Goal: Task Accomplishment & Management: Manage account settings

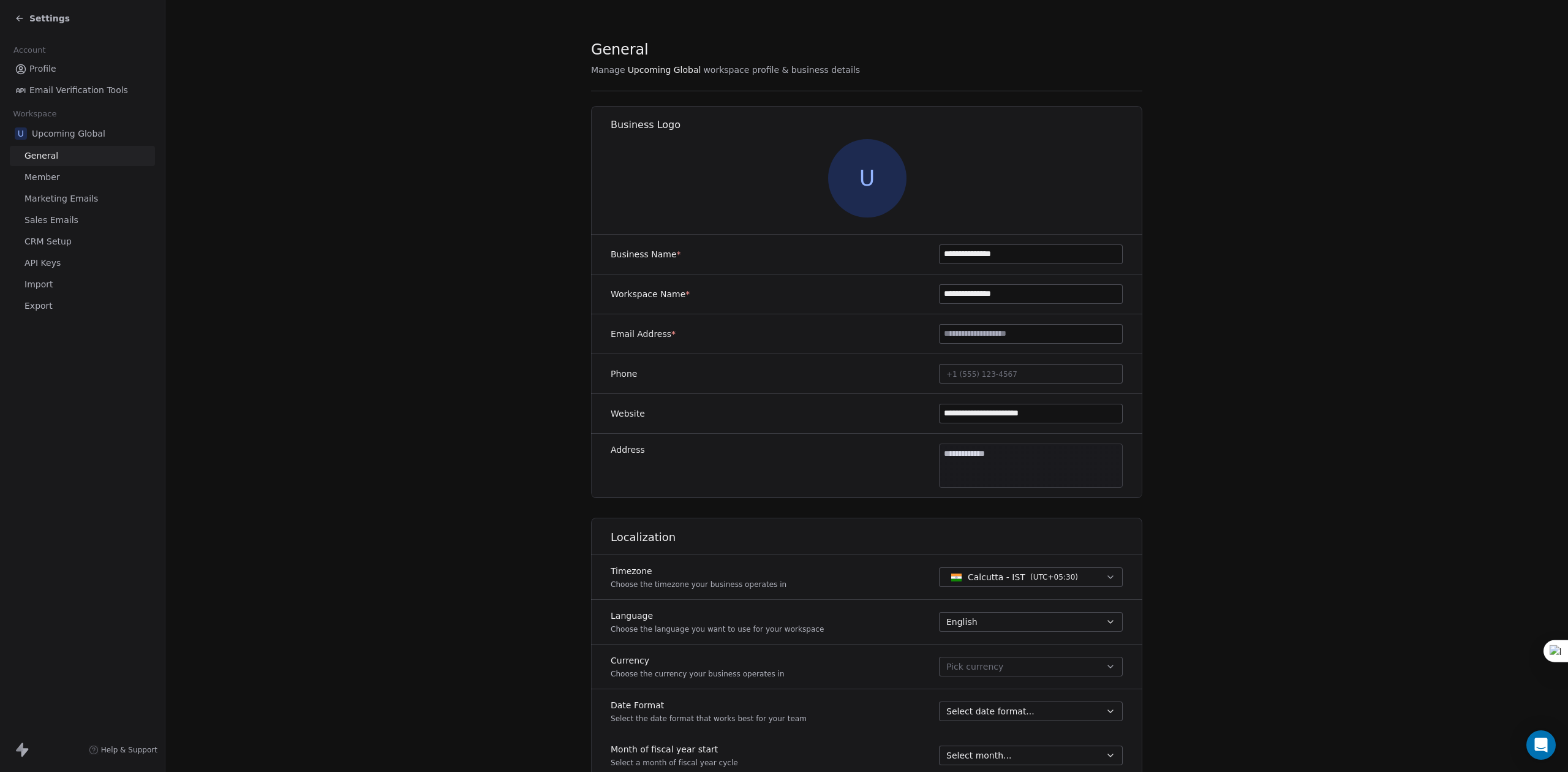
click at [50, 12] on span "Settings" at bounding box center [49, 18] width 41 height 12
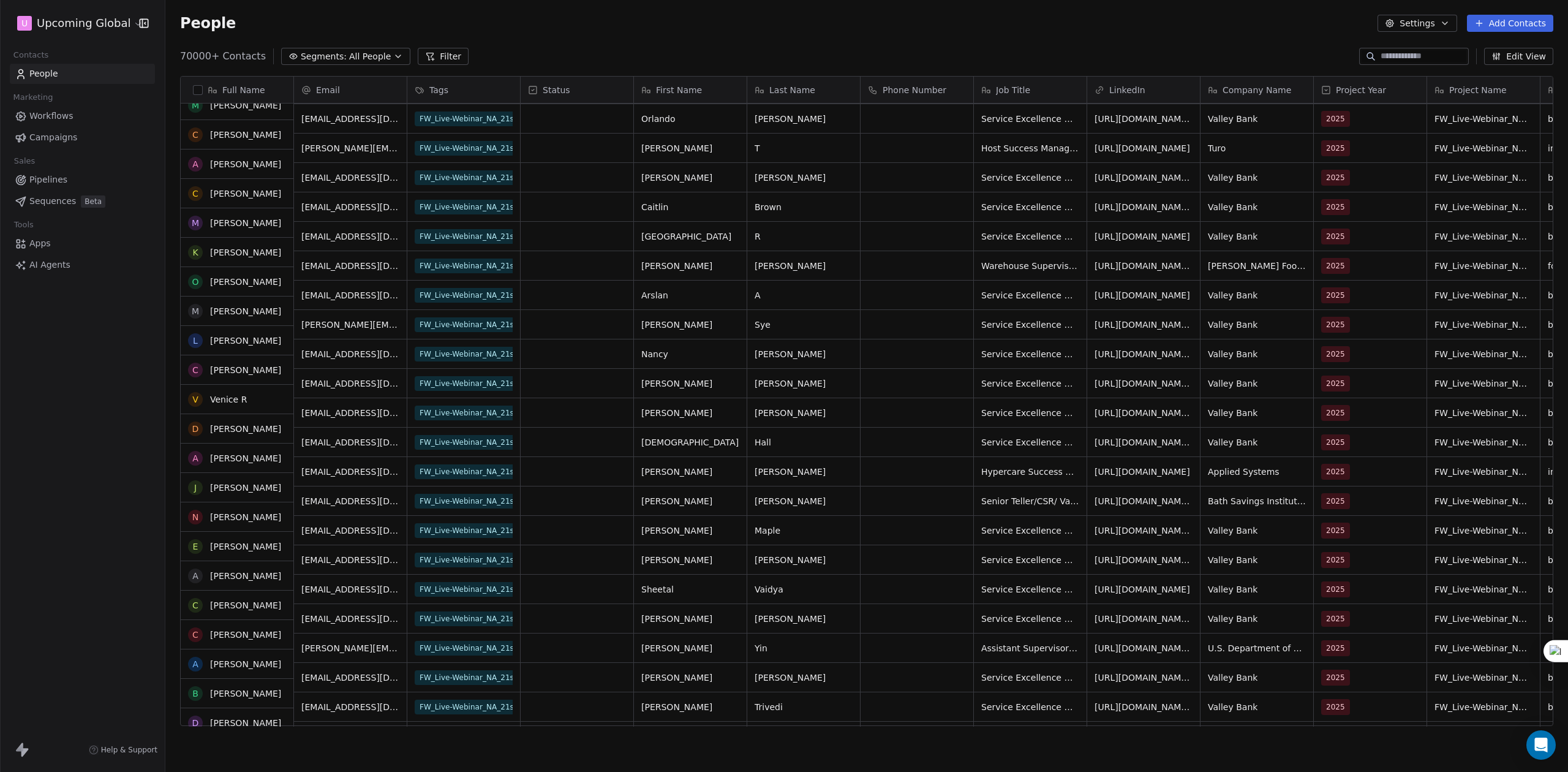
scroll to position [163, 0]
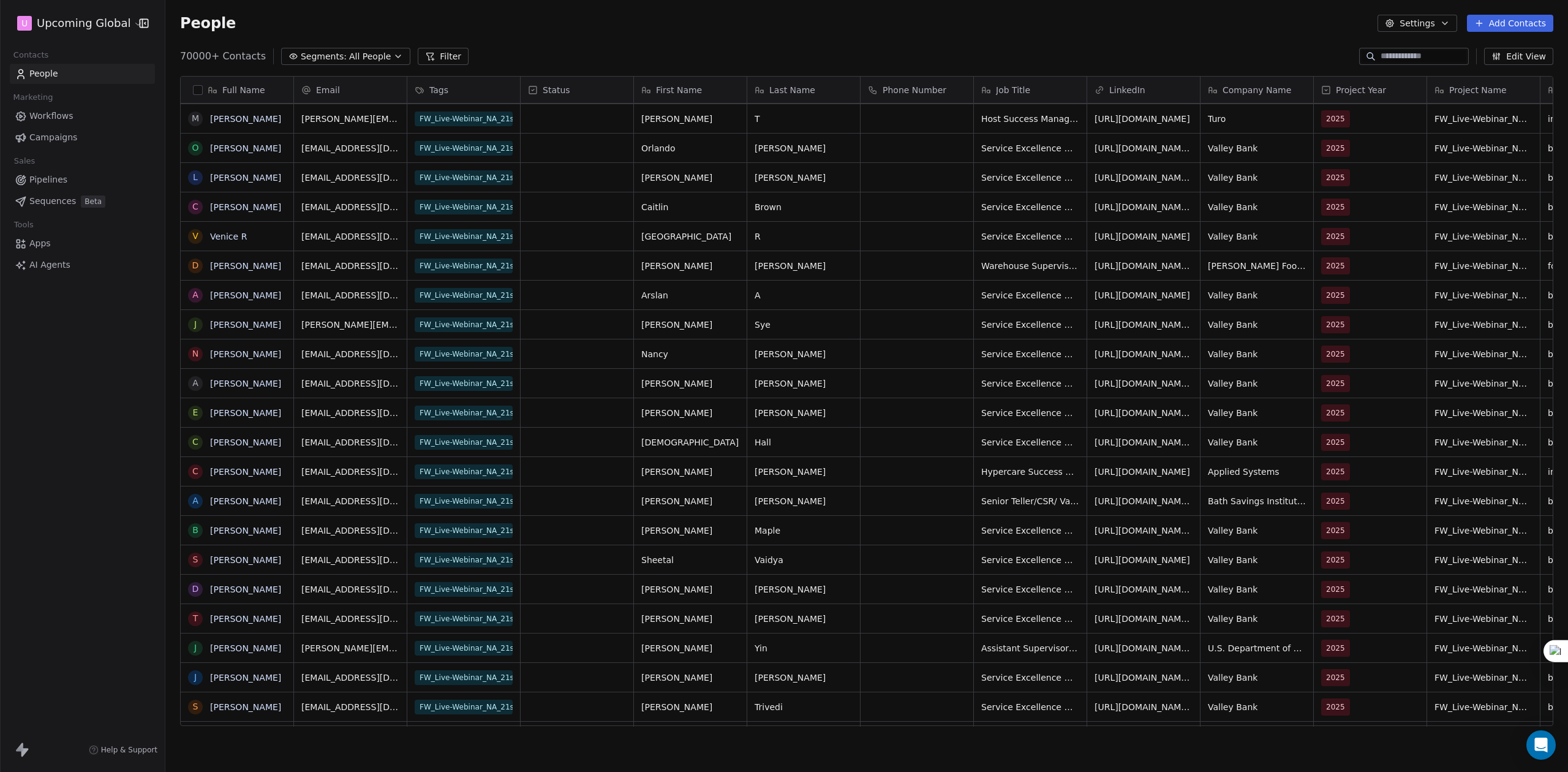
click at [363, 59] on span "All People" at bounding box center [369, 56] width 41 height 13
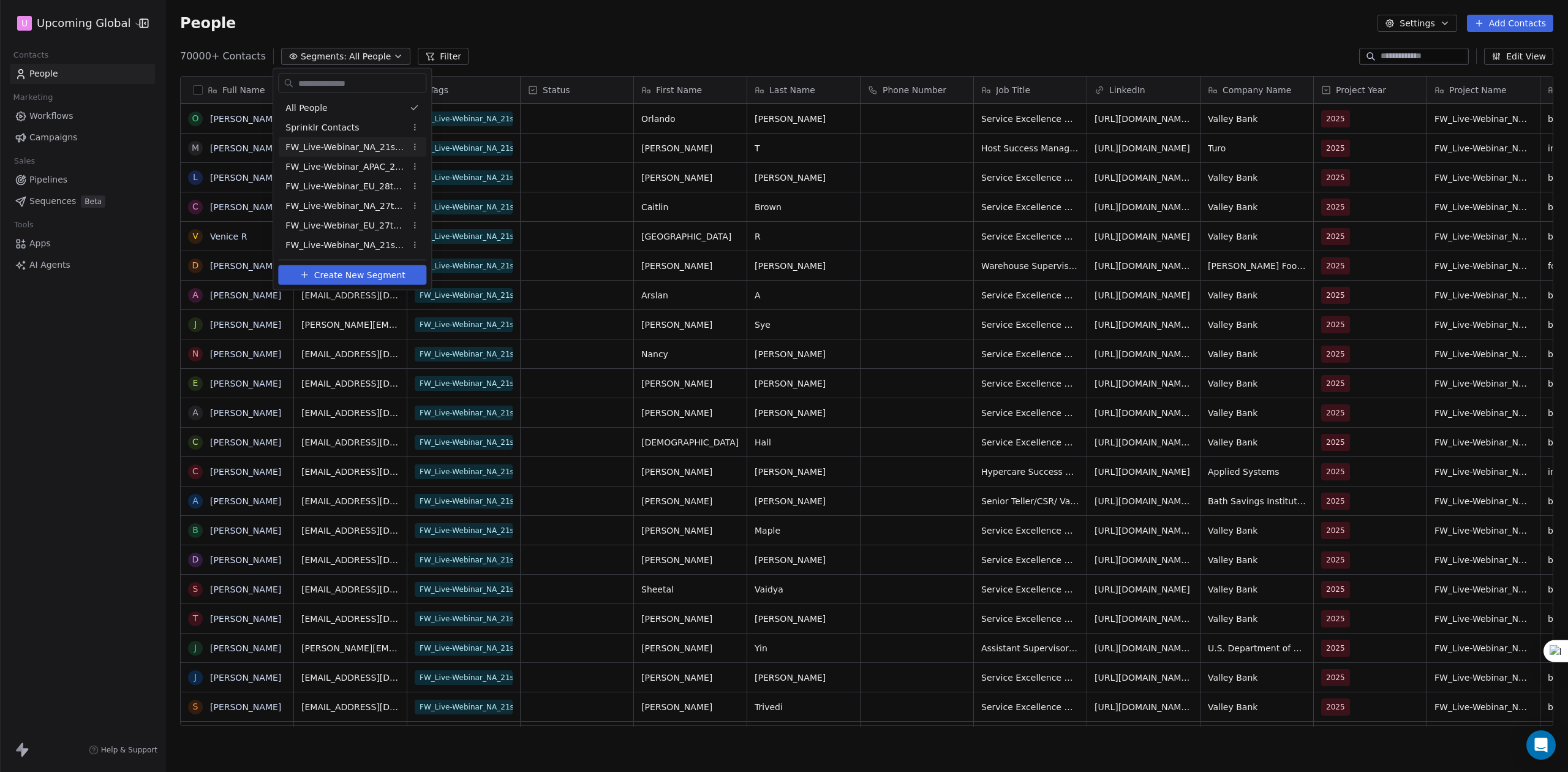
click at [351, 139] on div "FW_Live-Webinar_NA_21stAugust'25" at bounding box center [352, 147] width 148 height 19
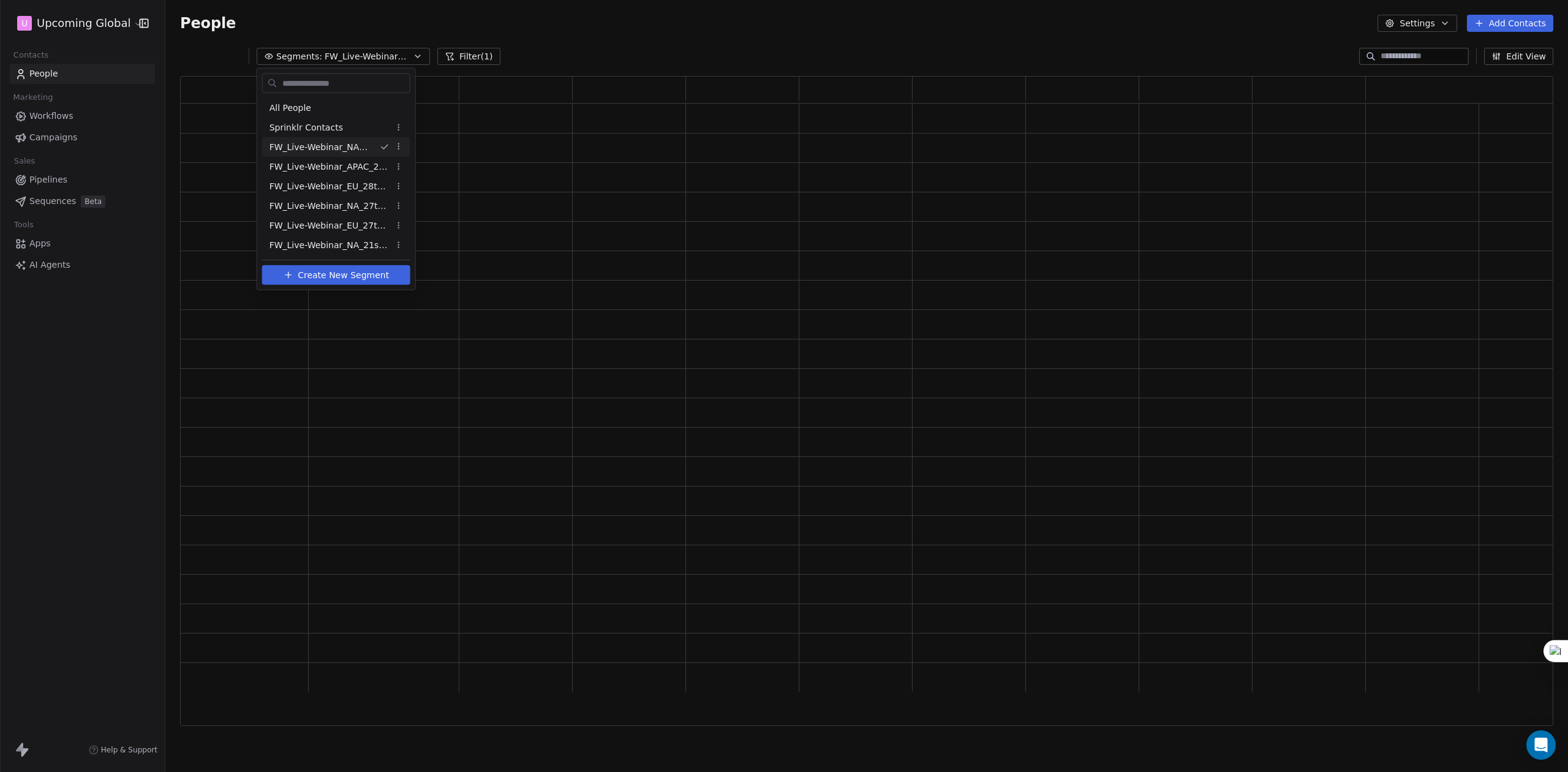
scroll to position [637, 1361]
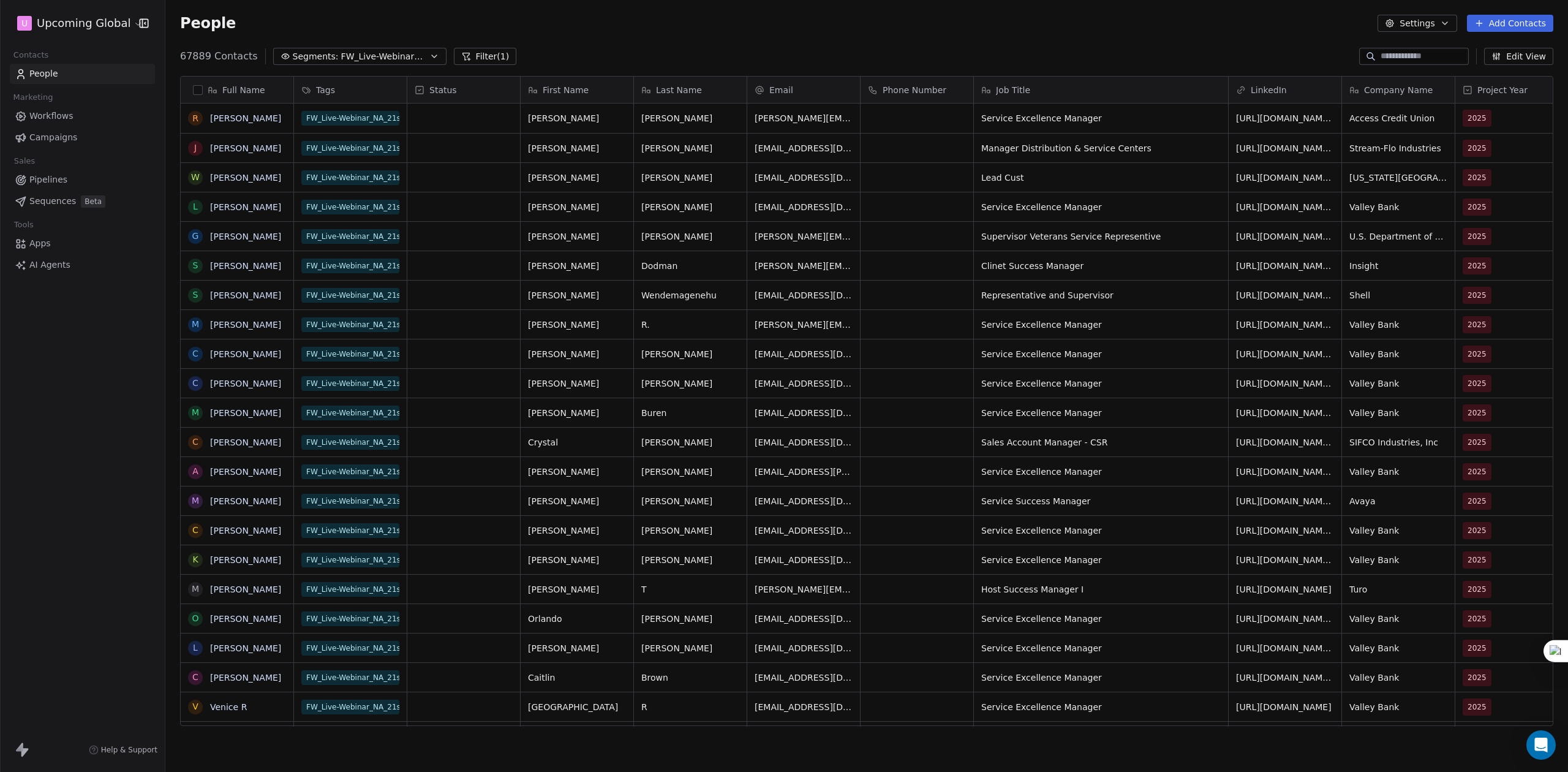
click at [373, 60] on span "FW_Live-Webinar_NA_21stAugust'25" at bounding box center [384, 56] width 86 height 13
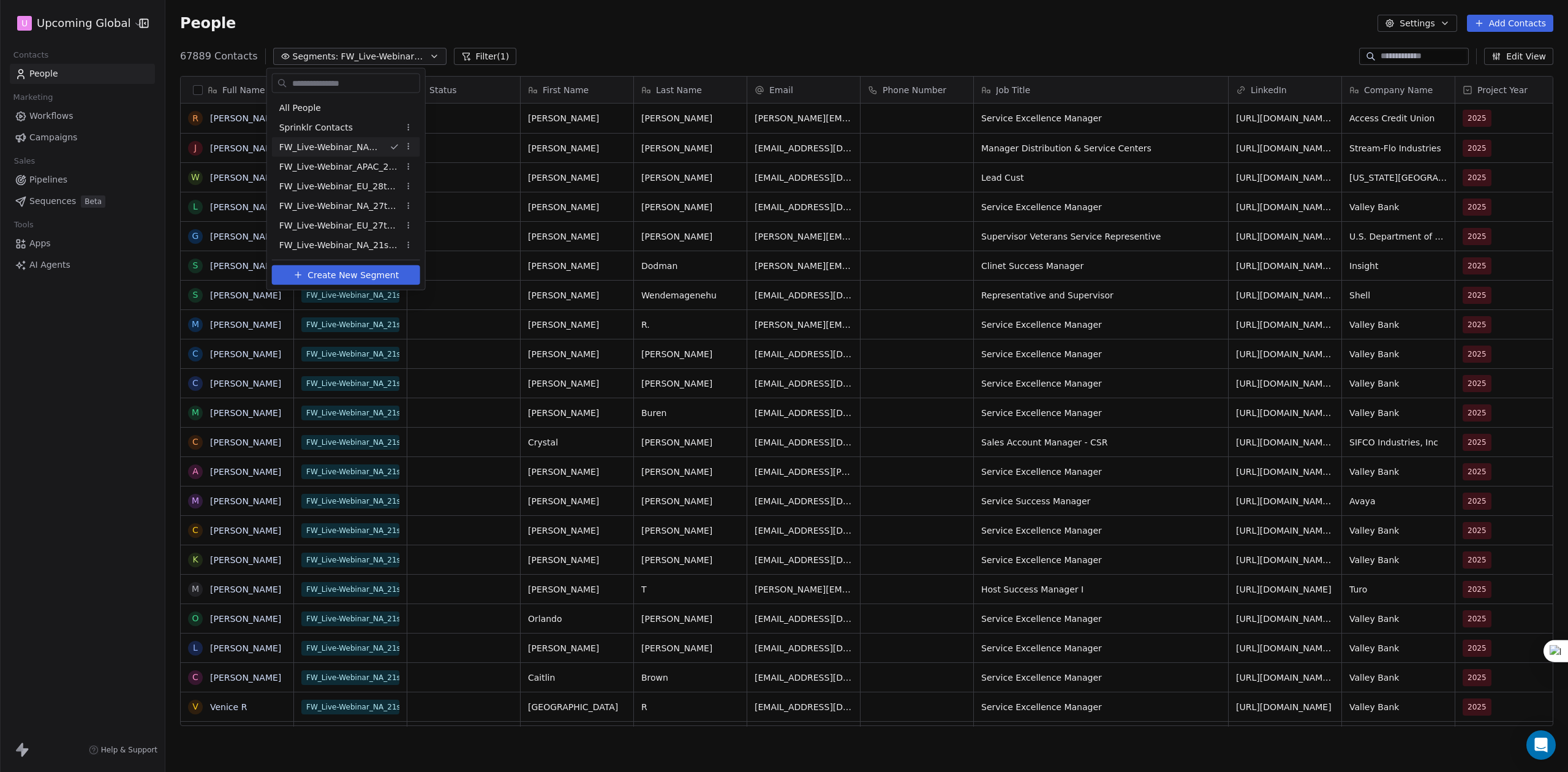
scroll to position [667, 1390]
click at [566, 20] on html "U Upcoming Global Contacts People Marketing Workflows Campaigns Sales Pipelines…" at bounding box center [784, 386] width 1568 height 772
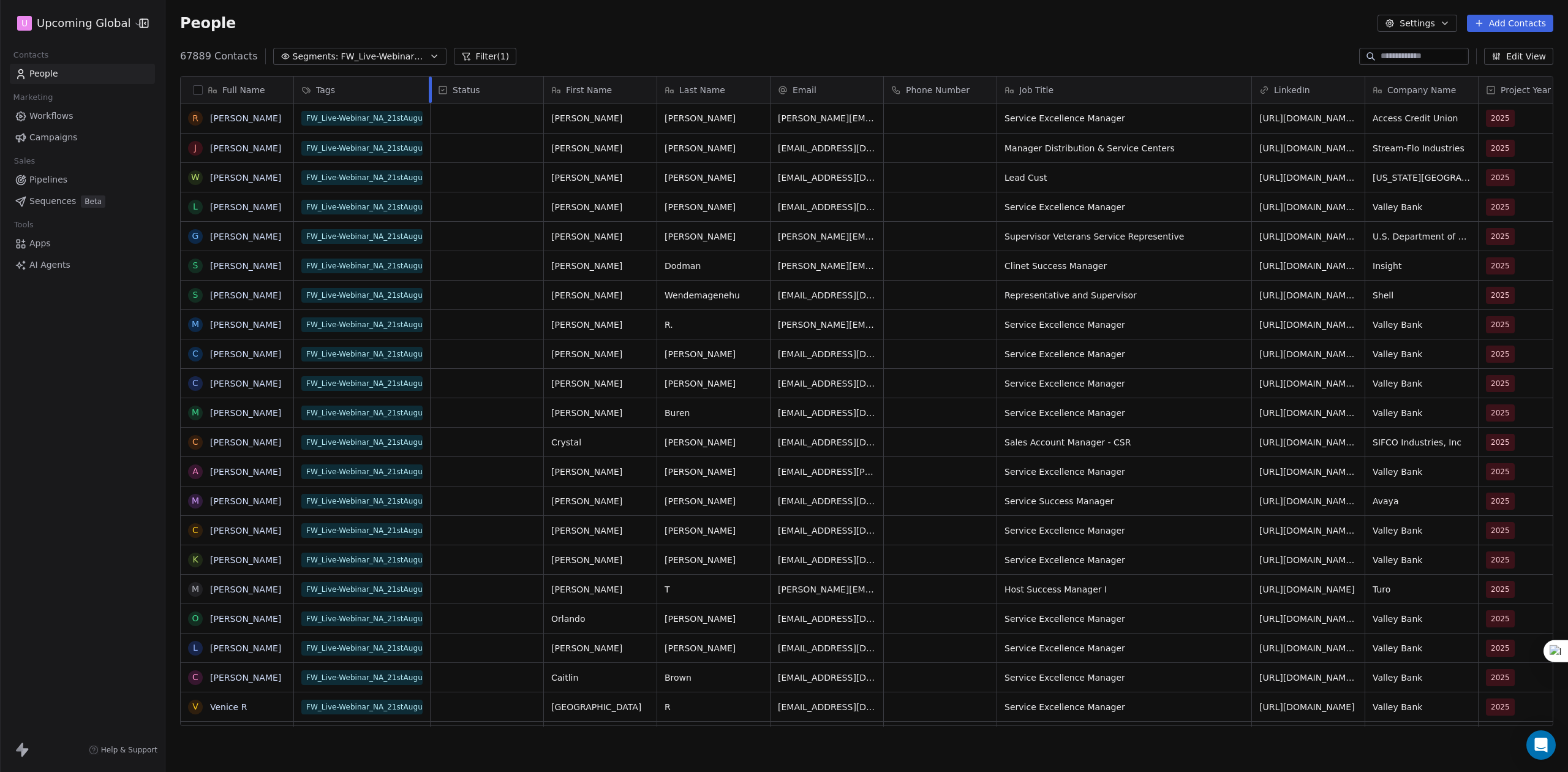
drag, startPoint x: 406, startPoint y: 85, endPoint x: 442, endPoint y: 85, distance: 36.0
click at [432, 85] on div at bounding box center [430, 89] width 3 height 26
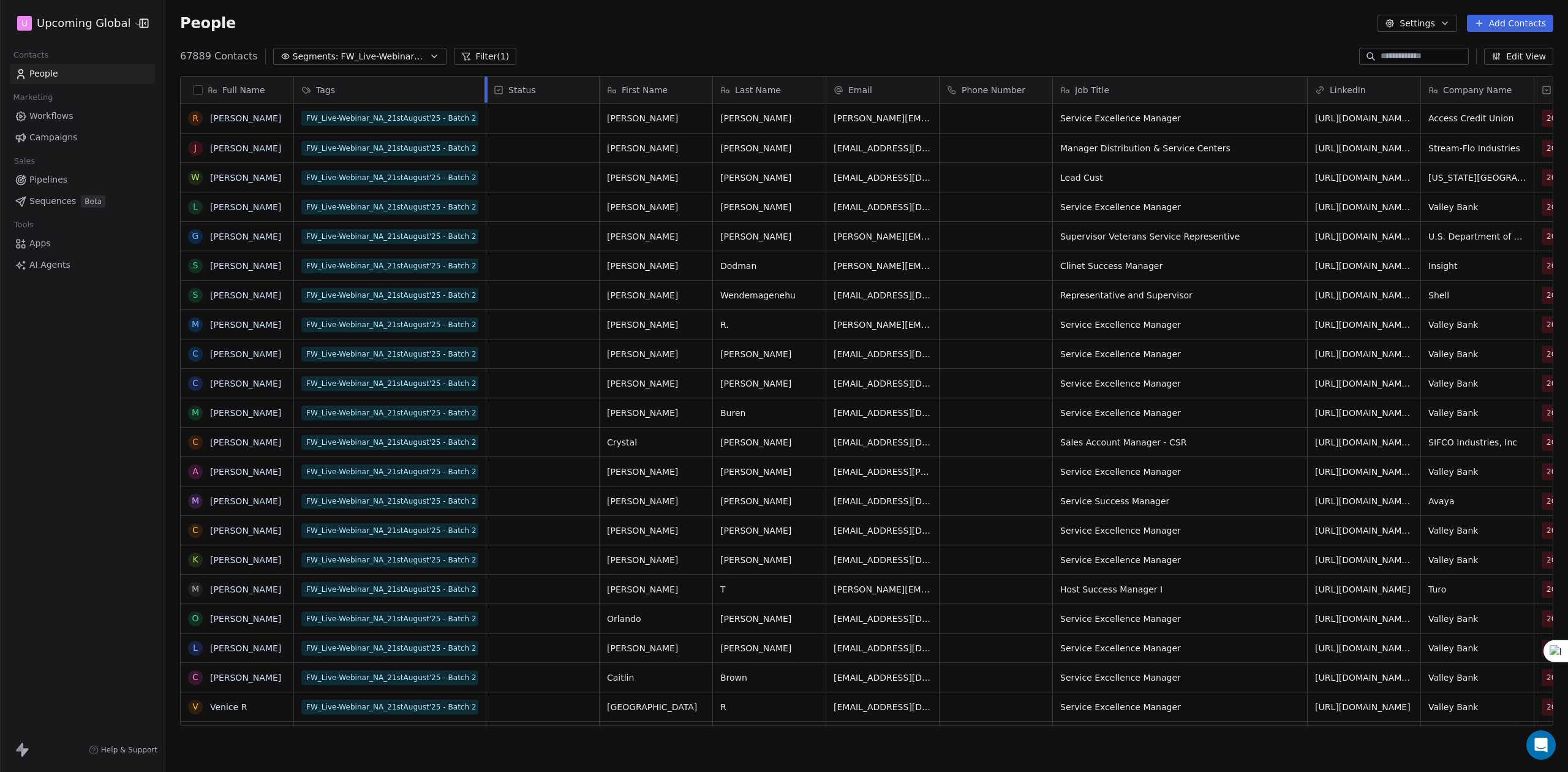
drag, startPoint x: 444, startPoint y: 85, endPoint x: 486, endPoint y: 86, distance: 42.0
click at [486, 86] on div "Tags Status First Name Last Name Email Phone Number Job Title LinkedIn Company …" at bounding box center [1552, 90] width 2516 height 27
click at [408, 63] on button "Segments: FW_Live-Webinar_NA_21stAugust'25" at bounding box center [360, 57] width 173 height 17
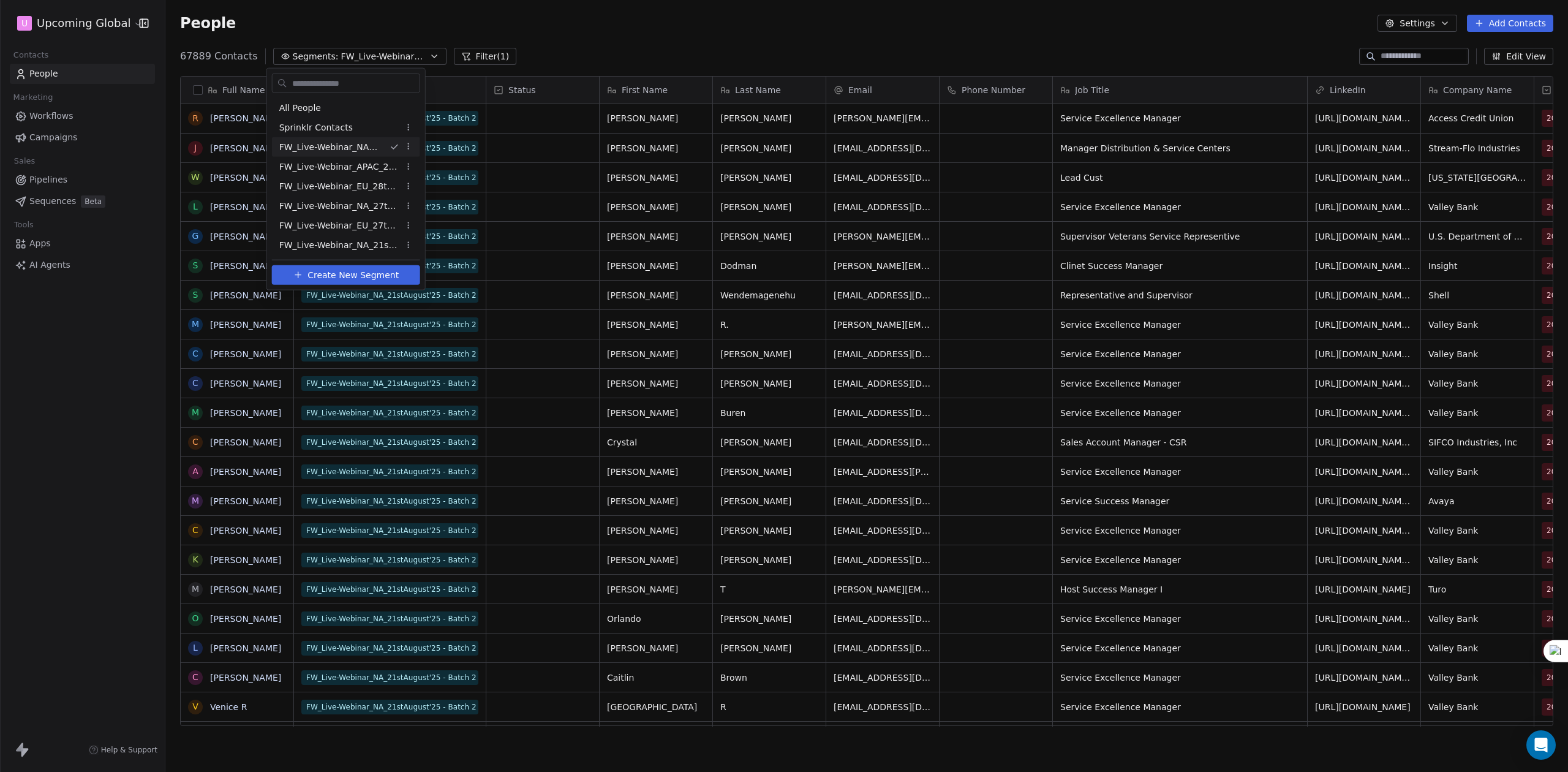
click at [536, 136] on html "U Upcoming Global Contacts People Marketing Workflows Campaigns Sales Pipelines…" at bounding box center [784, 386] width 1568 height 772
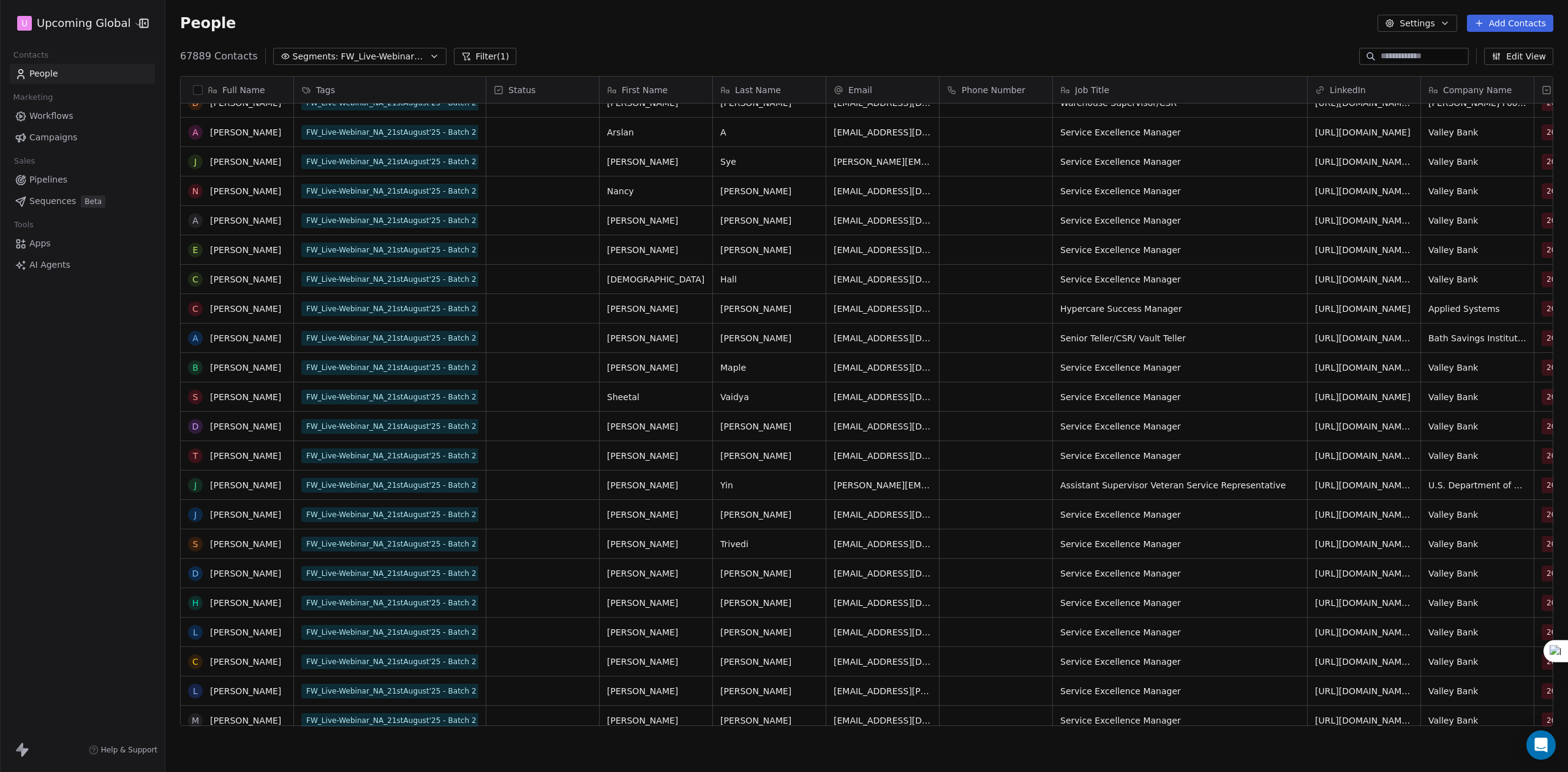
scroll to position [572, 0]
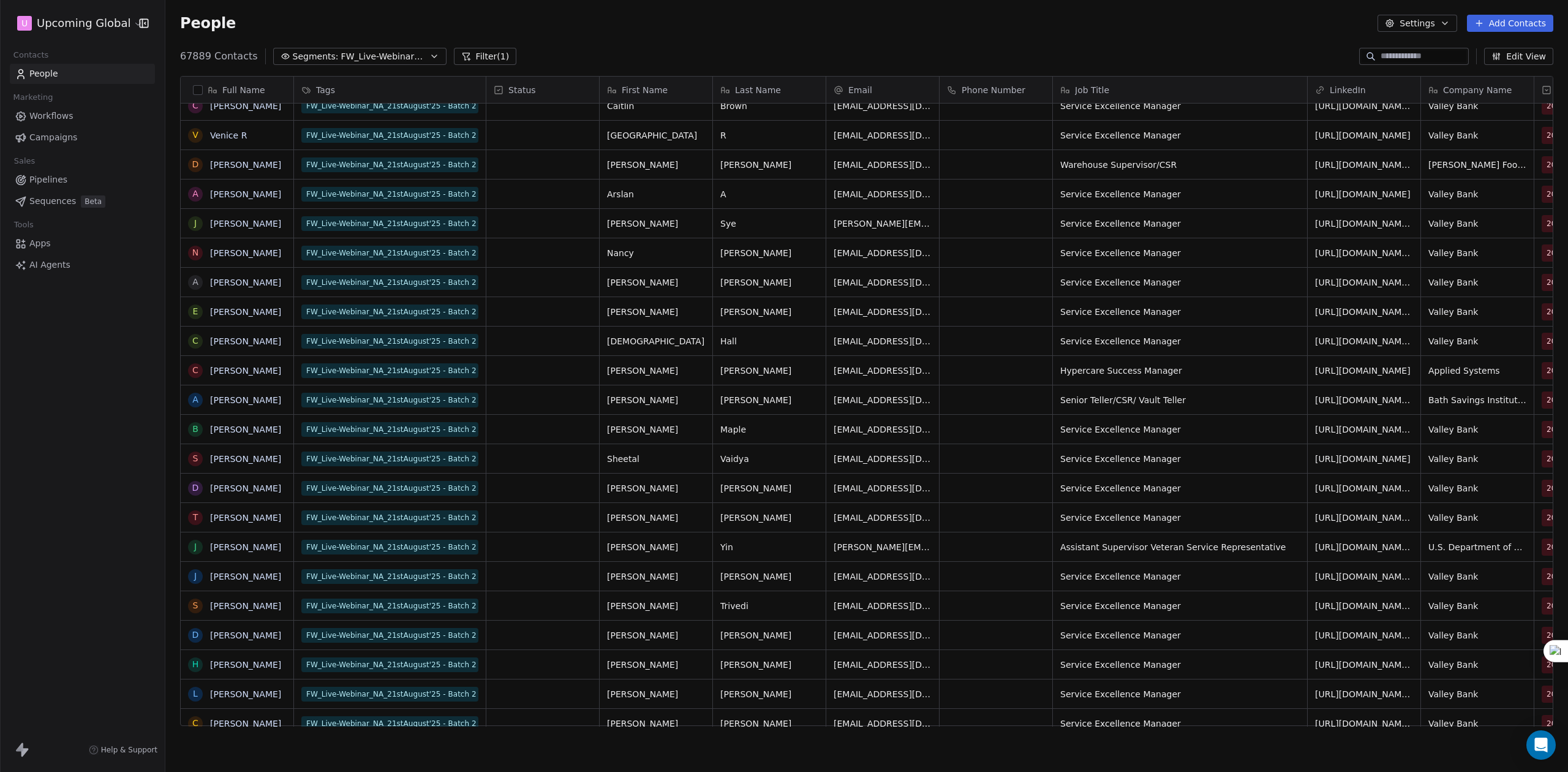
click at [430, 53] on button "Segments: FW_Live-Webinar_NA_21stAugust'25" at bounding box center [360, 57] width 173 height 17
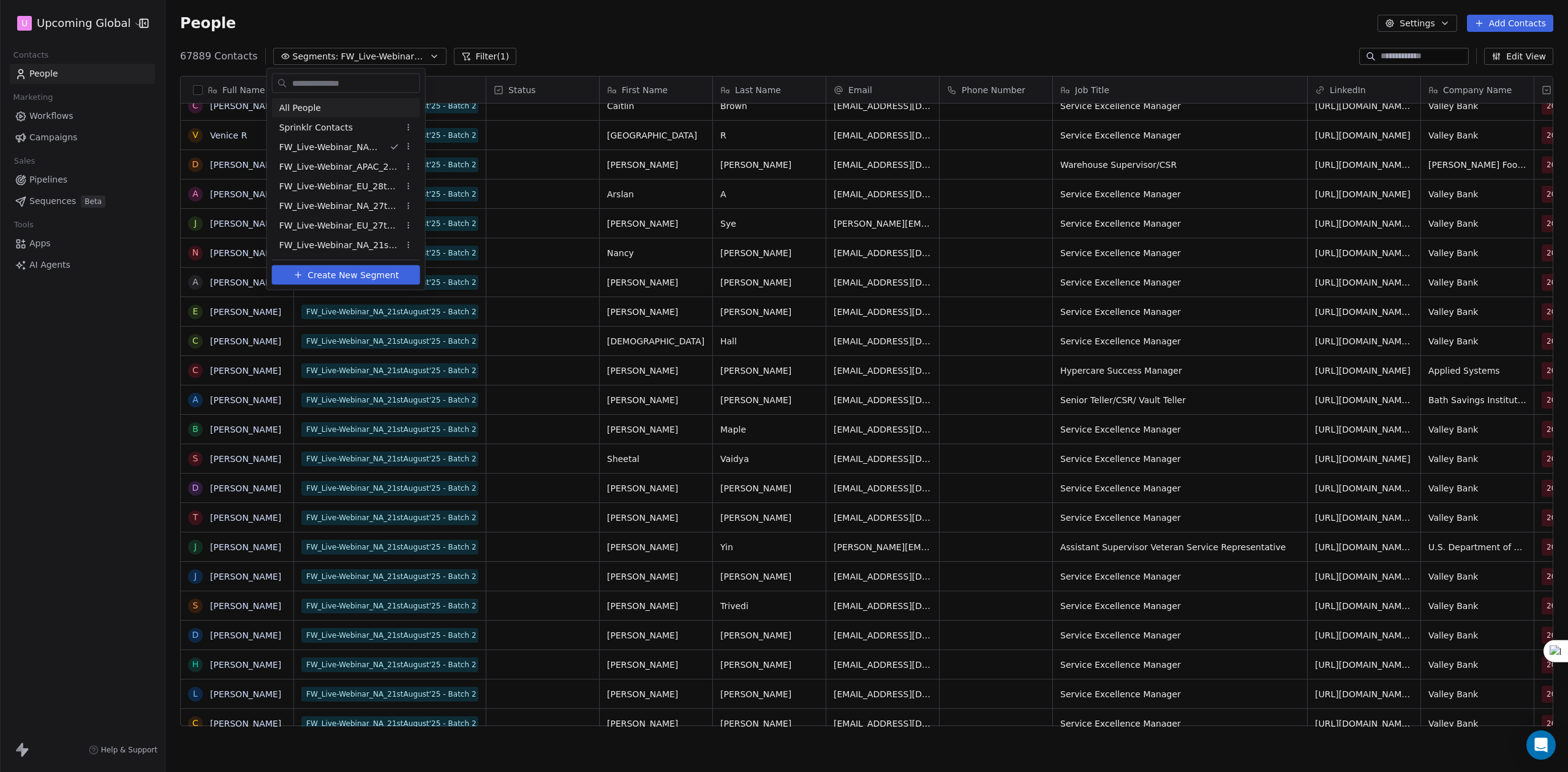
click at [514, 19] on html "U Upcoming Global Contacts People Marketing Workflows Campaigns Sales Pipelines…" at bounding box center [784, 386] width 1568 height 772
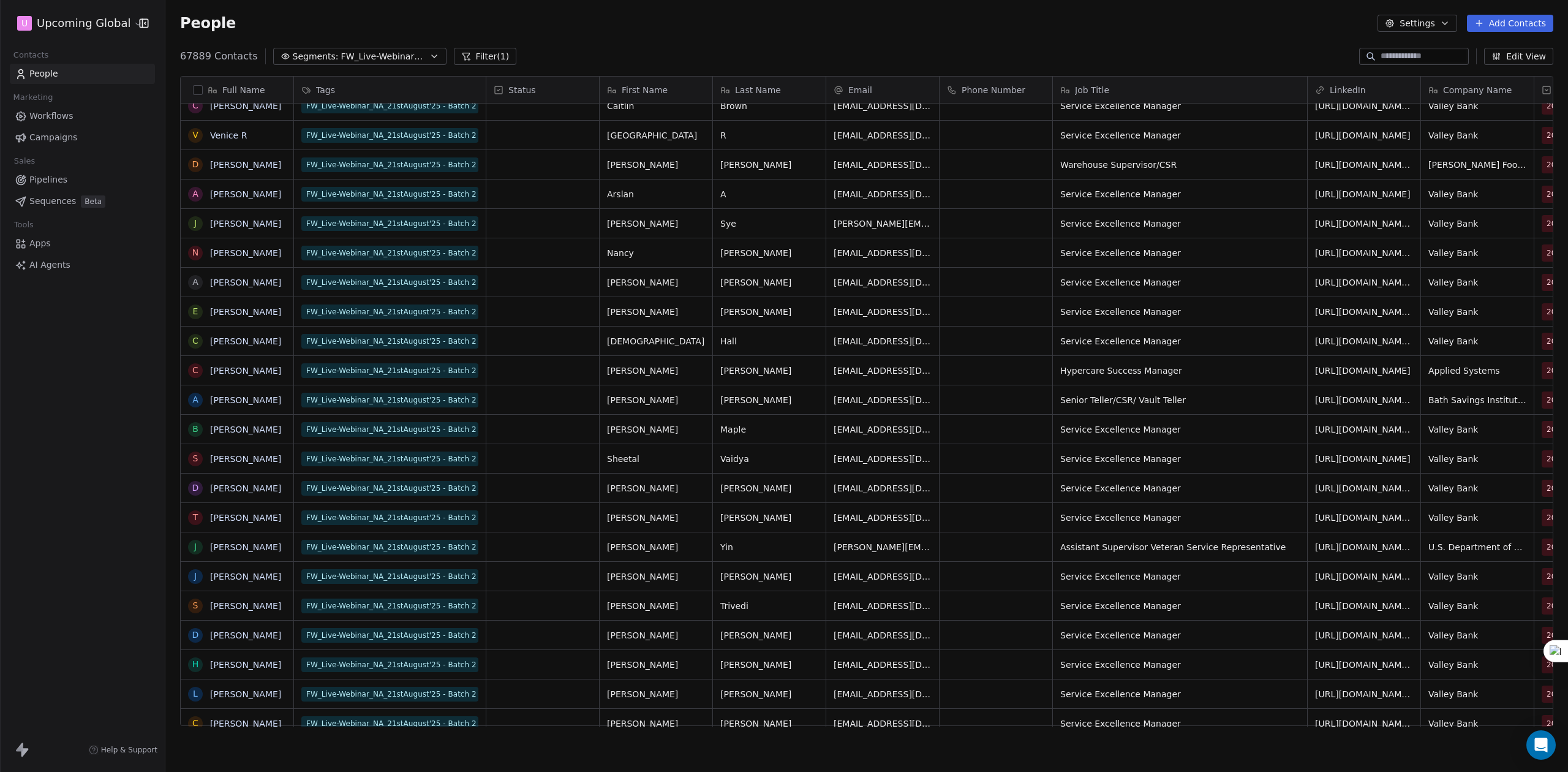
click at [485, 60] on button "Filter (1)" at bounding box center [485, 57] width 63 height 17
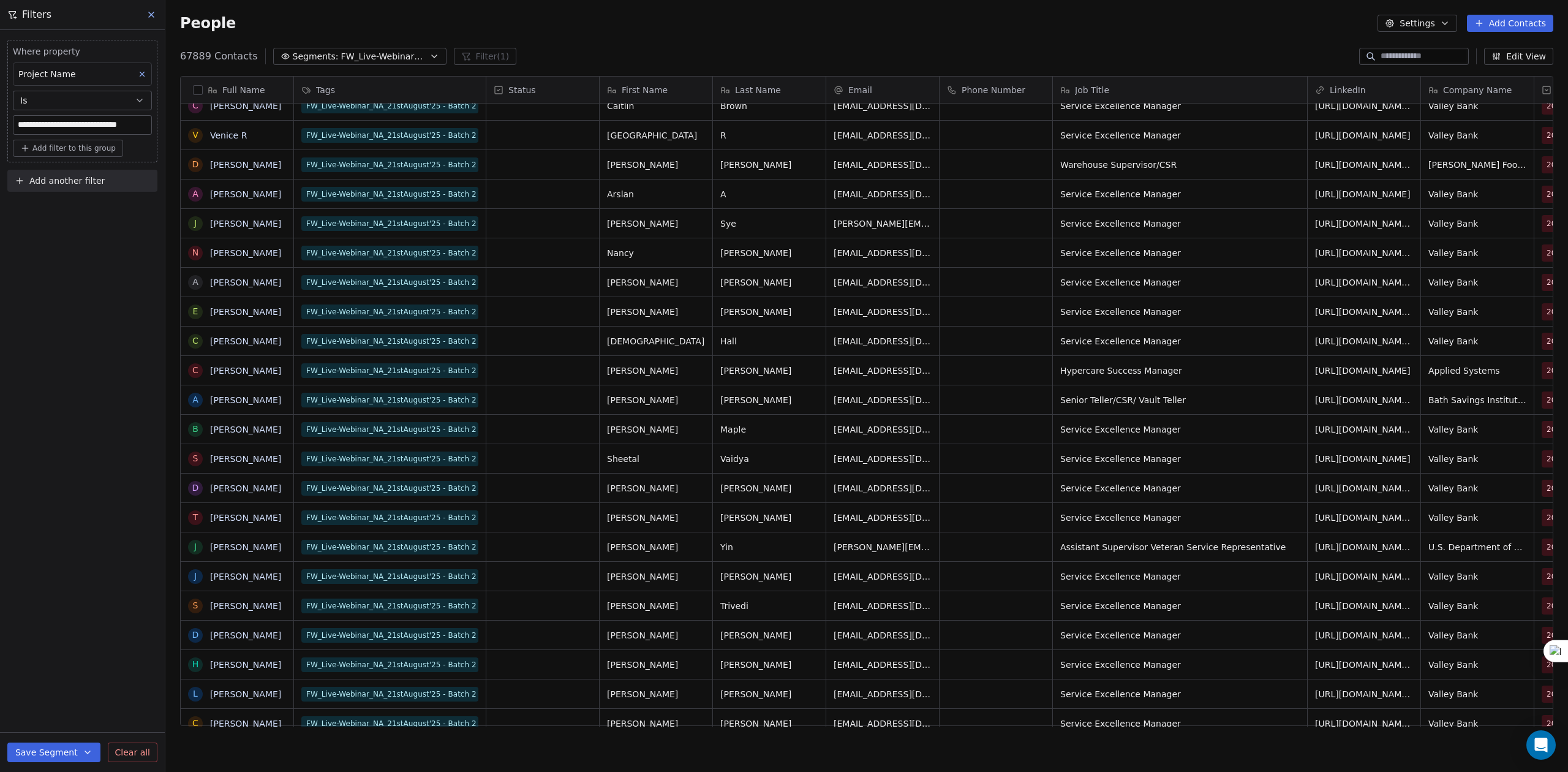
click at [69, 183] on span "Add another filter" at bounding box center [67, 181] width 75 height 13
click at [66, 206] on span "Contact properties" at bounding box center [59, 210] width 79 height 13
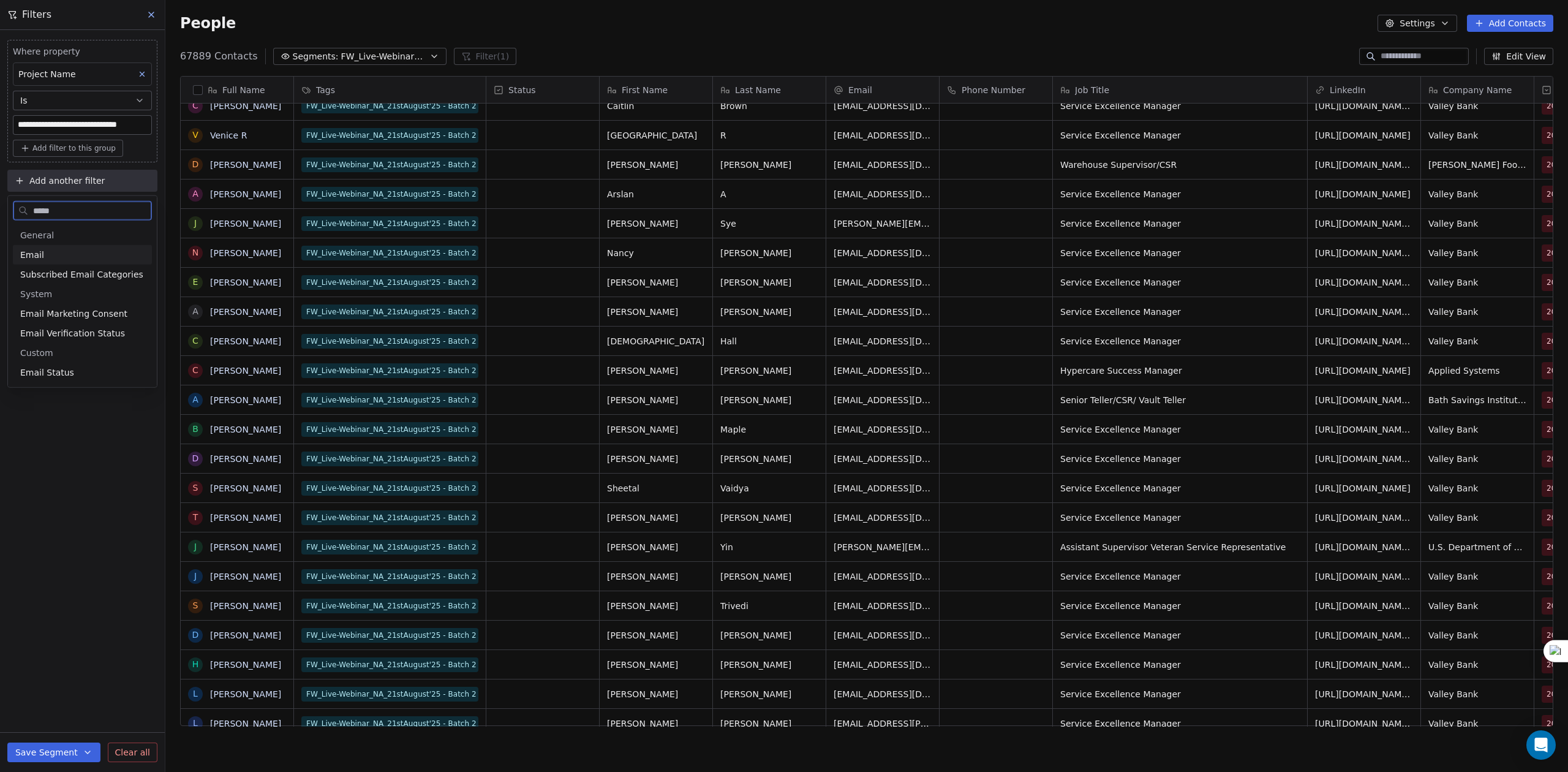
type input "*****"
click at [64, 375] on span "Email Status" at bounding box center [47, 372] width 54 height 12
click at [48, 288] on div "Is" at bounding box center [82, 286] width 127 height 19
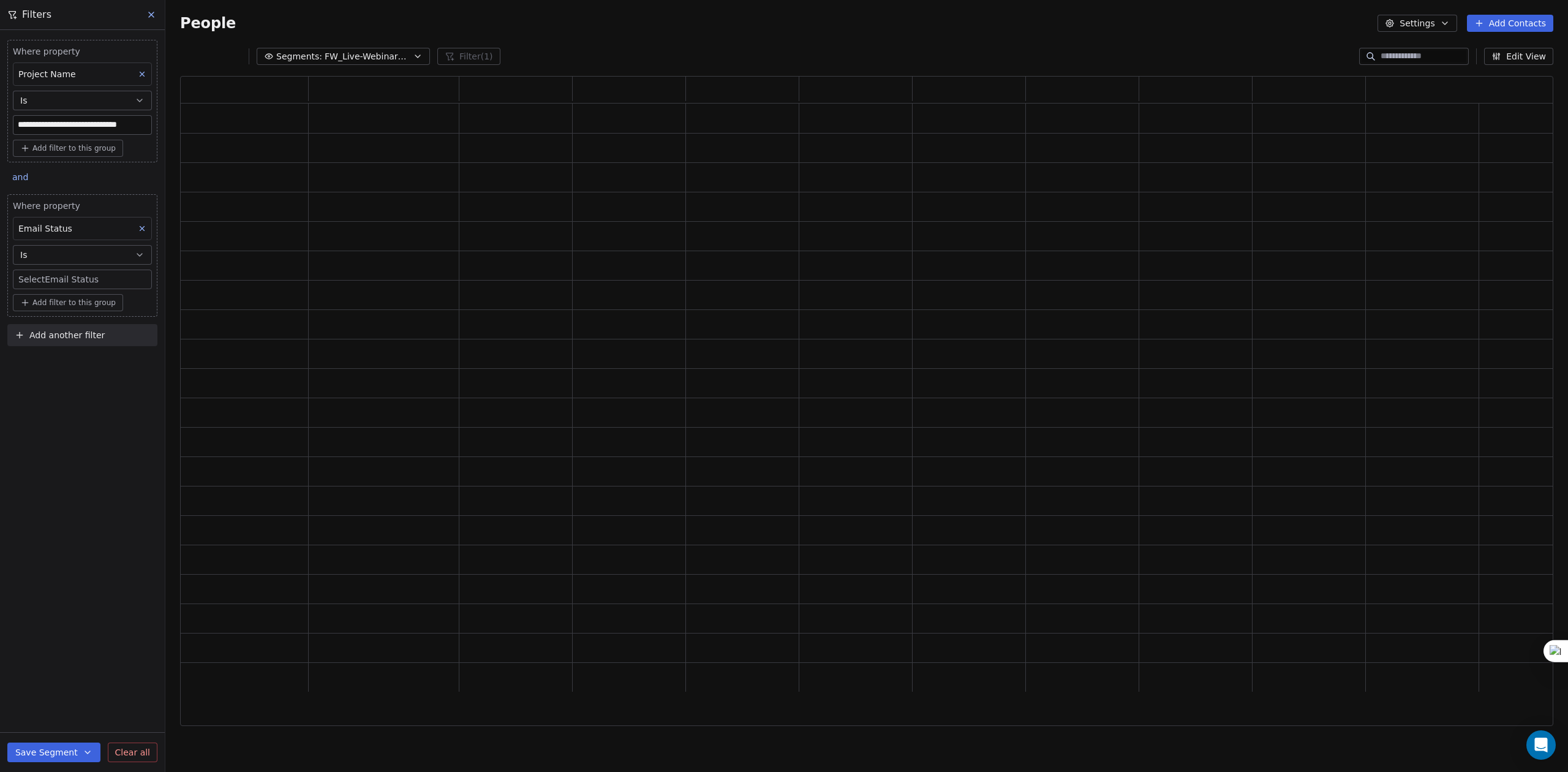
scroll to position [637, 1361]
click at [50, 280] on body "**********" at bounding box center [784, 386] width 1568 height 772
click at [72, 348] on div "safe" at bounding box center [91, 348] width 123 height 13
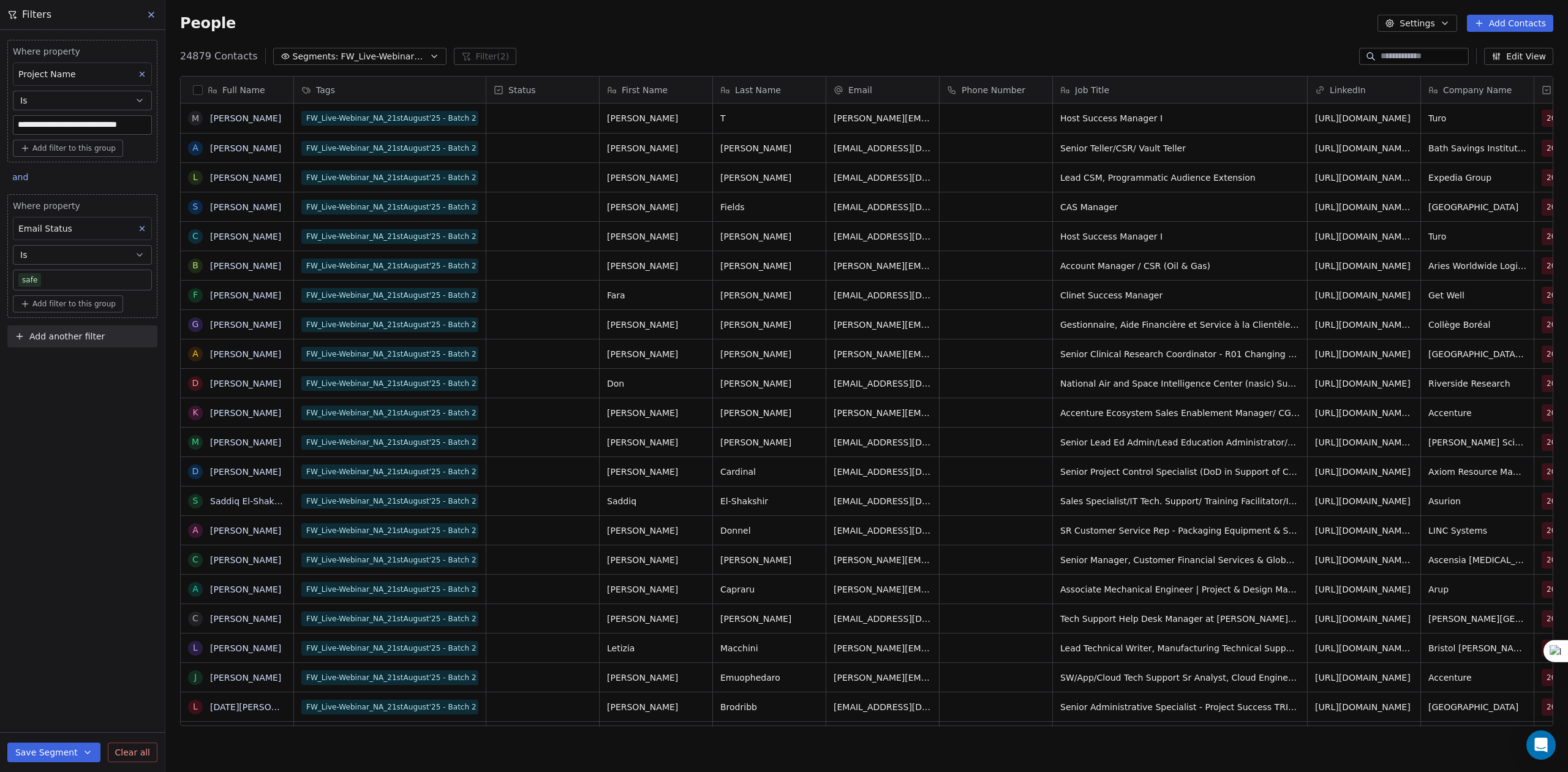
scroll to position [667, 1390]
click at [71, 412] on div "**********" at bounding box center [82, 401] width 165 height 742
click at [67, 343] on span "Add another filter" at bounding box center [67, 336] width 75 height 13
click at [67, 362] on span "Contact properties" at bounding box center [59, 367] width 79 height 13
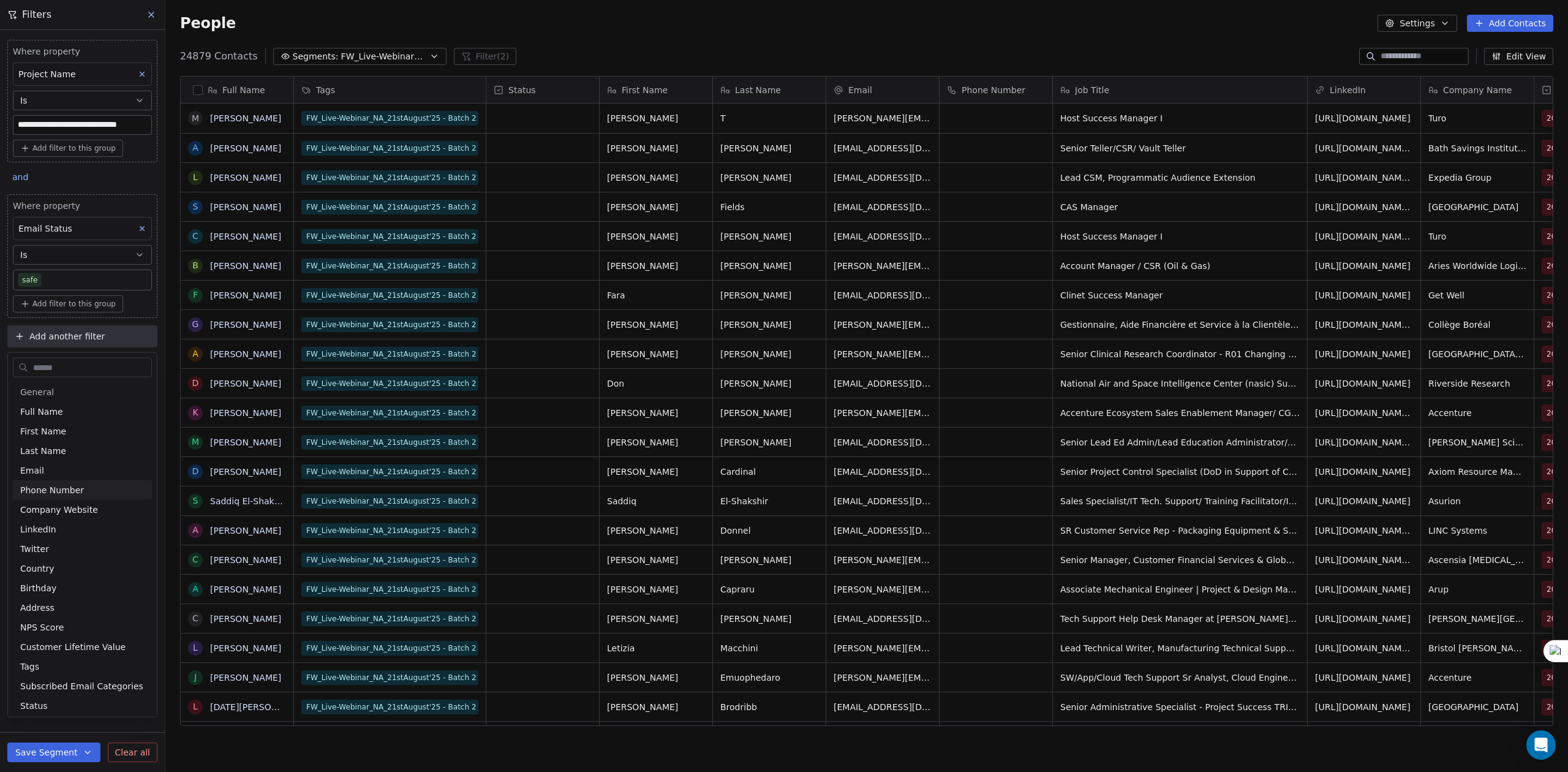
type input "*"
type input "***"
click at [72, 604] on div "**********" at bounding box center [82, 401] width 165 height 742
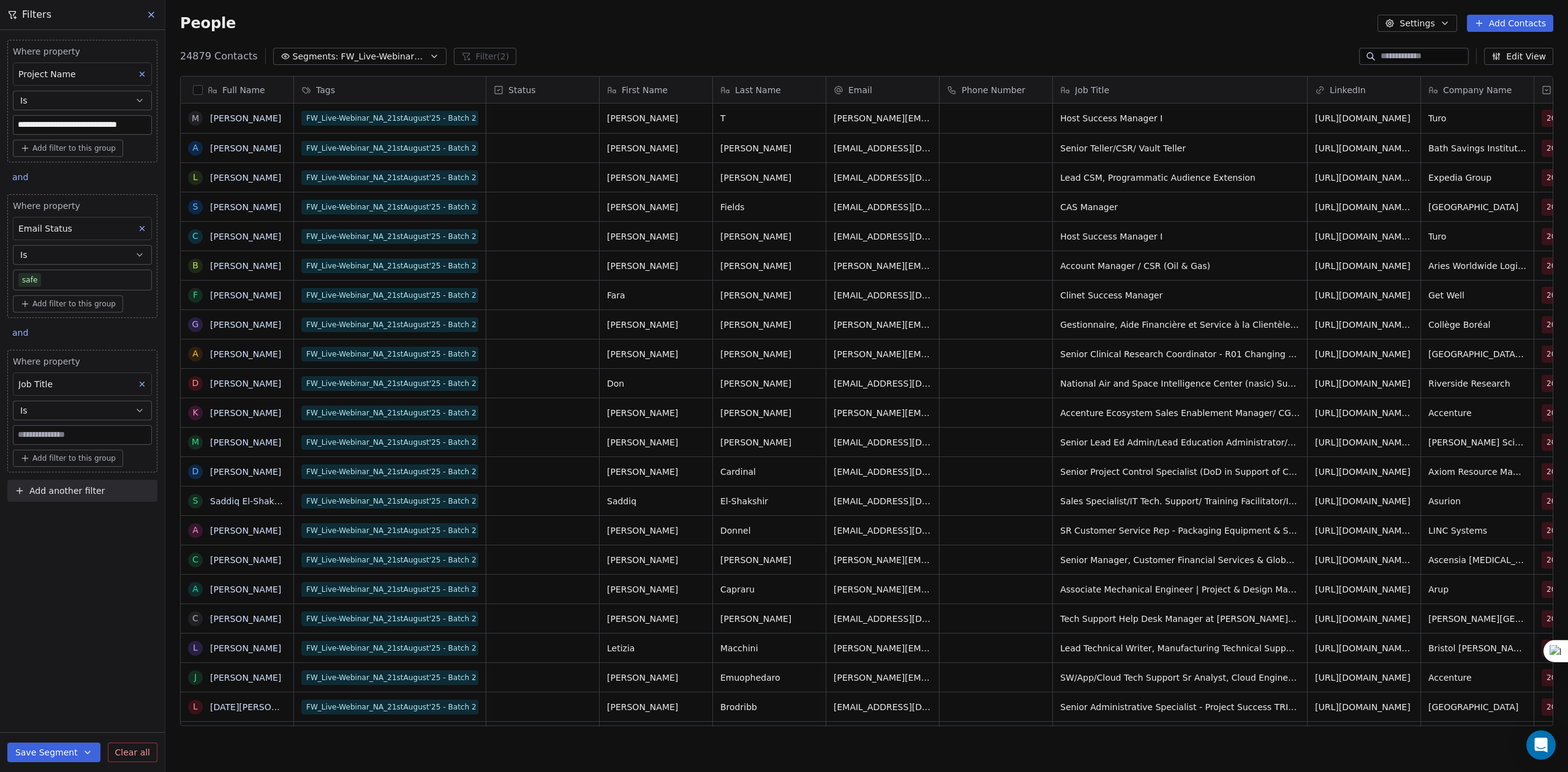
click at [140, 386] on icon at bounding box center [142, 384] width 4 height 4
click at [197, 87] on button "button" at bounding box center [197, 90] width 10 height 10
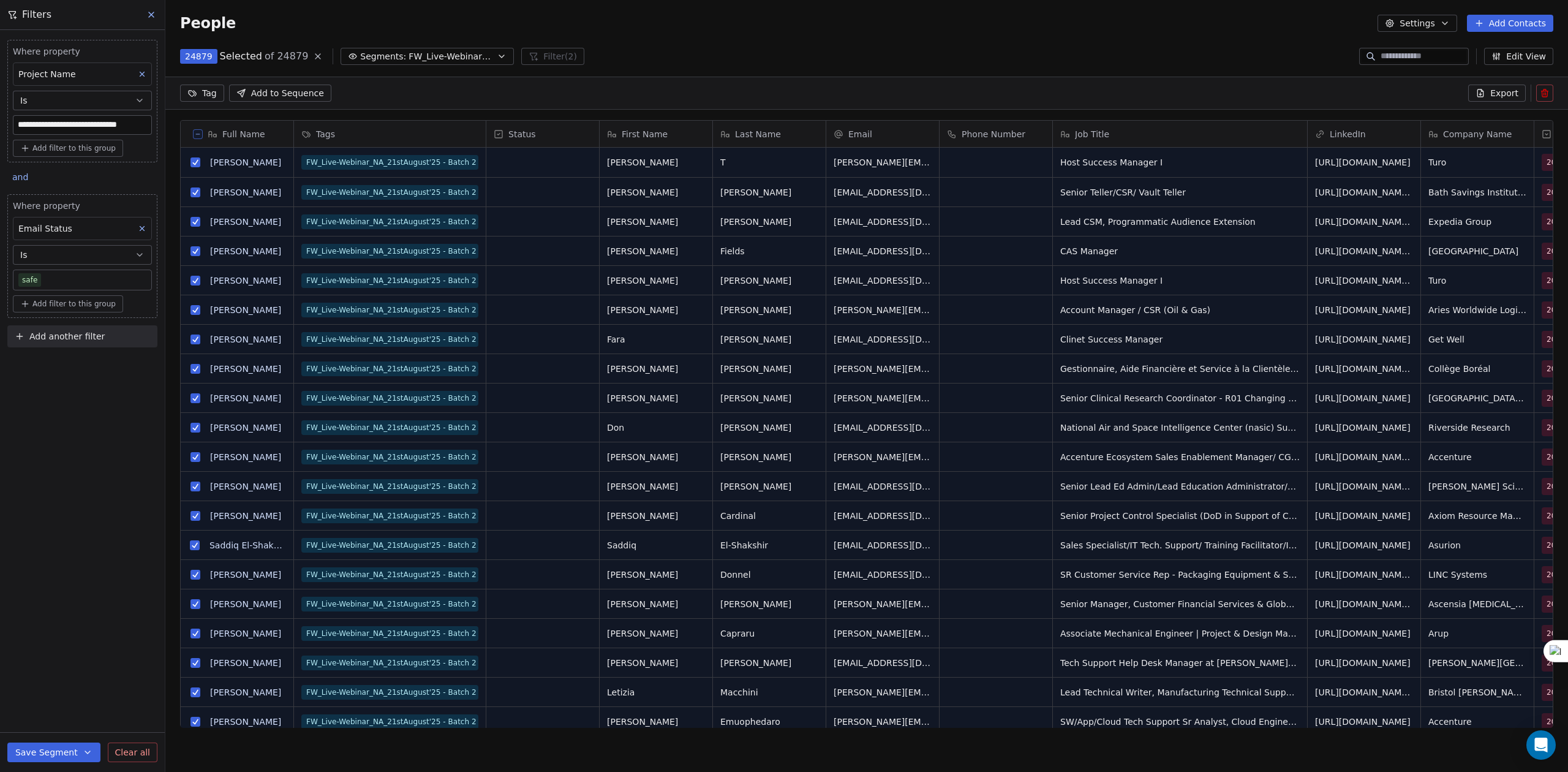
click at [1501, 89] on span "Export" at bounding box center [1504, 93] width 28 height 12
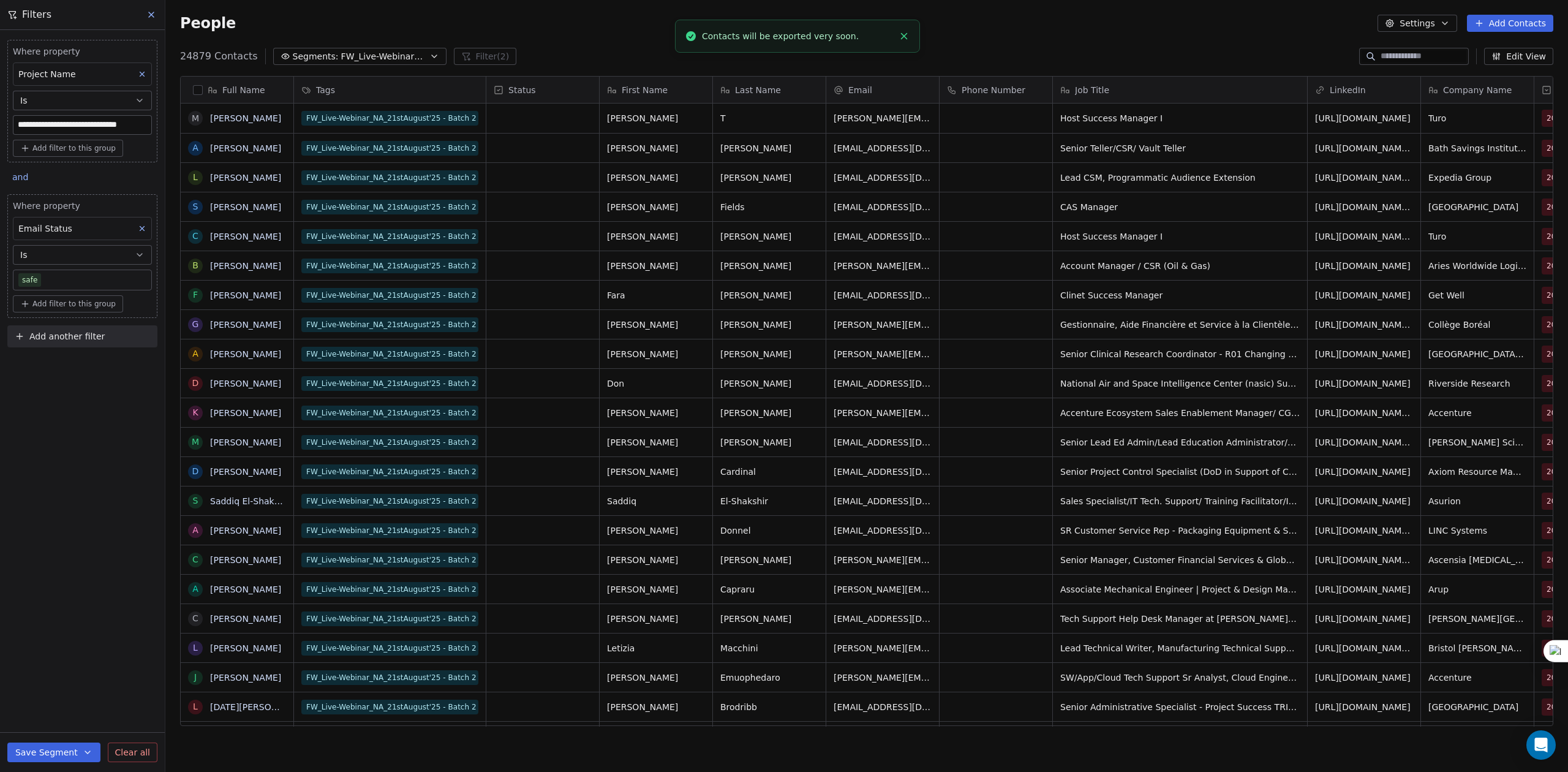
scroll to position [667, 1390]
click at [832, 34] on link "here" at bounding box center [841, 30] width 18 height 9
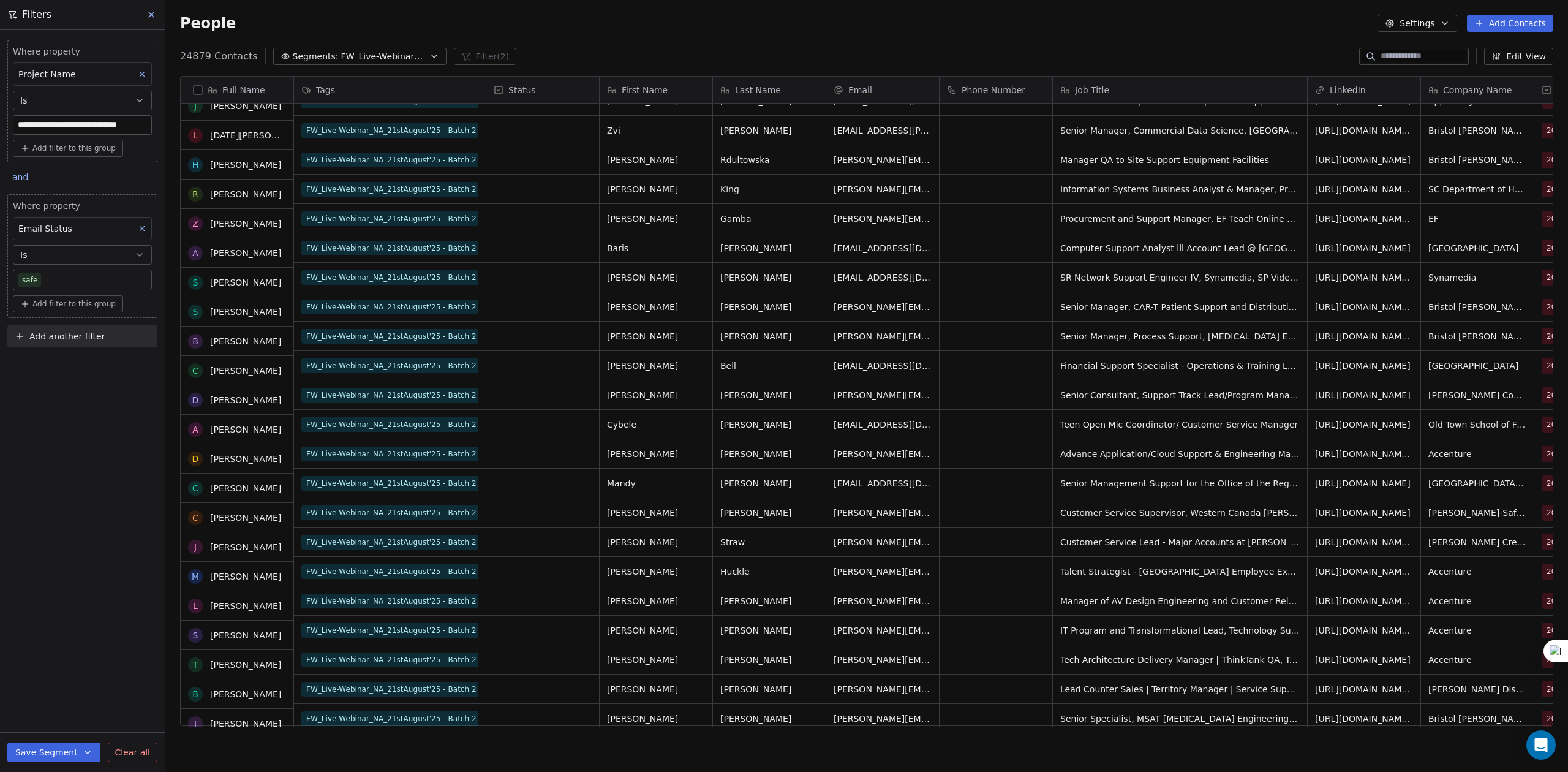
scroll to position [735, 0]
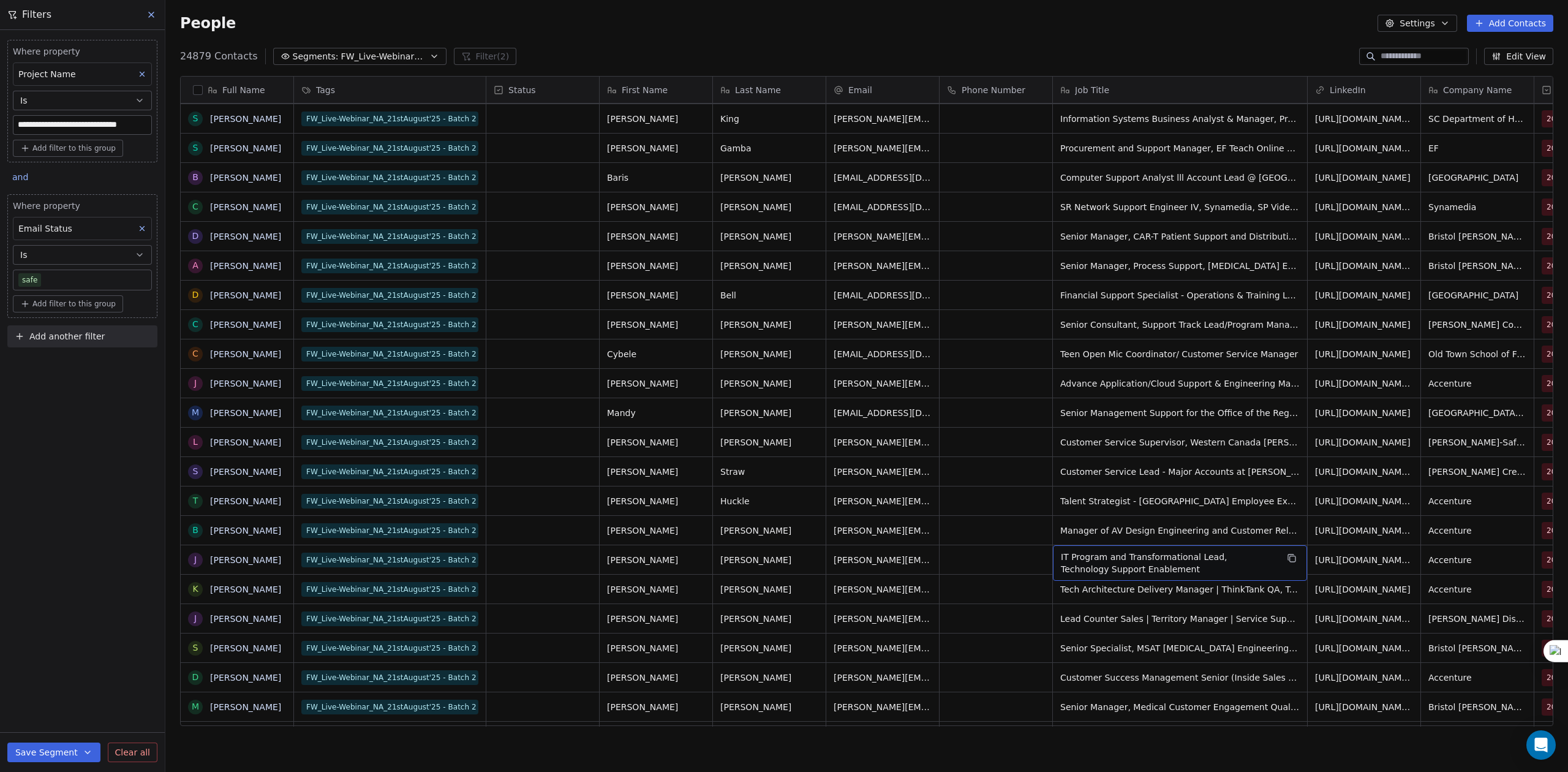
drag, startPoint x: 1176, startPoint y: 560, endPoint x: 1162, endPoint y: 558, distance: 14.1
click at [1162, 558] on span "IT Program and Transformational Lead, Technology Support Enablement" at bounding box center [1169, 563] width 216 height 25
click at [397, 57] on span "FW_Live-Webinar_NA_21stAugust'25" at bounding box center [384, 56] width 86 height 13
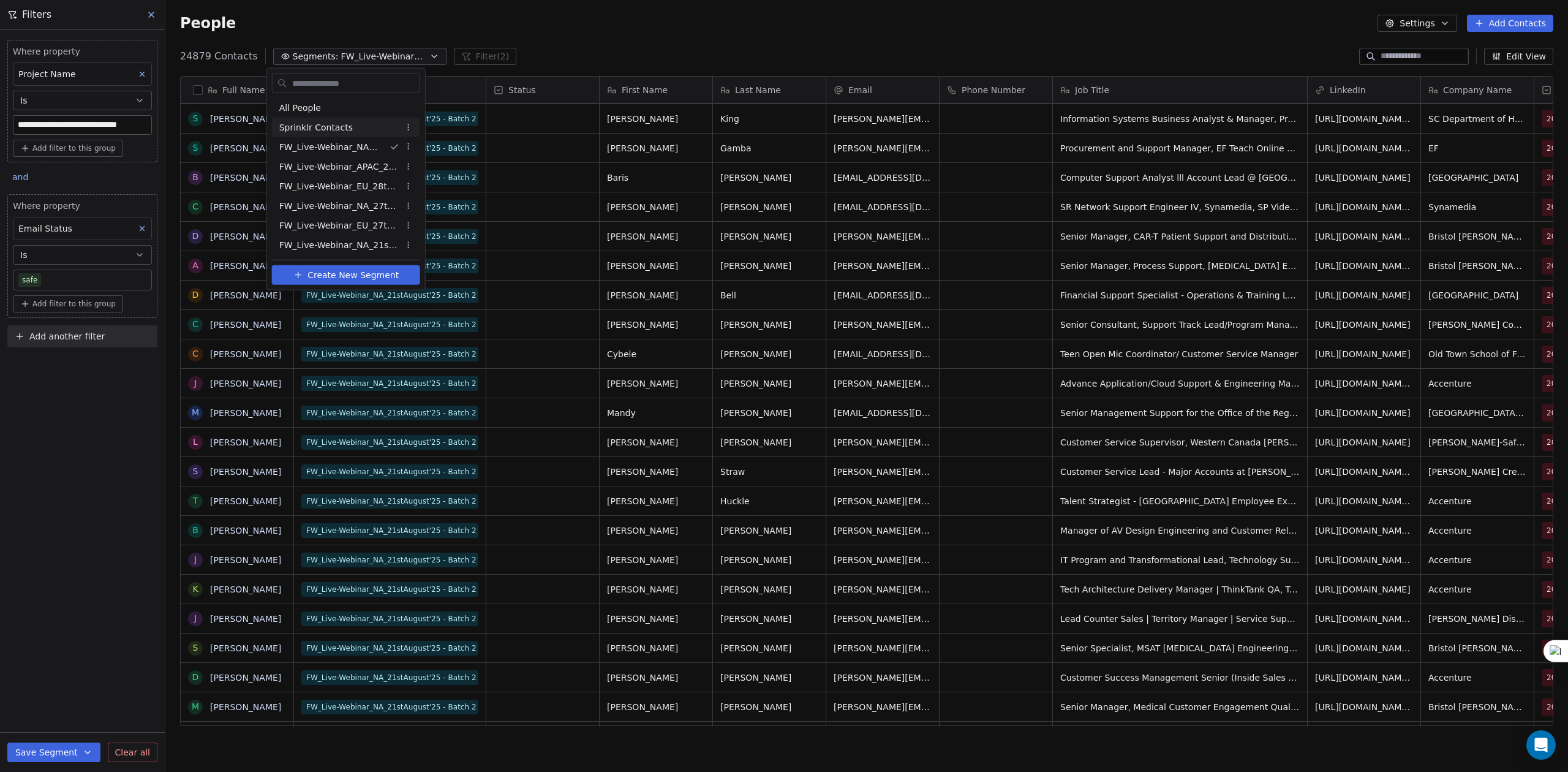
click at [620, 52] on html "**********" at bounding box center [784, 386] width 1568 height 772
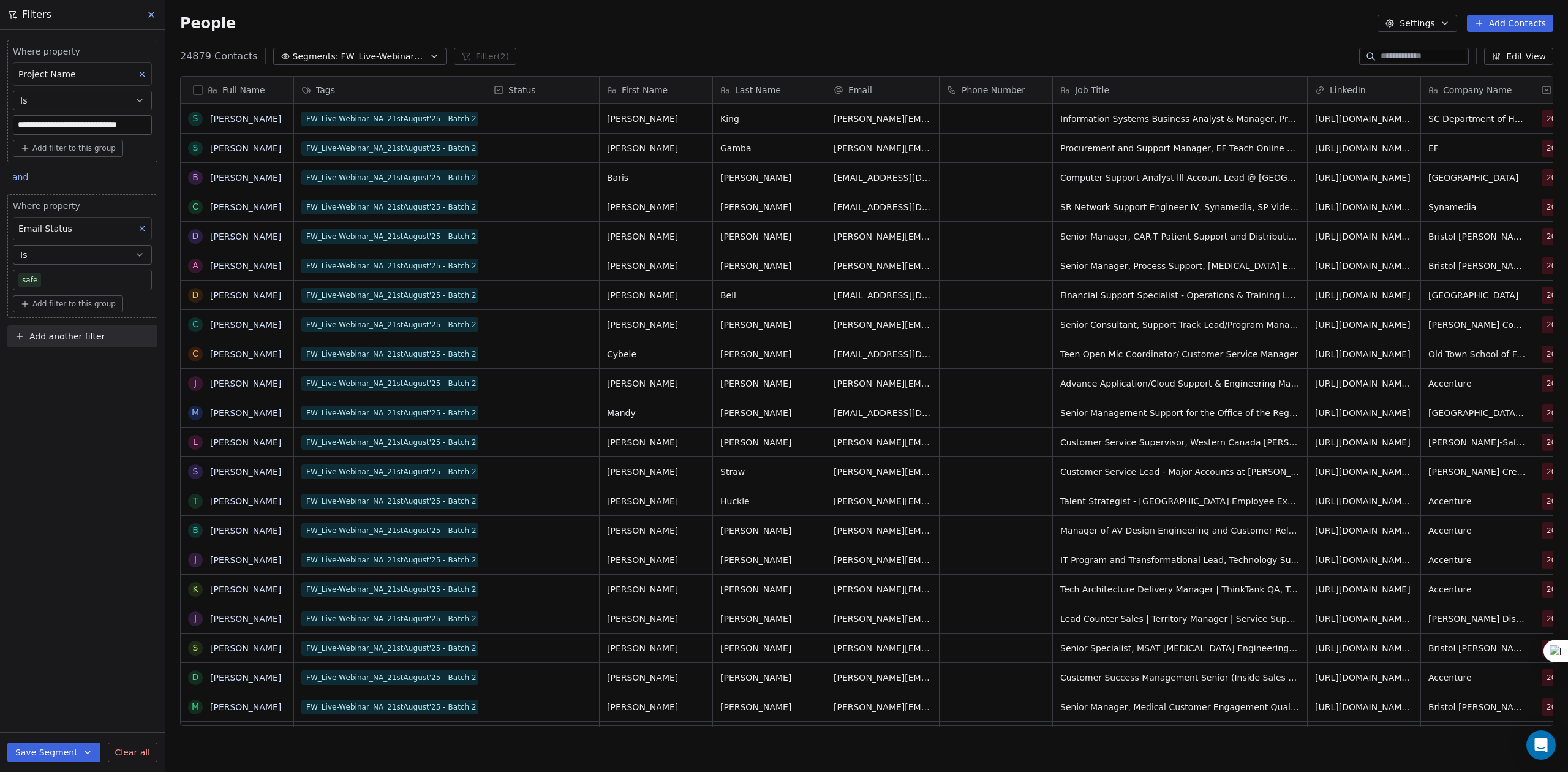
click at [97, 77] on div "Project Name" at bounding box center [82, 74] width 139 height 23
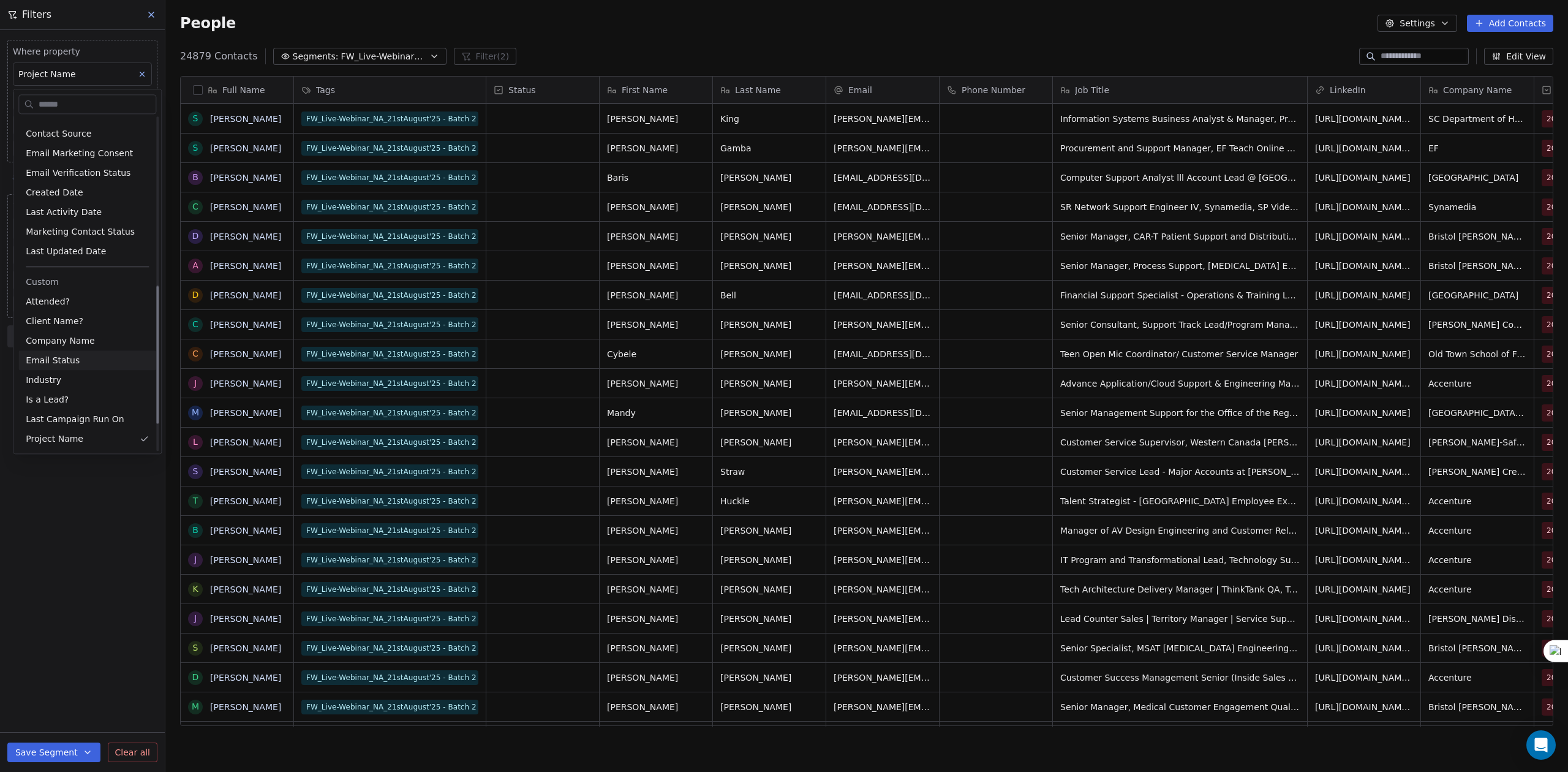
scroll to position [469, 0]
click at [394, 114] on html "**********" at bounding box center [784, 386] width 1568 height 772
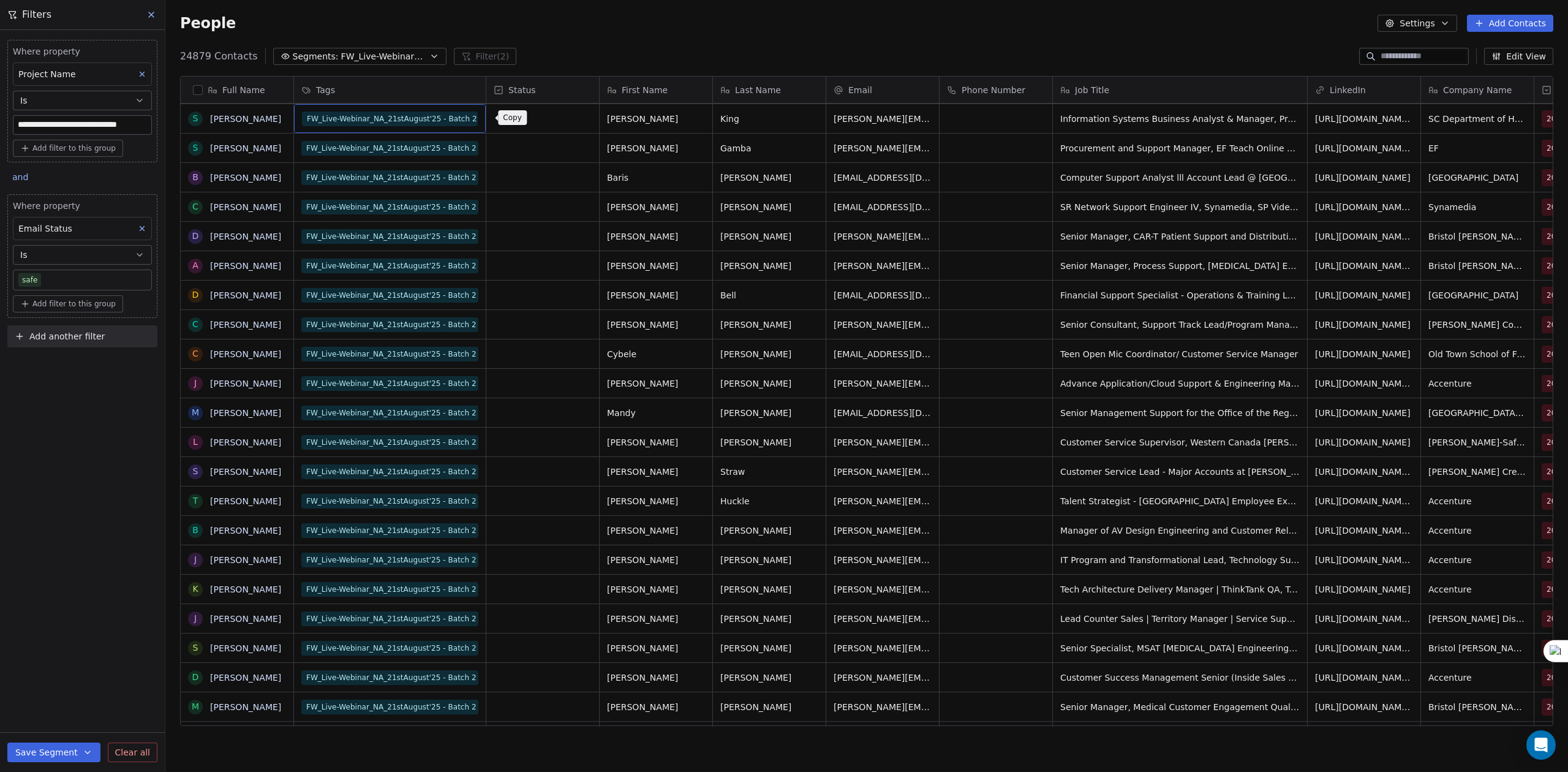
click at [491, 118] on icon "grid" at bounding box center [494, 118] width 5 height 5
click at [91, 72] on div "Project Name" at bounding box center [82, 74] width 139 height 23
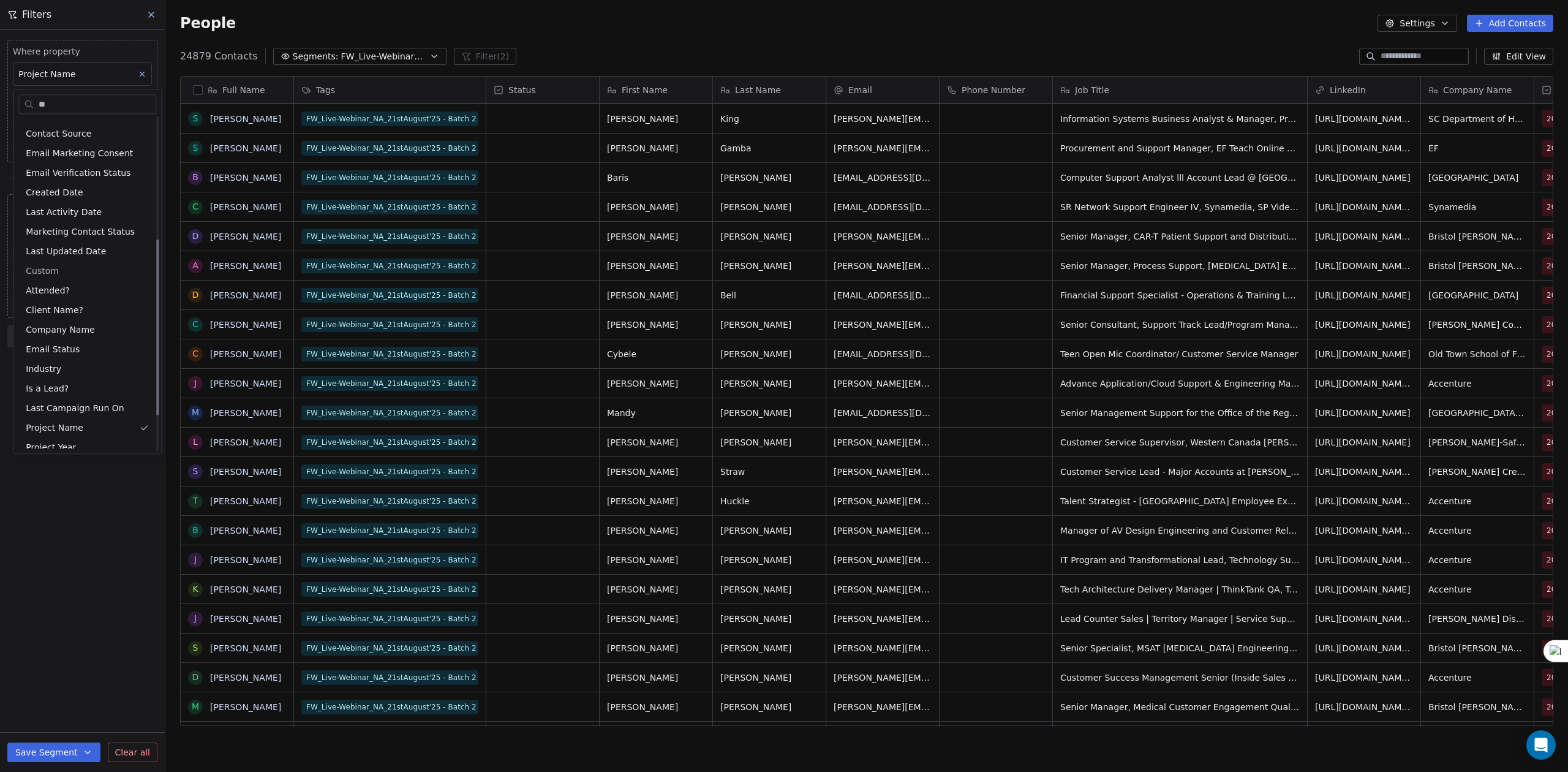
scroll to position [0, 0]
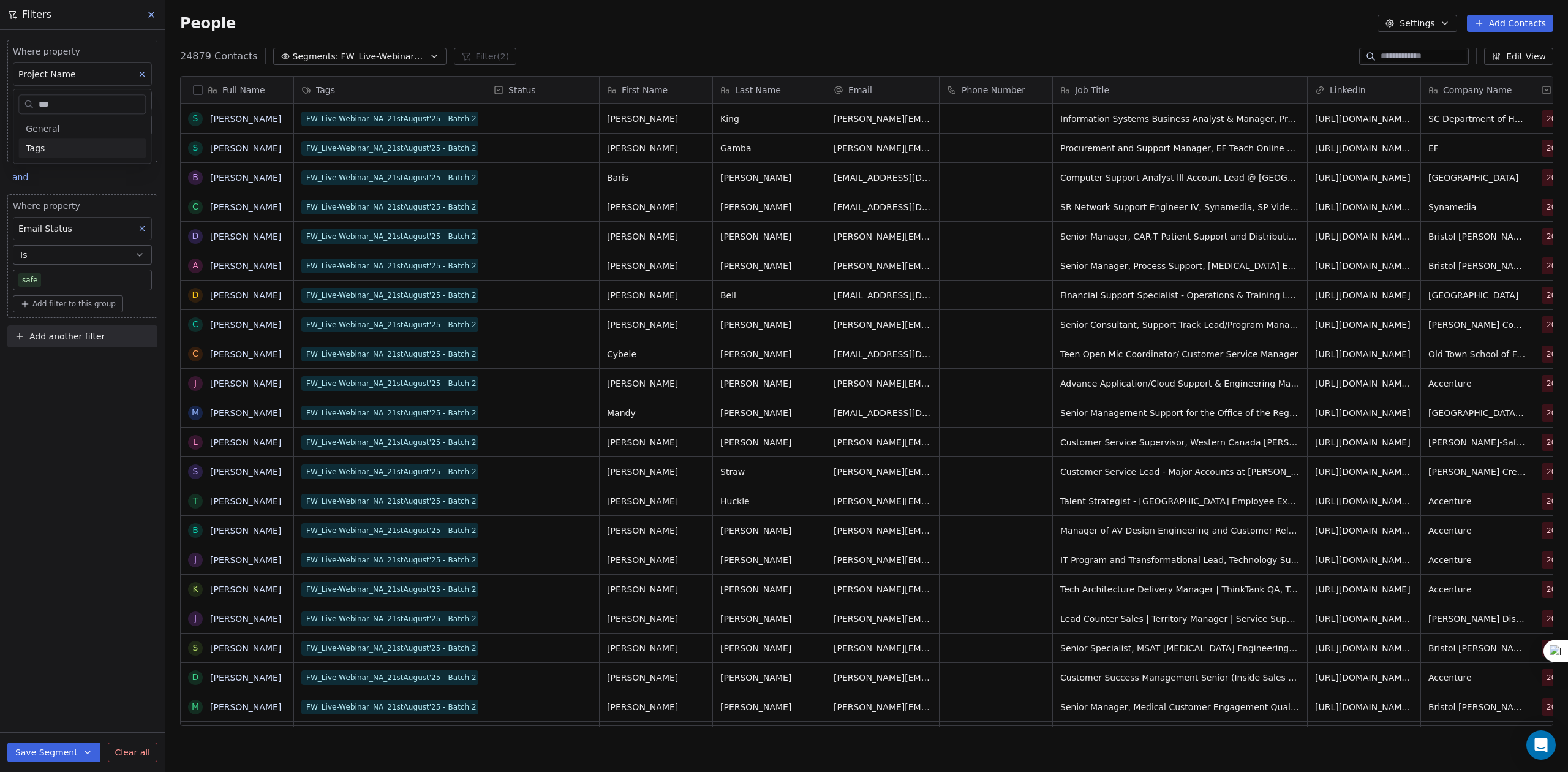
type input "***"
click at [99, 145] on div "Tags" at bounding box center [82, 148] width 113 height 12
click at [89, 127] on div "Includes" at bounding box center [82, 131] width 127 height 19
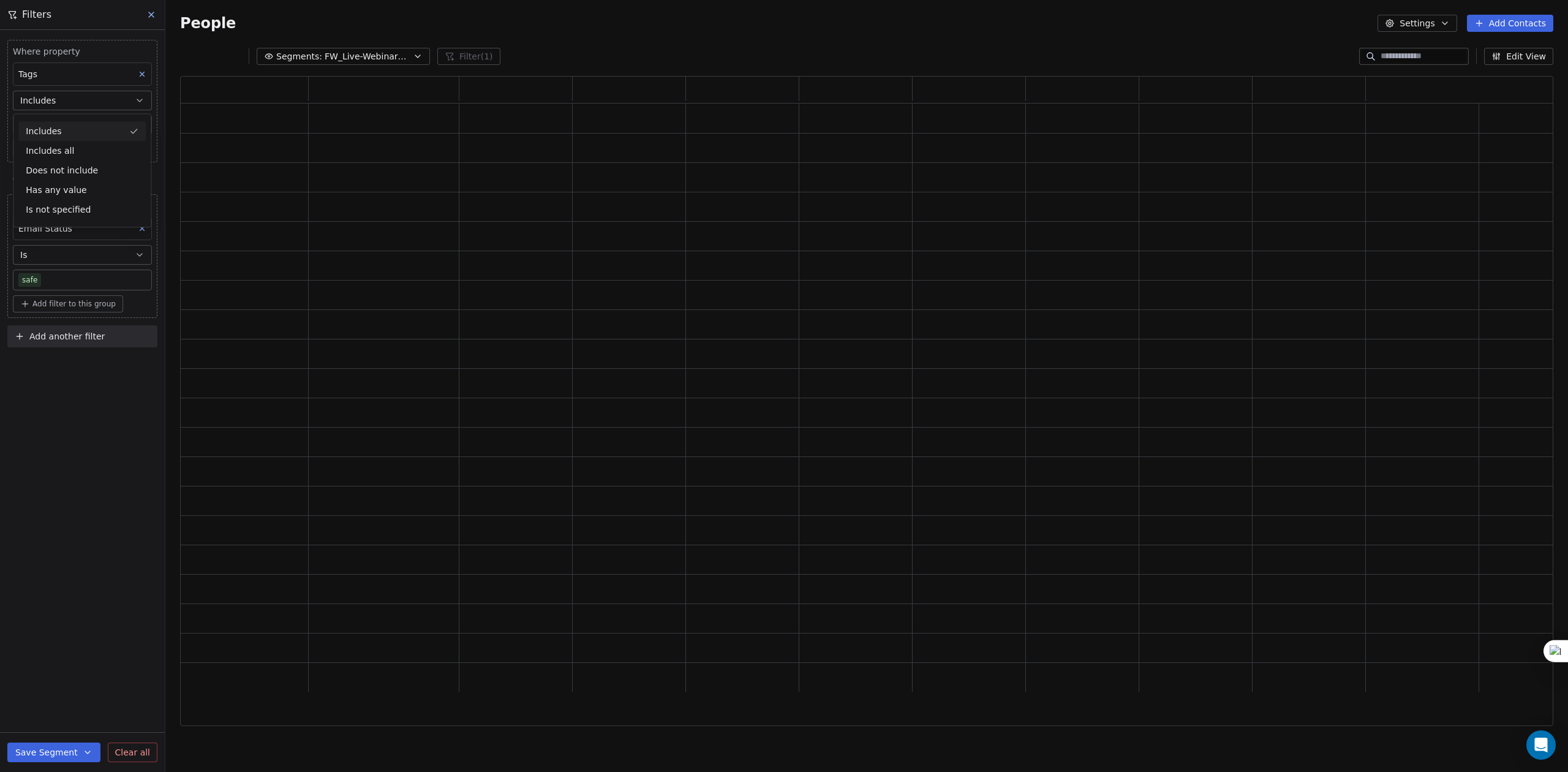
scroll to position [637, 1361]
click at [85, 129] on body "U Upcoming Global Contacts People Marketing Workflows Campaigns Sales Pipelines…" at bounding box center [784, 386] width 1568 height 772
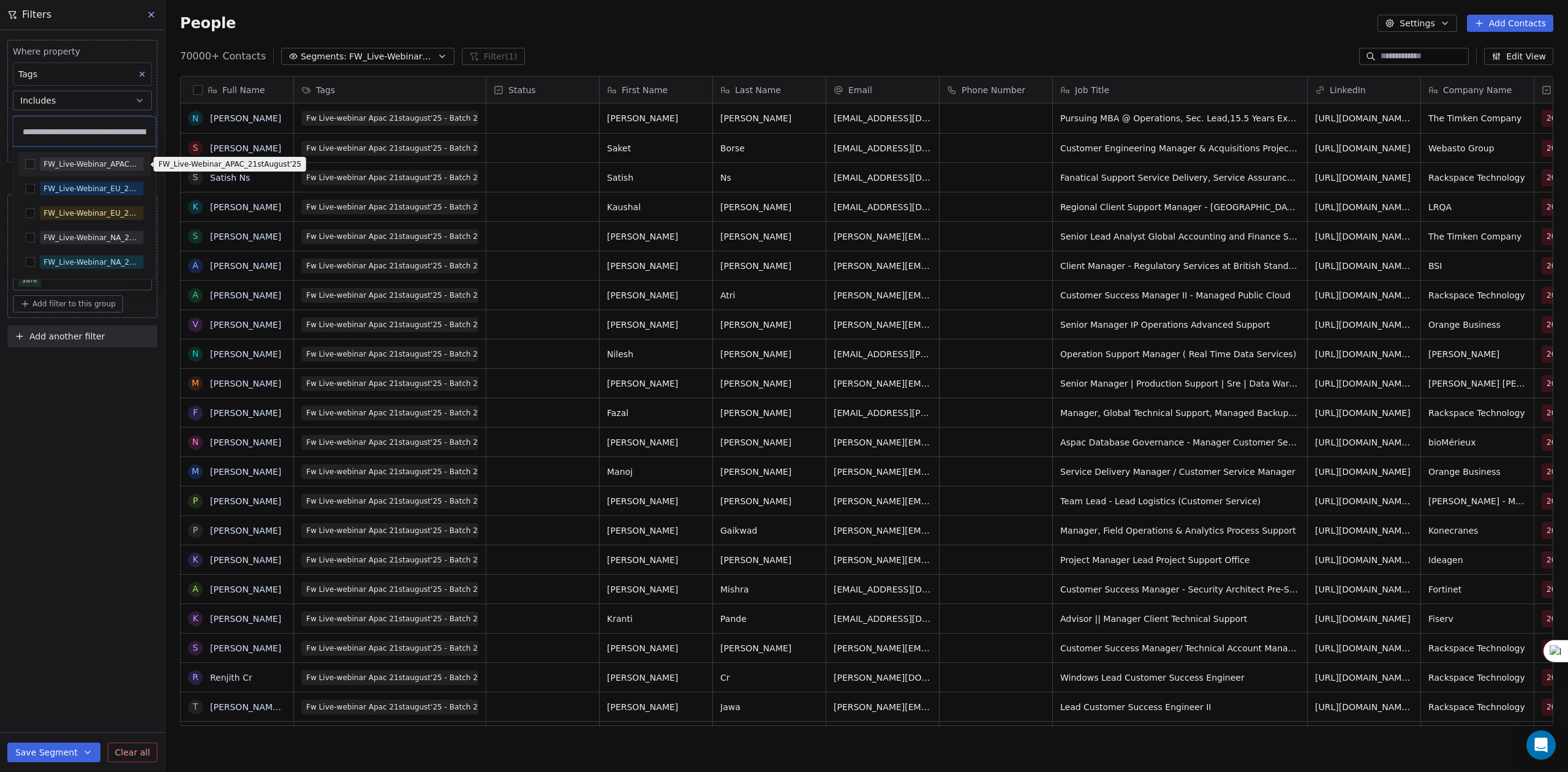
type input "**********"
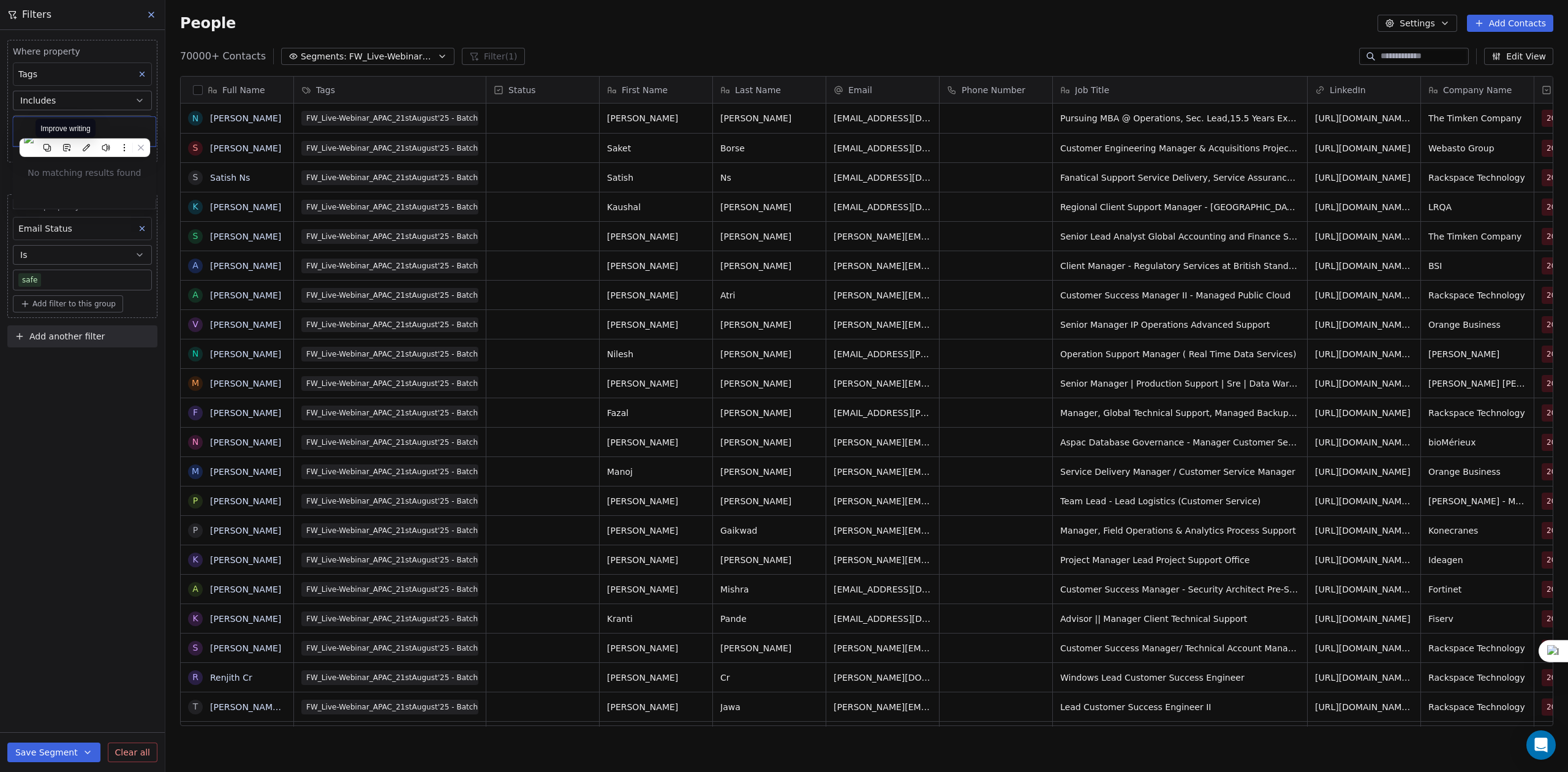
scroll to position [0, 0]
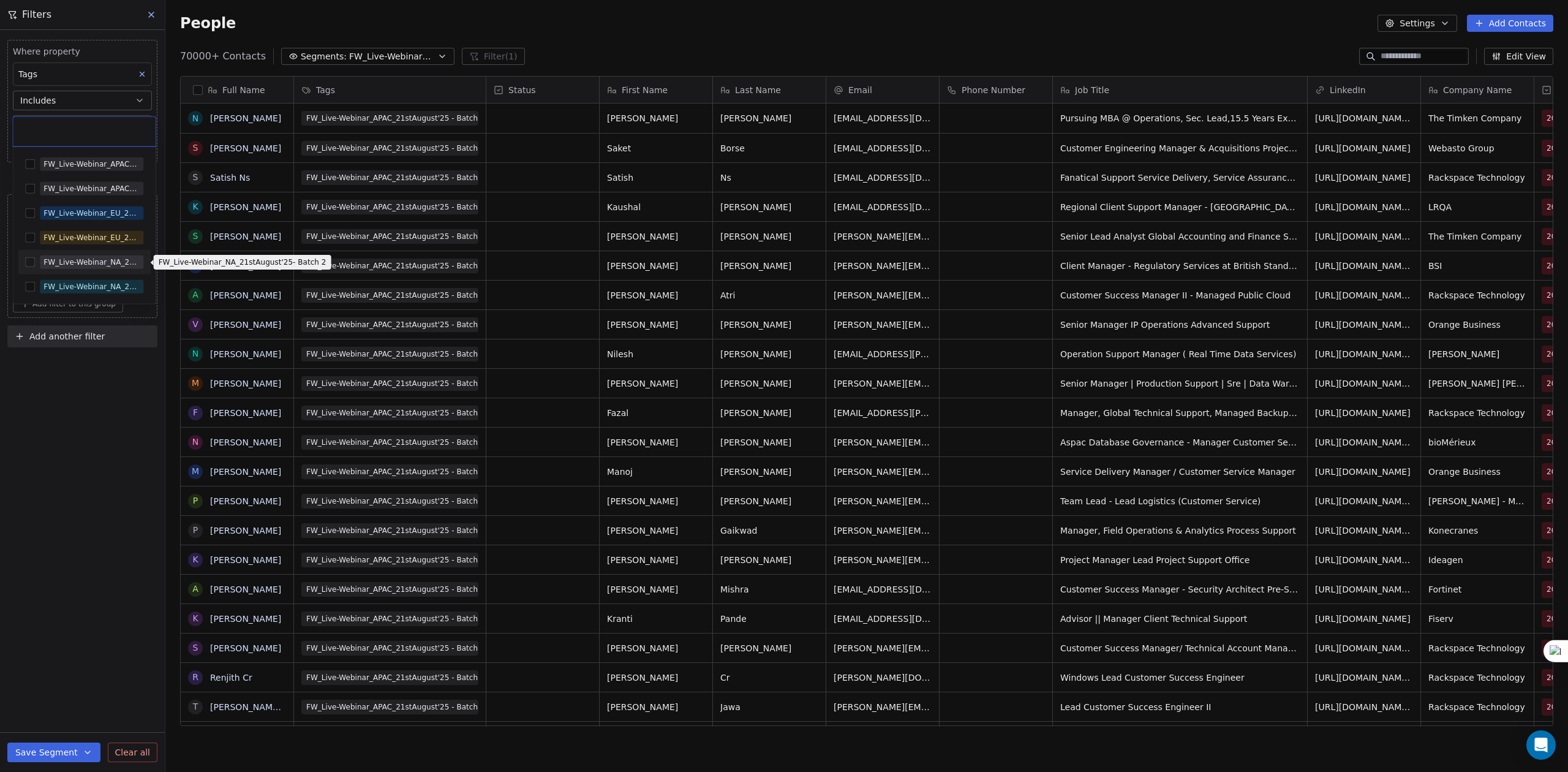
click at [79, 260] on div "FW_Live-Webinar_NA_21stAugust'25- Batch 2" at bounding box center [91, 262] width 96 height 11
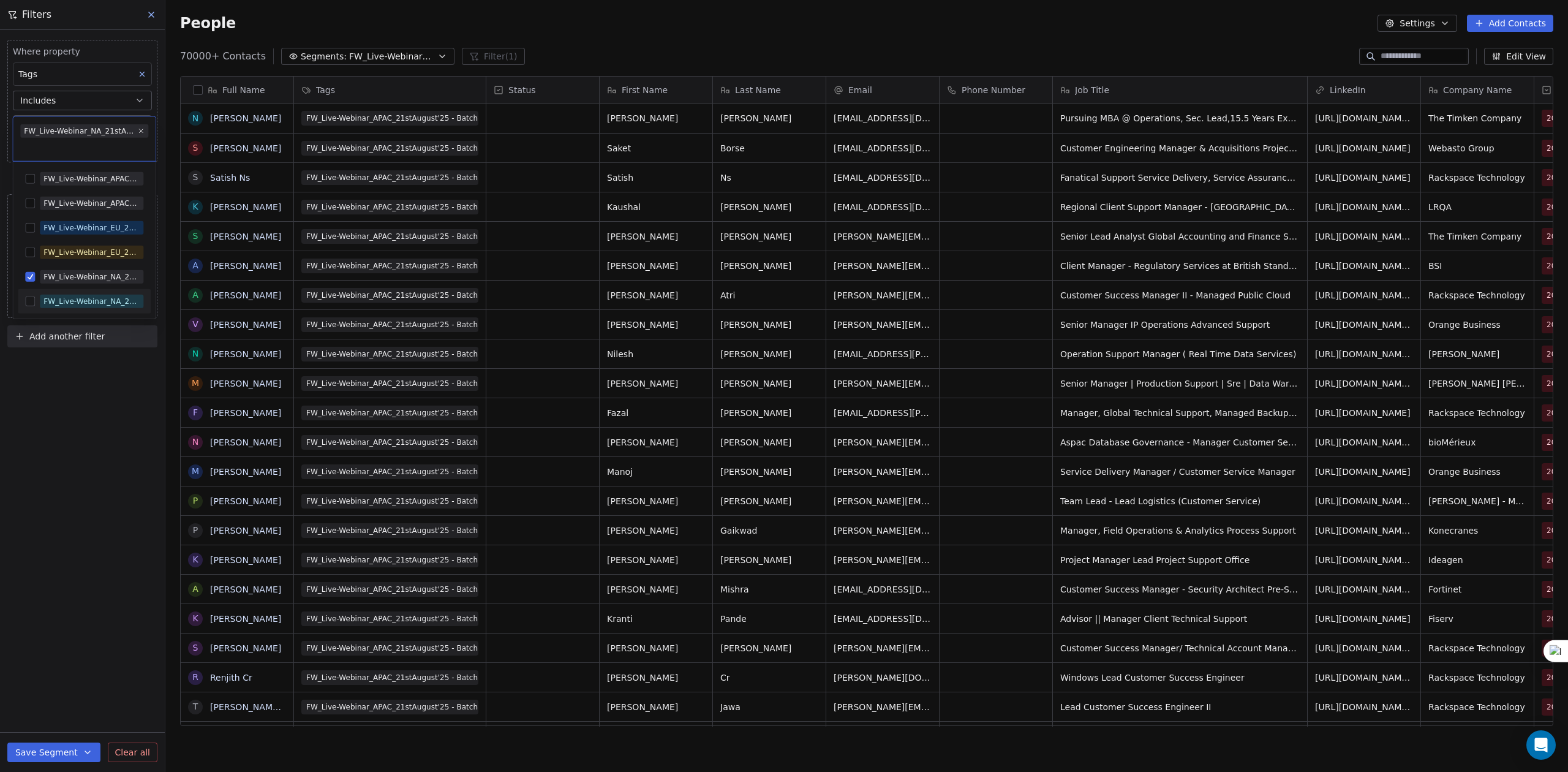
click at [41, 397] on html "U Upcoming Global Contacts People Marketing Workflows Campaigns Sales Pipelines…" at bounding box center [784, 386] width 1568 height 772
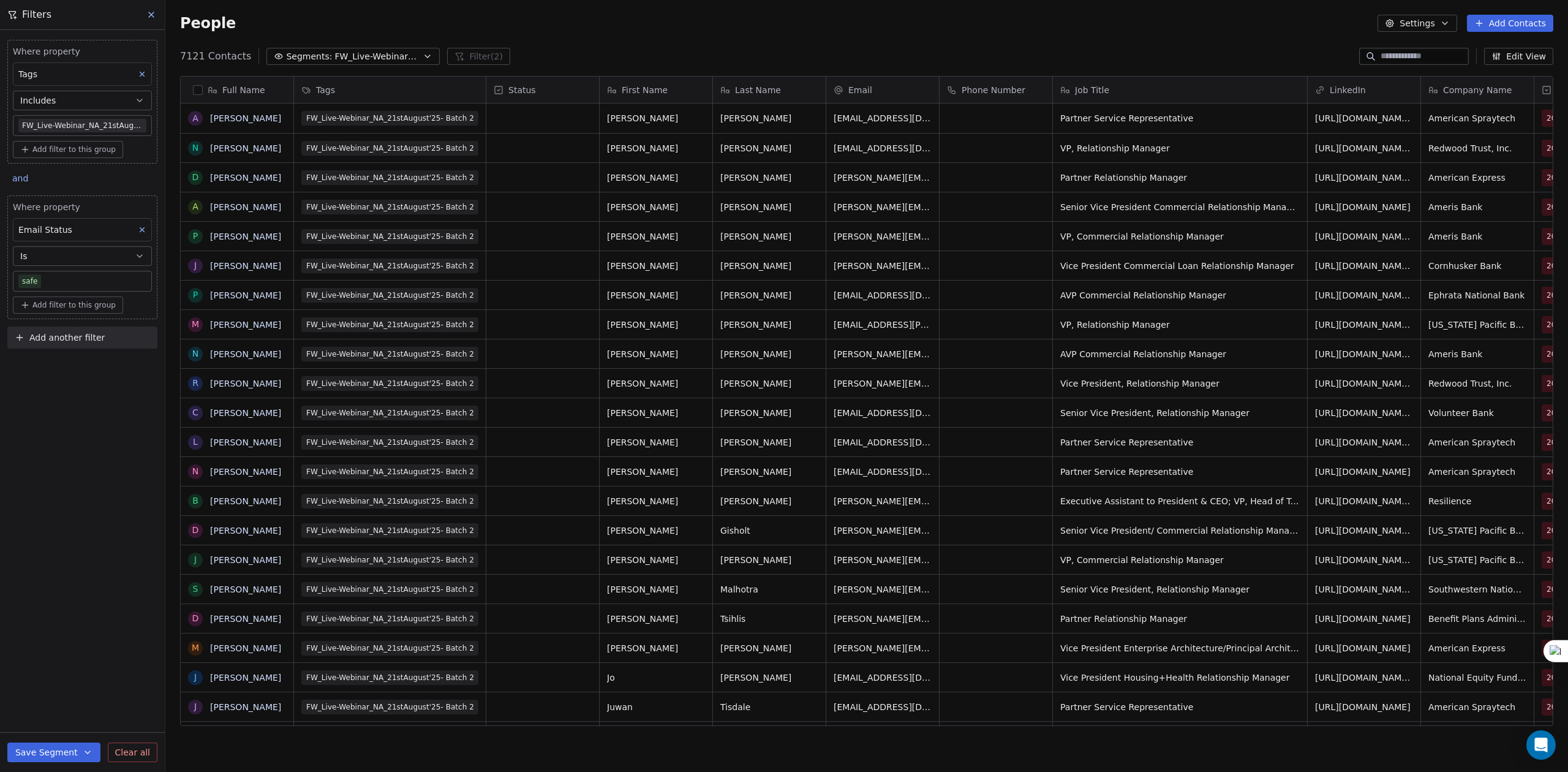
scroll to position [667, 1390]
click at [139, 228] on icon at bounding box center [142, 230] width 9 height 9
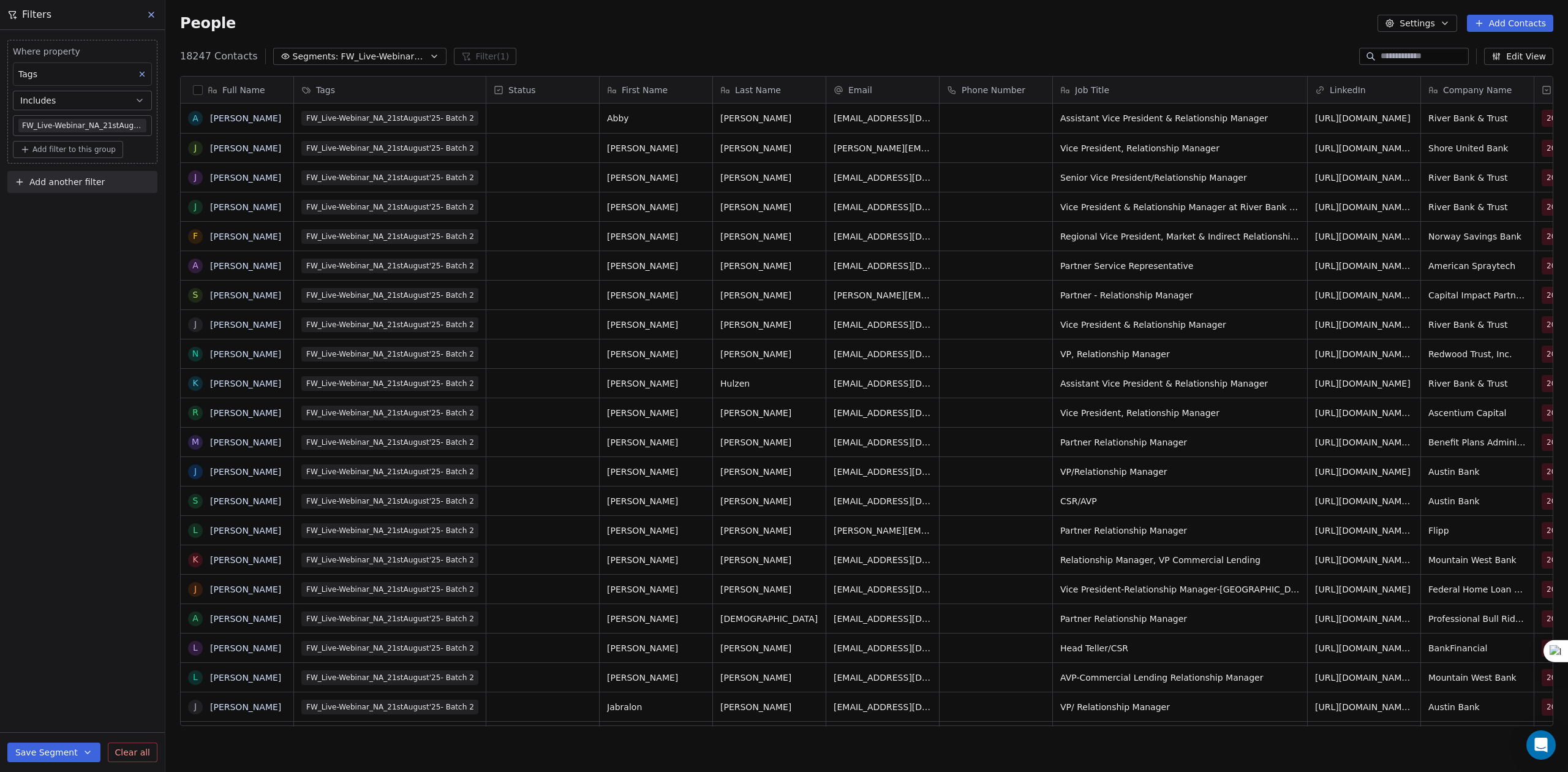
click at [49, 181] on span "Add another filter" at bounding box center [67, 182] width 75 height 13
click at [57, 210] on span "Contact properties" at bounding box center [59, 212] width 79 height 13
type input "*****"
click at [60, 369] on span "Email Status" at bounding box center [47, 374] width 54 height 12
click at [61, 292] on div "Is" at bounding box center [82, 288] width 127 height 19
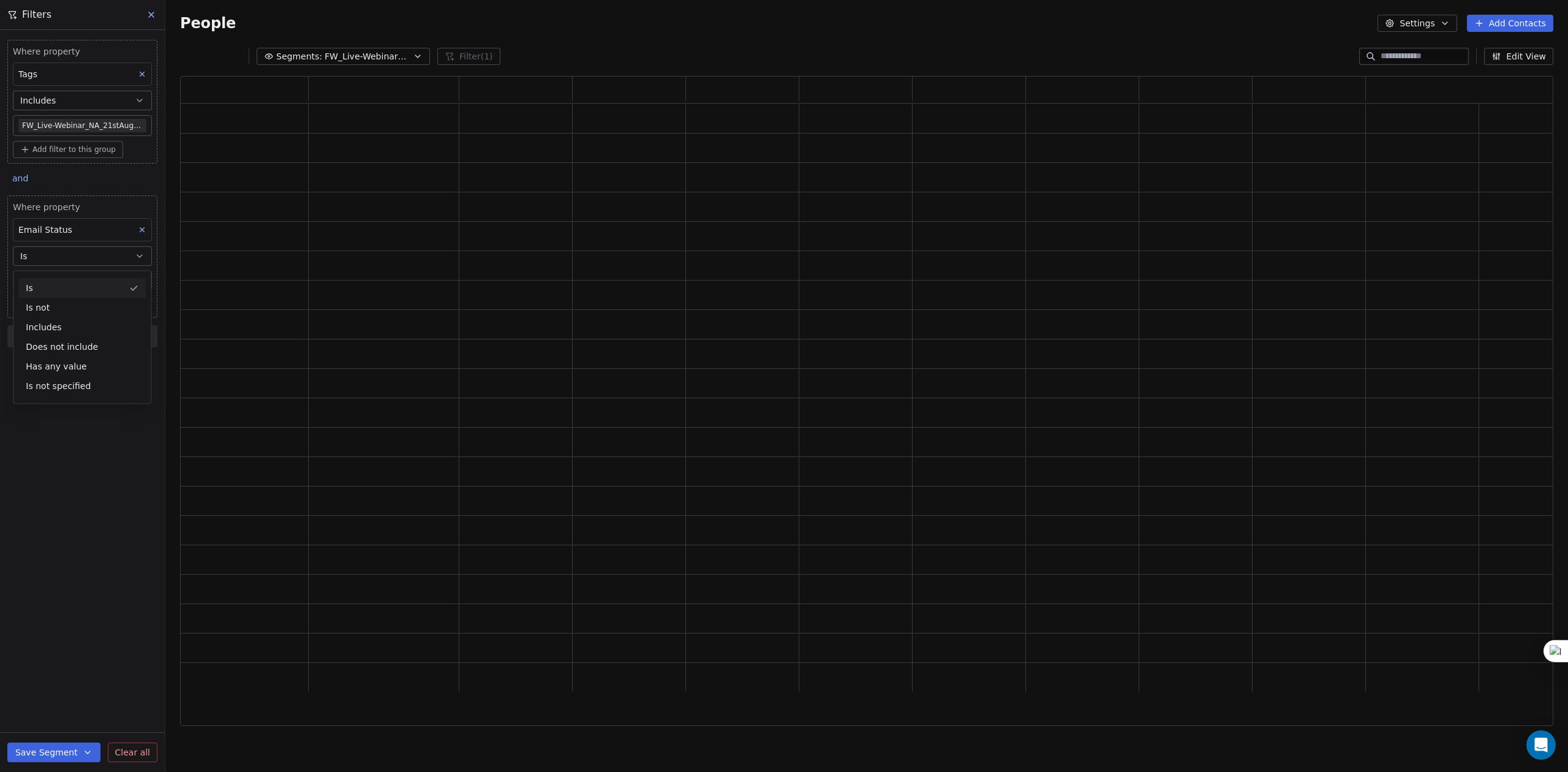
scroll to position [637, 1361]
click at [64, 283] on body "U Upcoming Global Contacts People Marketing Workflows Campaigns Sales Pipelines…" at bounding box center [784, 386] width 1568 height 772
click at [73, 354] on div "safe" at bounding box center [91, 349] width 123 height 13
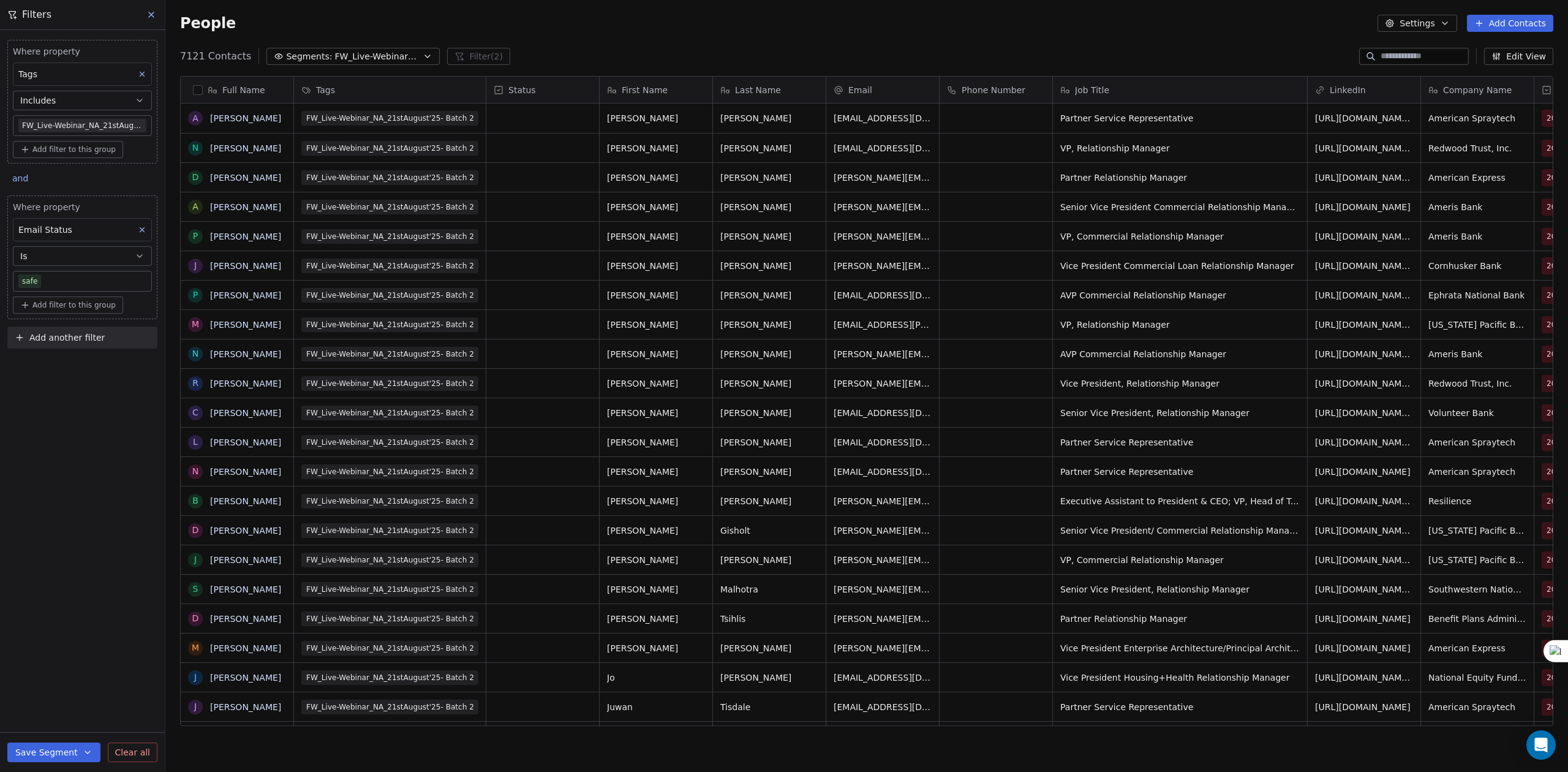
scroll to position [667, 1390]
click at [83, 396] on div "Where property Tags Includes FW_Live-Webinar_NA_21stAugust'25- Batch 2 Add filt…" at bounding box center [82, 401] width 165 height 742
click at [202, 89] on button "button" at bounding box center [197, 90] width 10 height 10
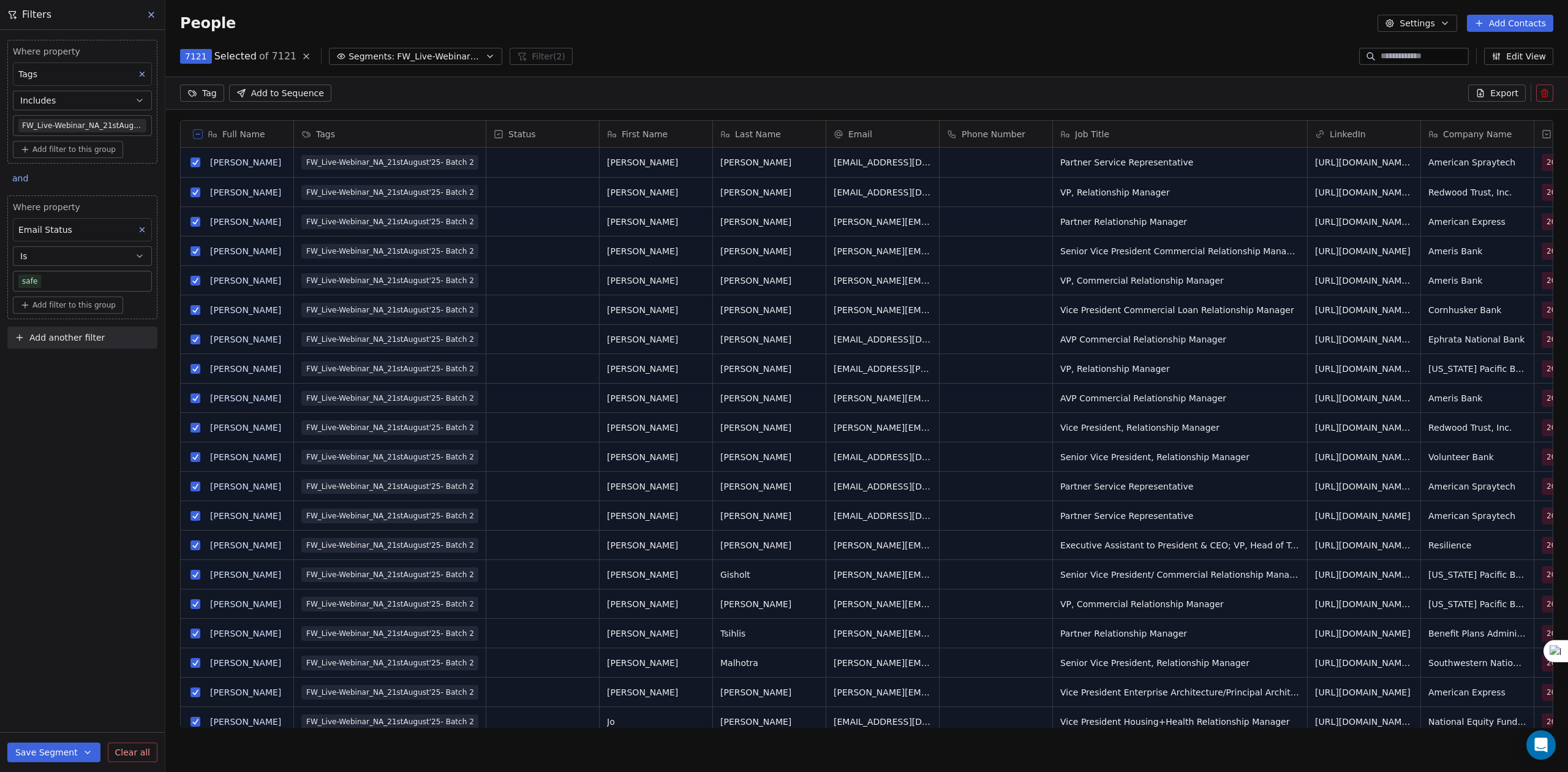
click at [1493, 95] on span "Export" at bounding box center [1504, 93] width 28 height 12
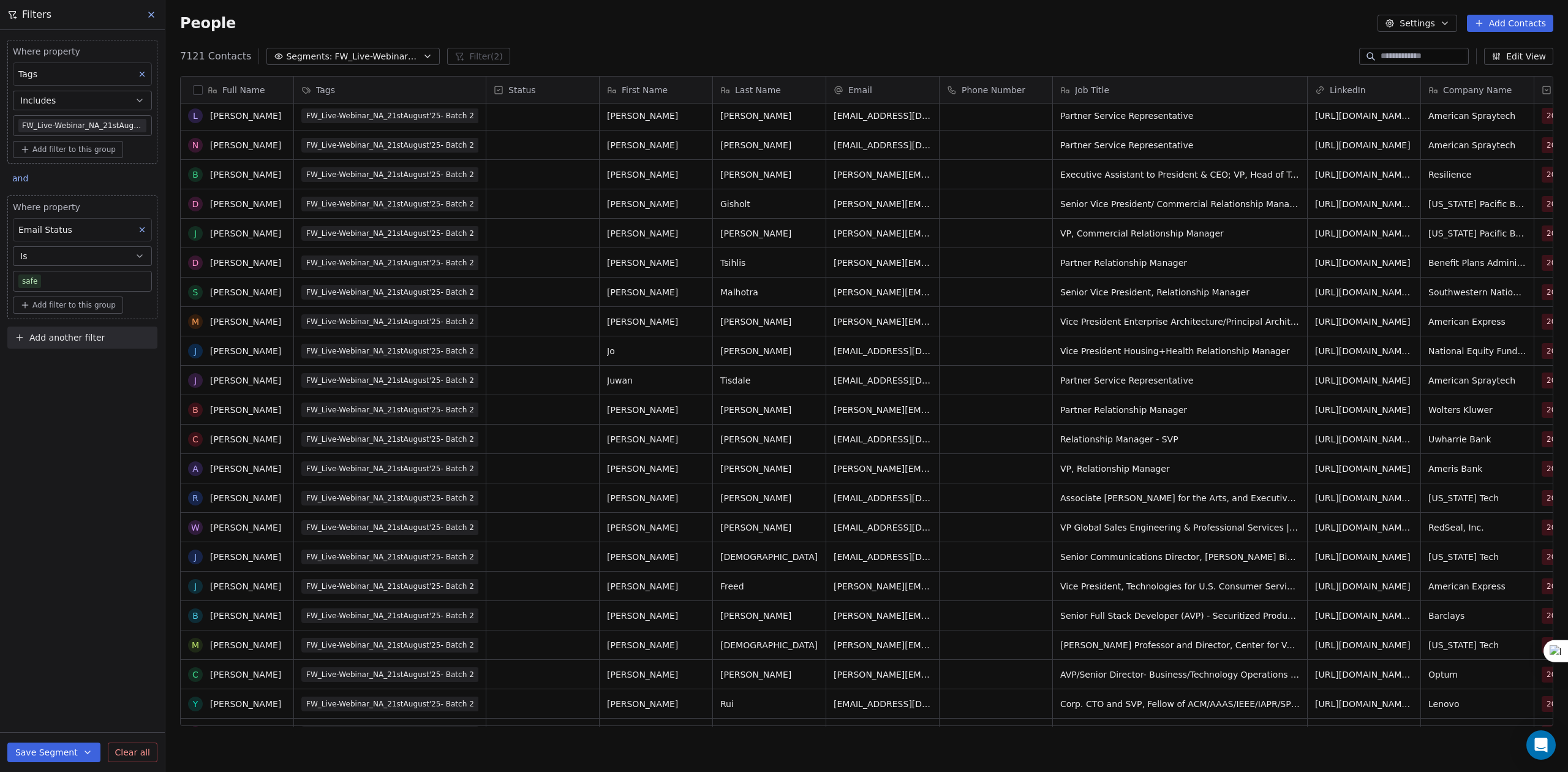
scroll to position [0, 0]
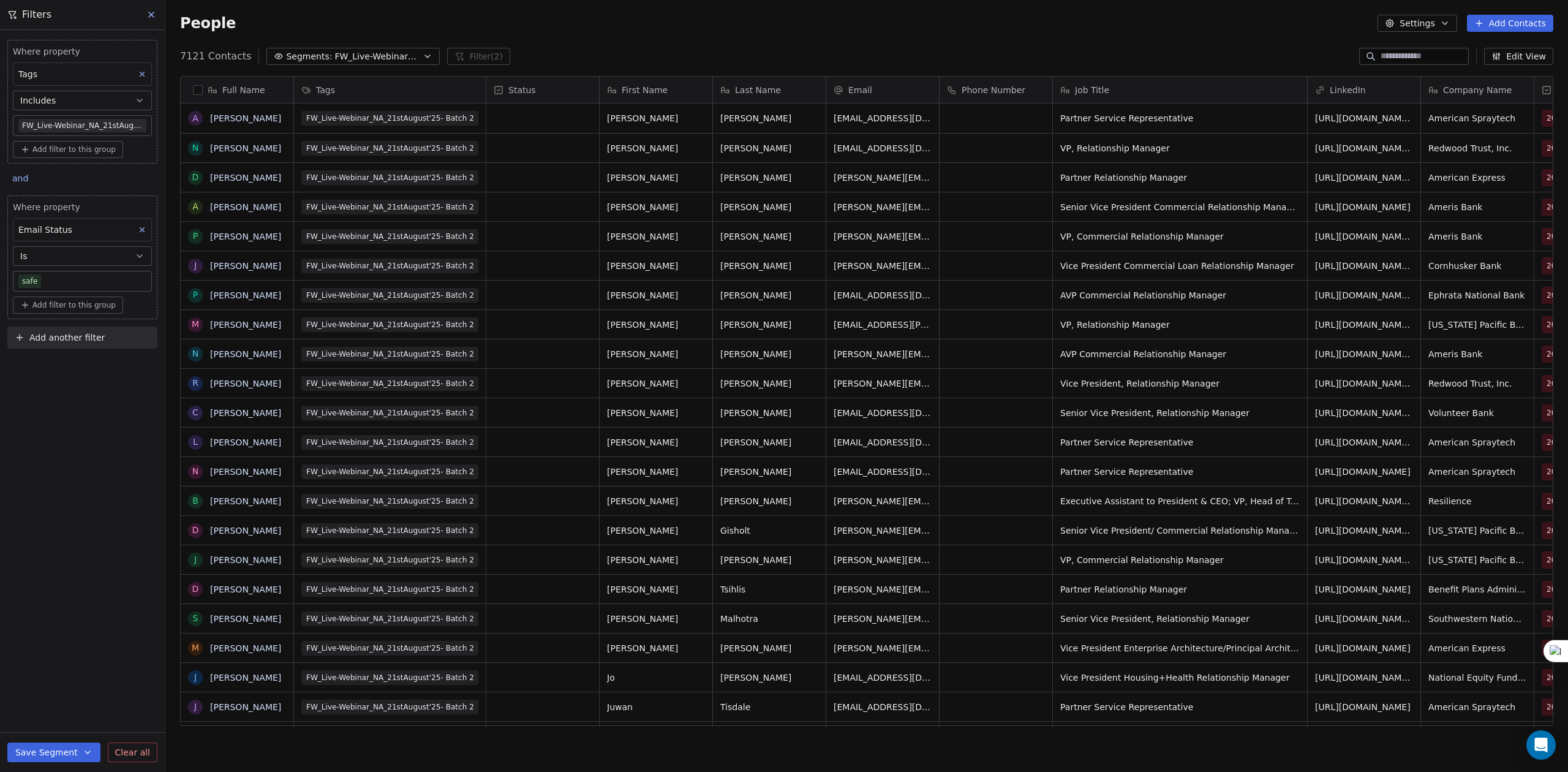
click at [1186, 251] on div "FW_Live-Webinar_NA_21stAugust'25- Batch 2 [PERSON_NAME] [PERSON_NAME][EMAIL_ADD…" at bounding box center [1552, 266] width 2516 height 29
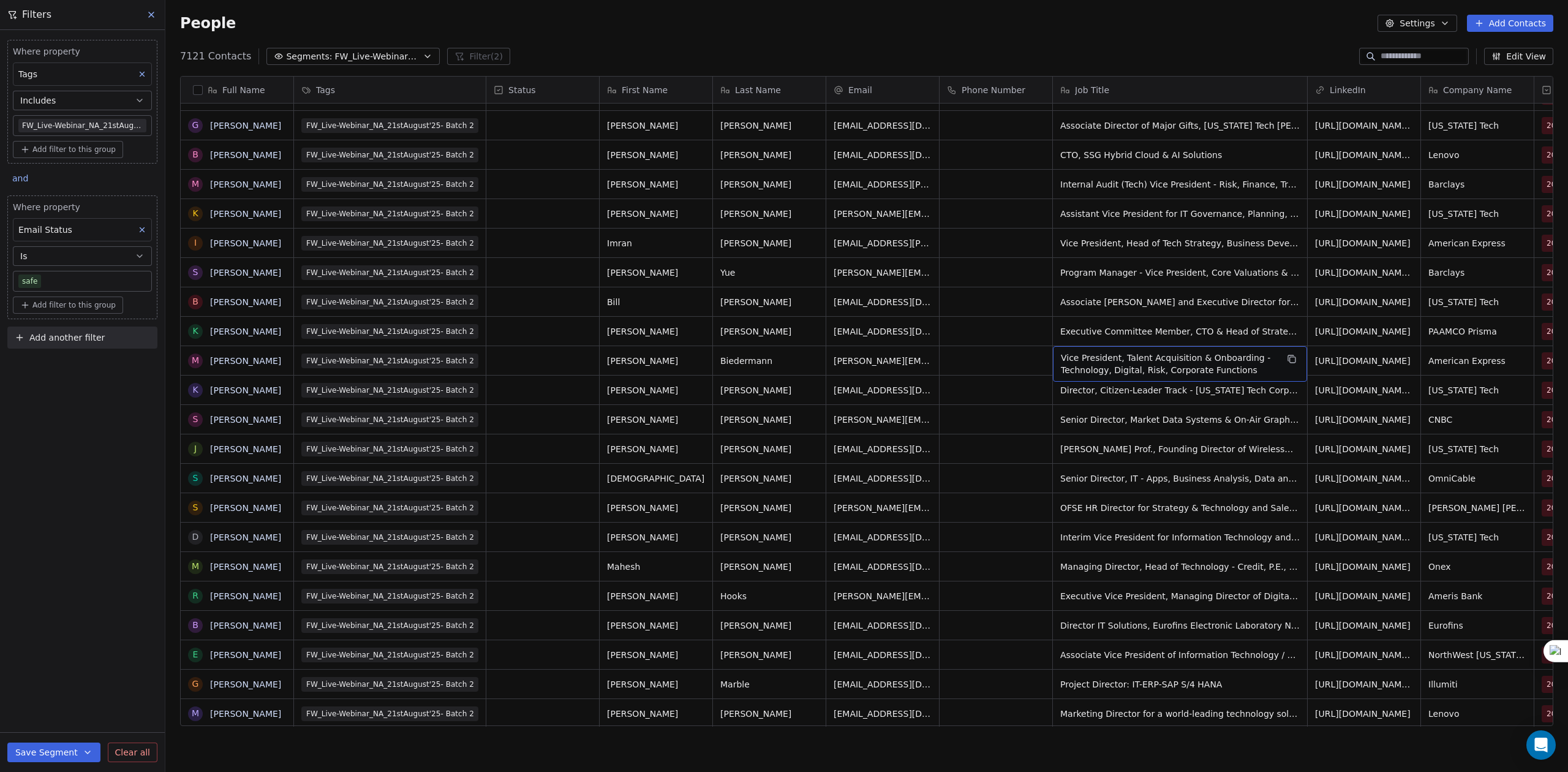
click at [1156, 369] on span "Vice President, Talent Acquisition & Onboarding - Technology, Digital, Risk, Co…" at bounding box center [1169, 364] width 216 height 25
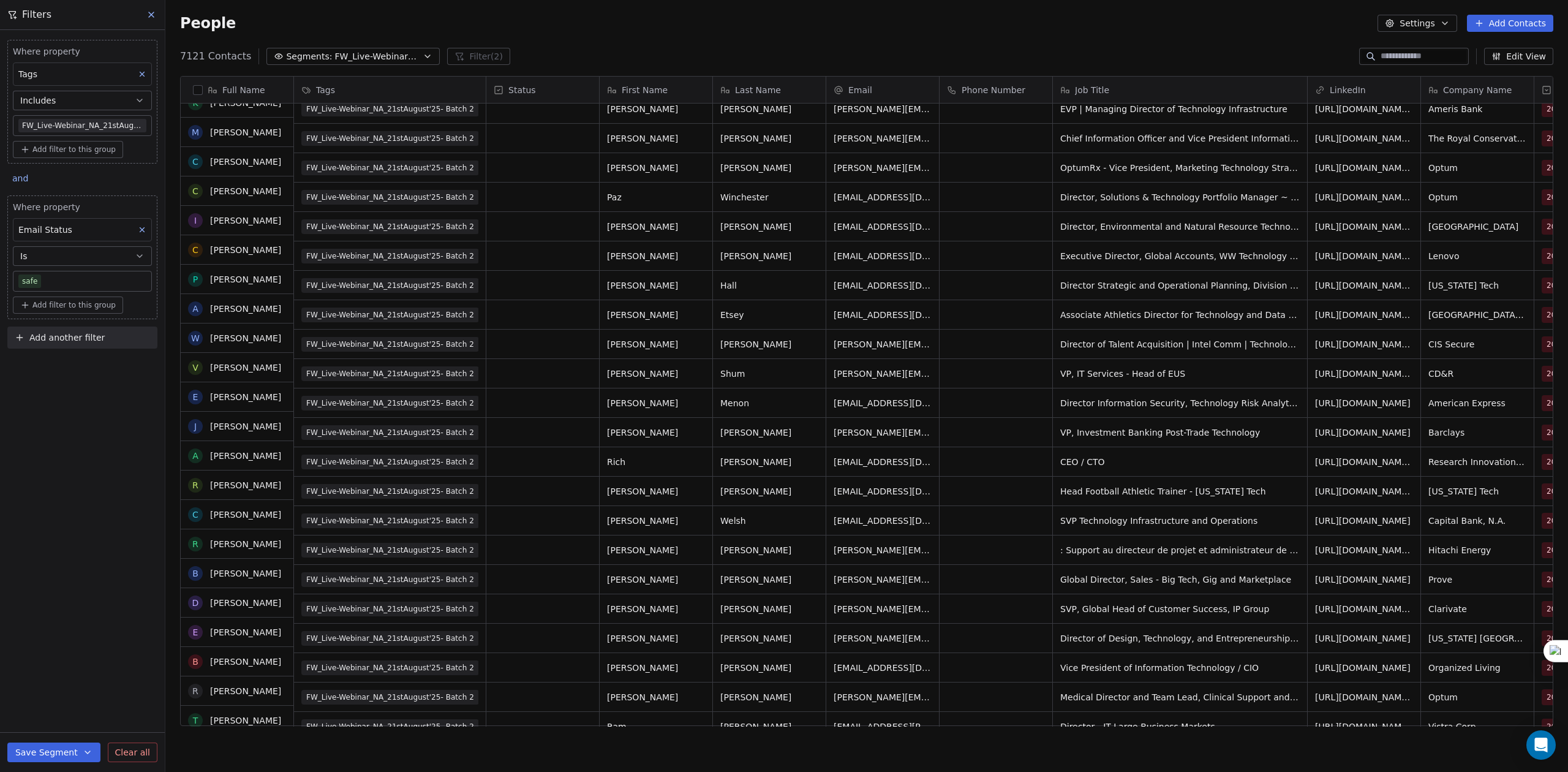
scroll to position [6127, 0]
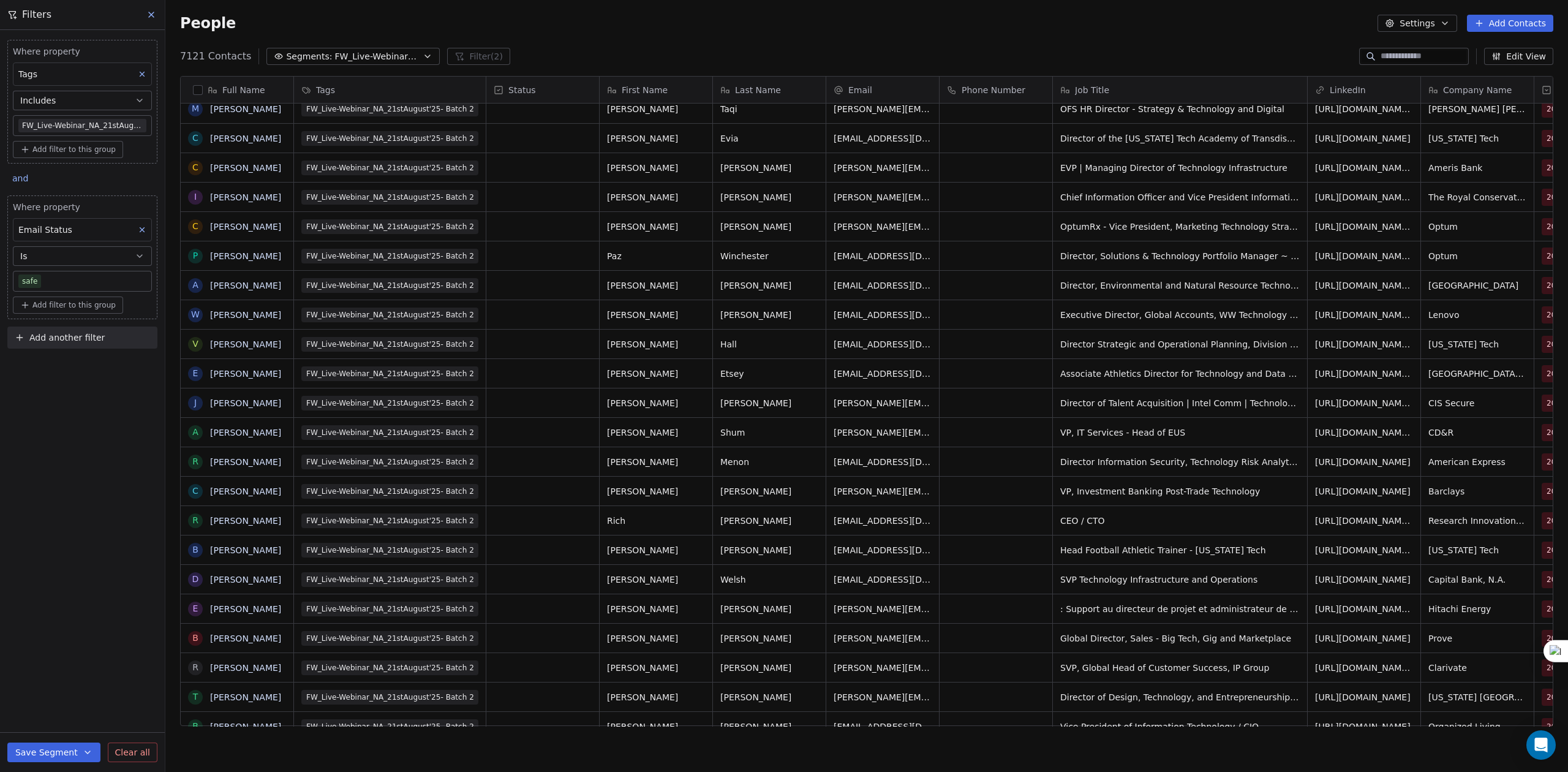
click at [357, 55] on span "FW_Live-Webinar_NA_21stAugust'25" at bounding box center [377, 56] width 86 height 13
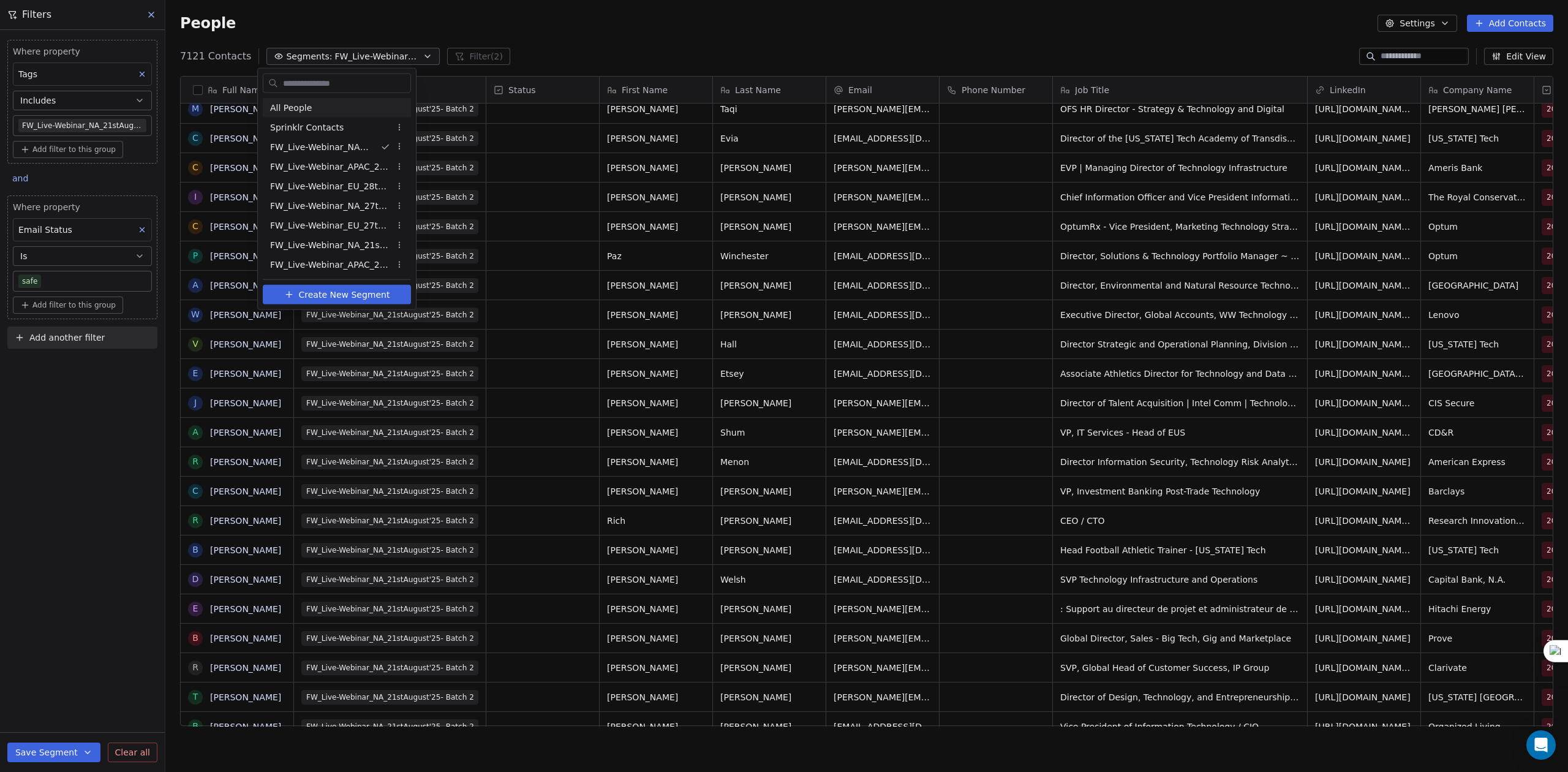
click at [712, 27] on html "U Upcoming Global Contacts People Marketing Workflows Campaigns Sales Pipelines…" at bounding box center [784, 386] width 1568 height 772
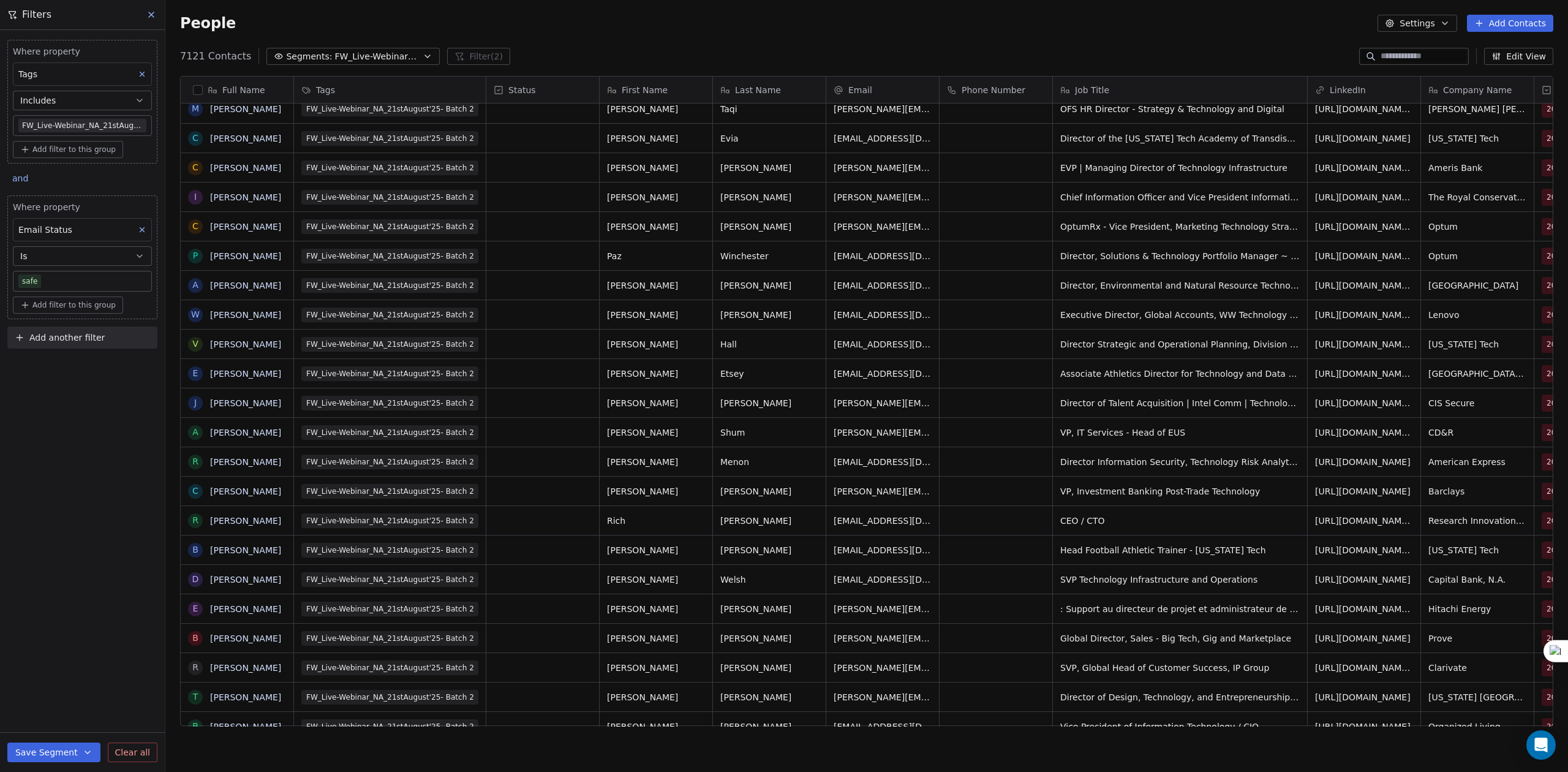
click at [104, 119] on body "U Upcoming Global Contacts People Marketing Workflows Campaigns Sales Pipelines…" at bounding box center [784, 386] width 1568 height 772
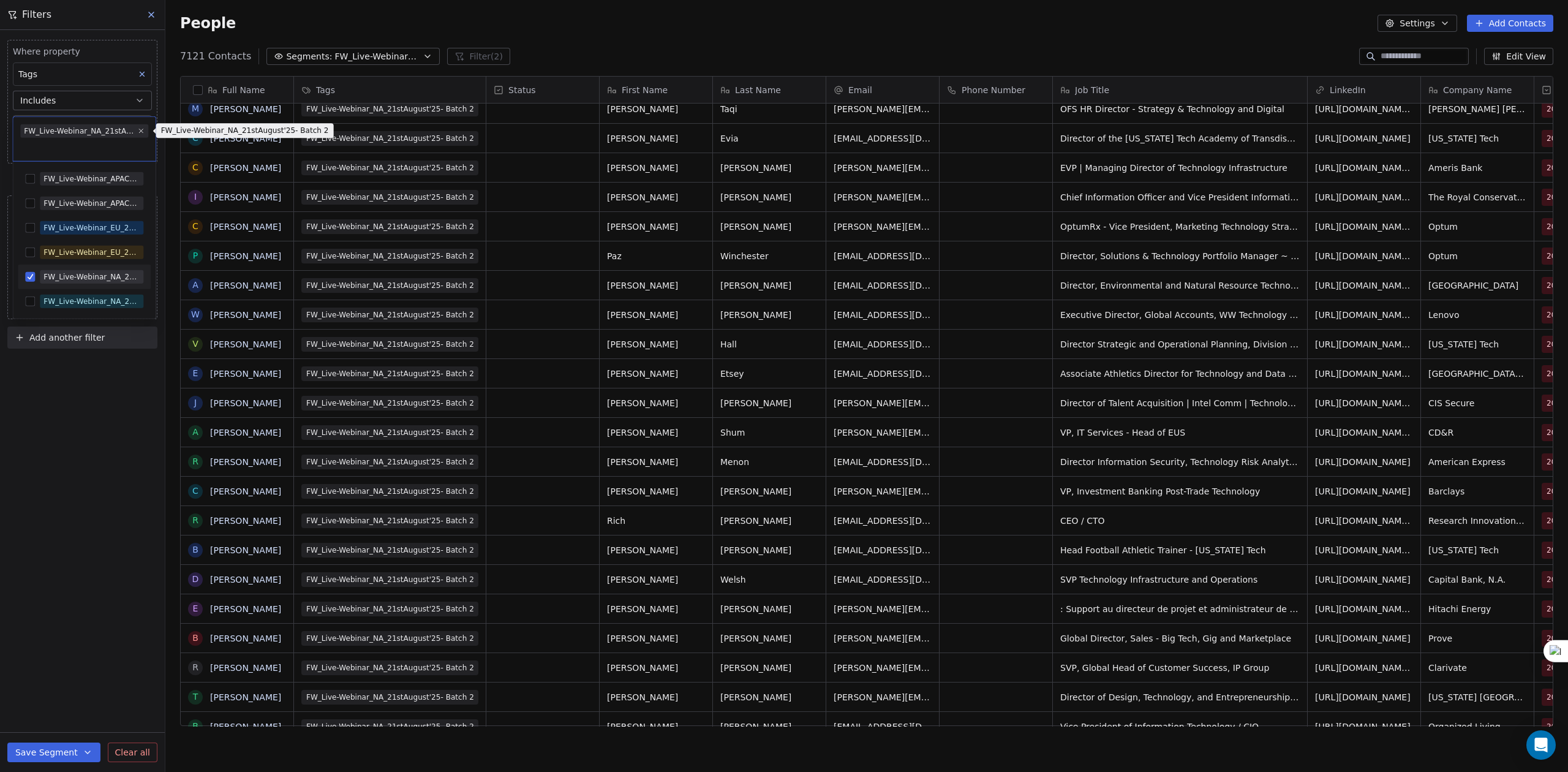
click at [104, 127] on div "FW_Live-Webinar_NA_21stAugust'25- Batch 2" at bounding box center [79, 131] width 109 height 11
click at [64, 303] on div "FW_Live-Webinar_NA_21stAugust'25 - Batch 2" at bounding box center [91, 302] width 96 height 11
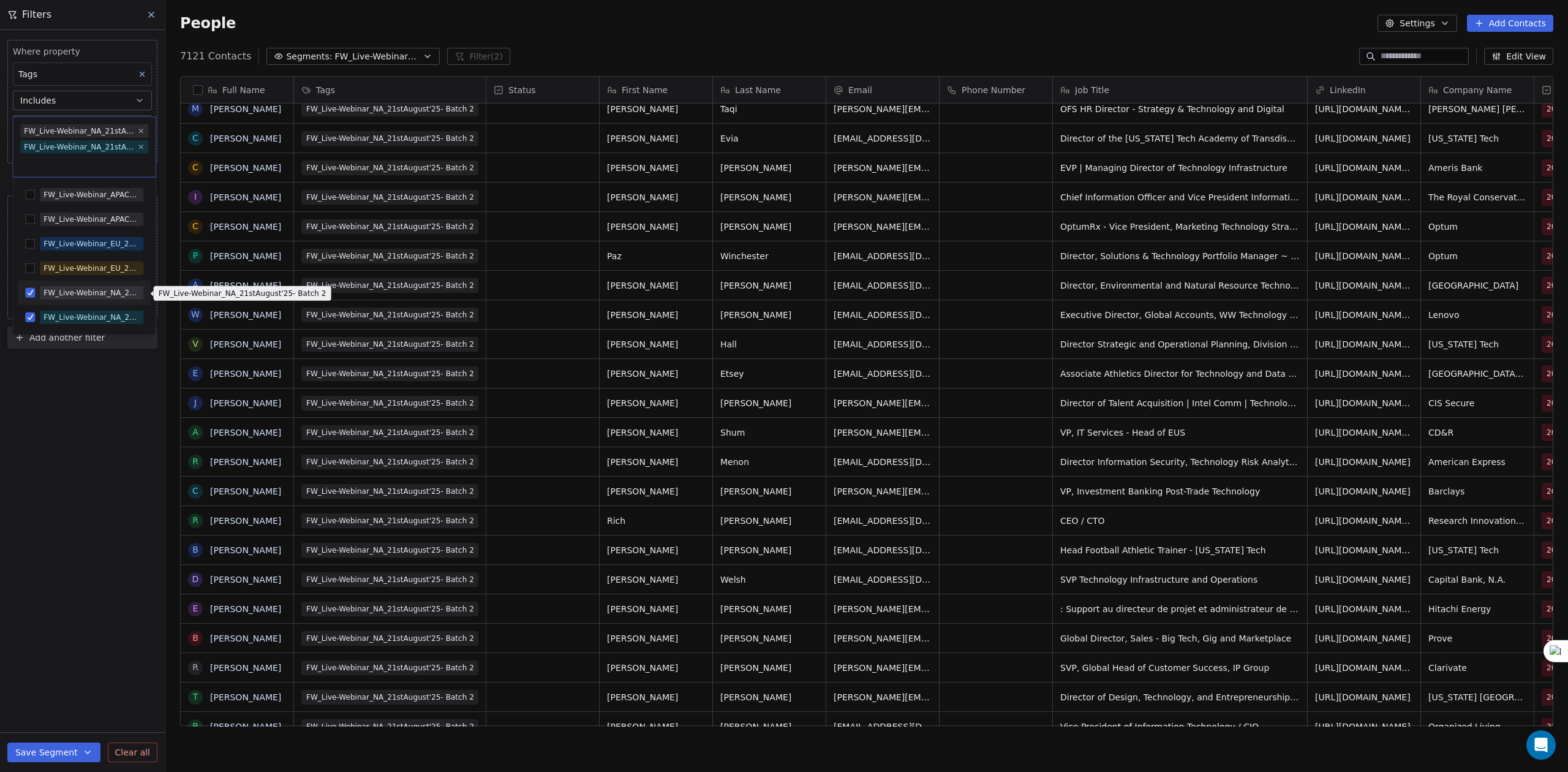
click at [54, 295] on div "FW_Live-Webinar_NA_21stAugust'25- Batch 2" at bounding box center [91, 293] width 96 height 11
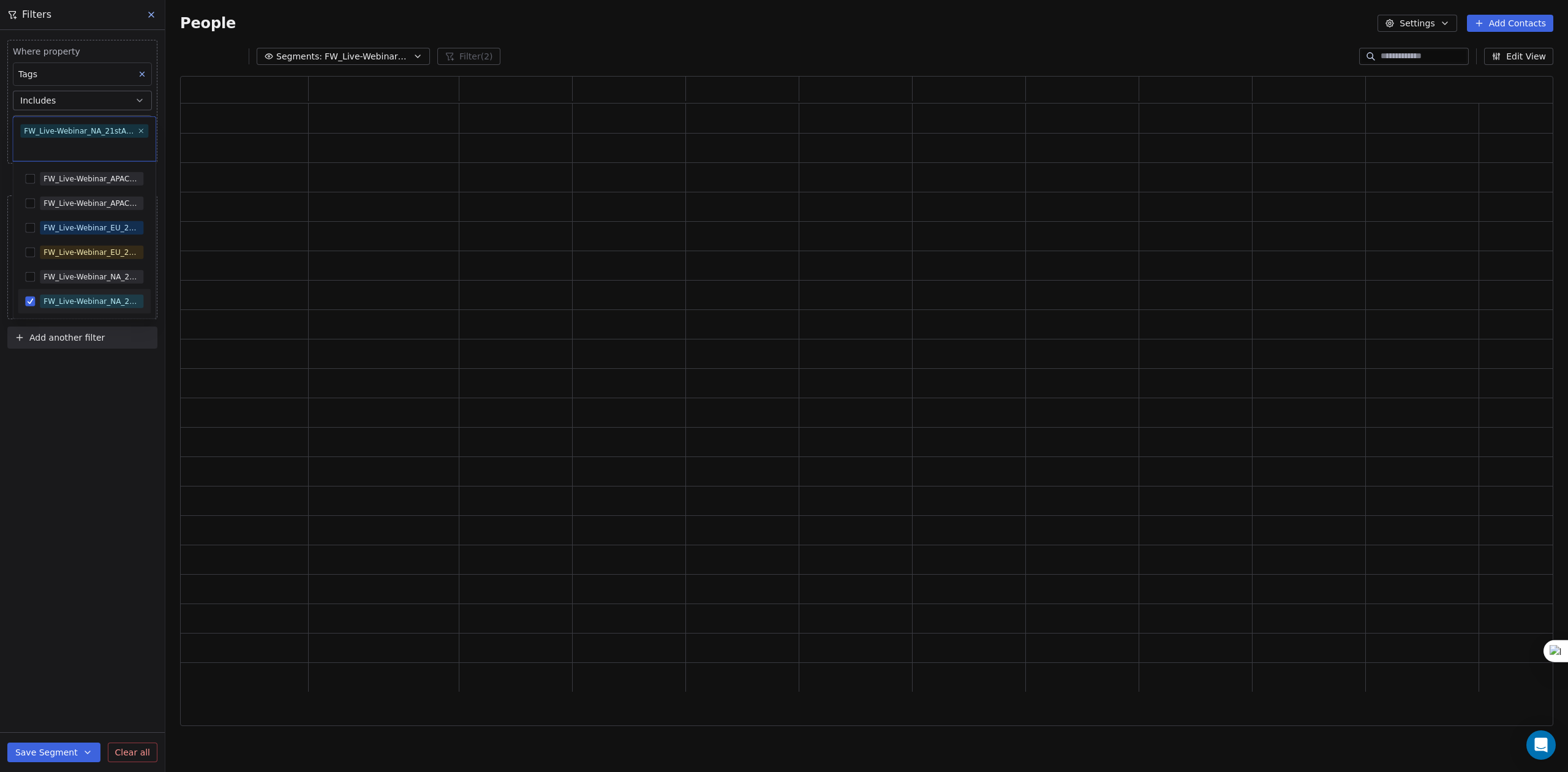
click at [59, 387] on html "U Upcoming Global Contacts People Marketing Workflows Campaigns Sales Pipelines…" at bounding box center [784, 386] width 1568 height 772
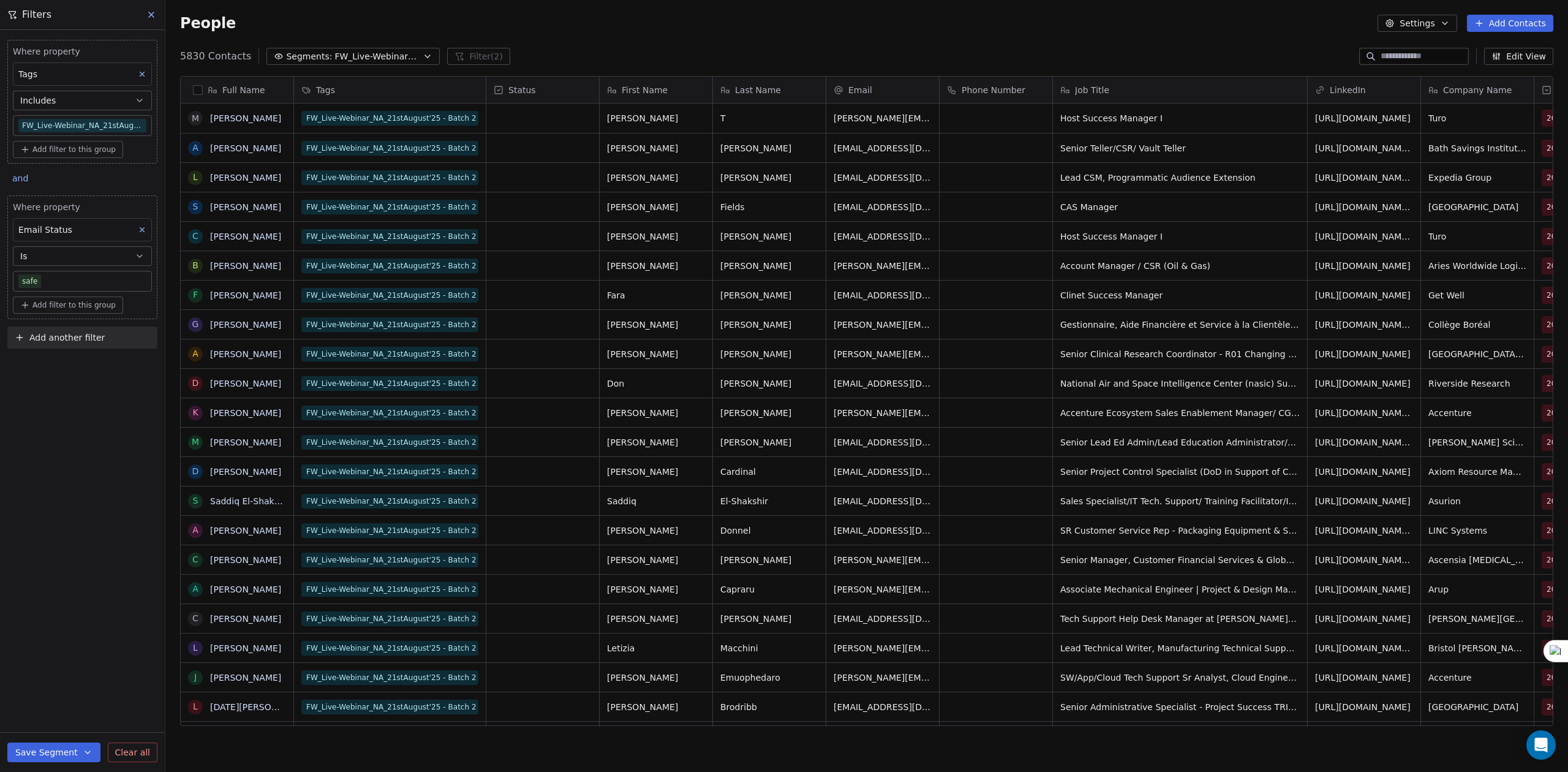
scroll to position [667, 1390]
click at [316, 63] on button "Segments: FW_Live-Webinar_NA_21stAugust'25" at bounding box center [353, 57] width 173 height 17
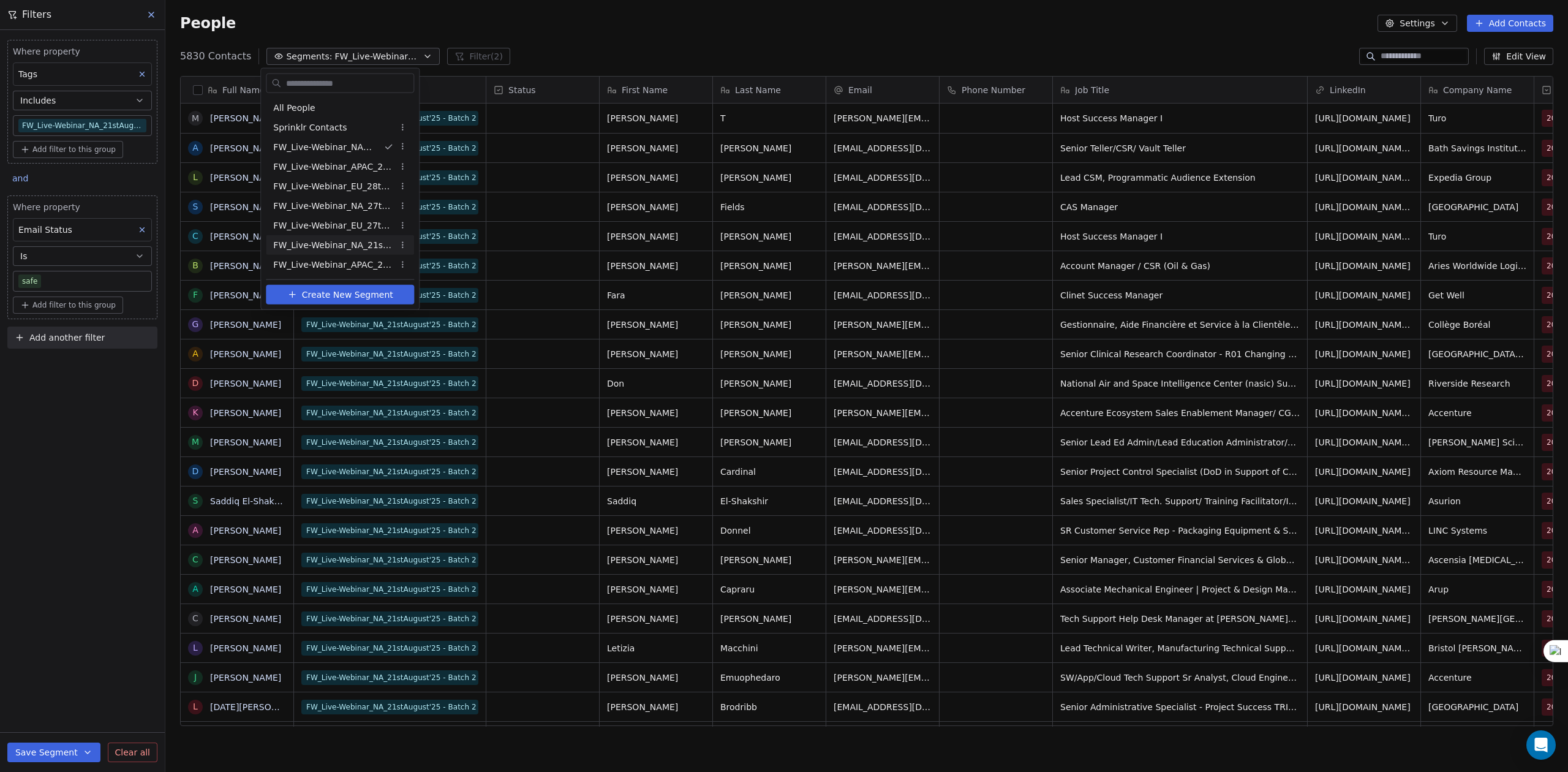
click at [360, 248] on span "FW_Live-Webinar_NA_21stAugust'25 Batch 2" at bounding box center [333, 244] width 120 height 13
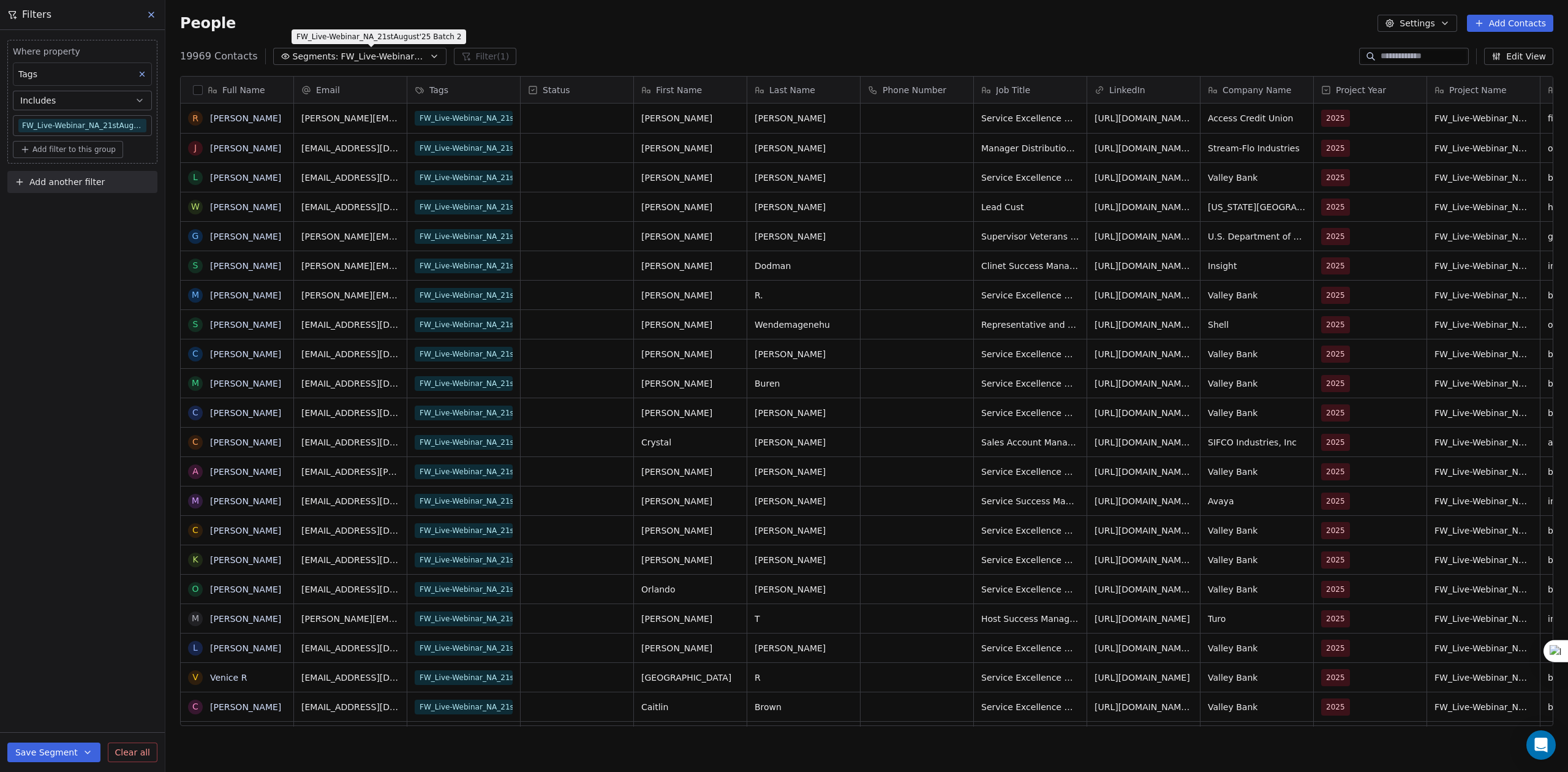
click at [387, 57] on span "FW_Live-Webinar_NA_21stAugust'25 Batch 2" at bounding box center [384, 56] width 86 height 13
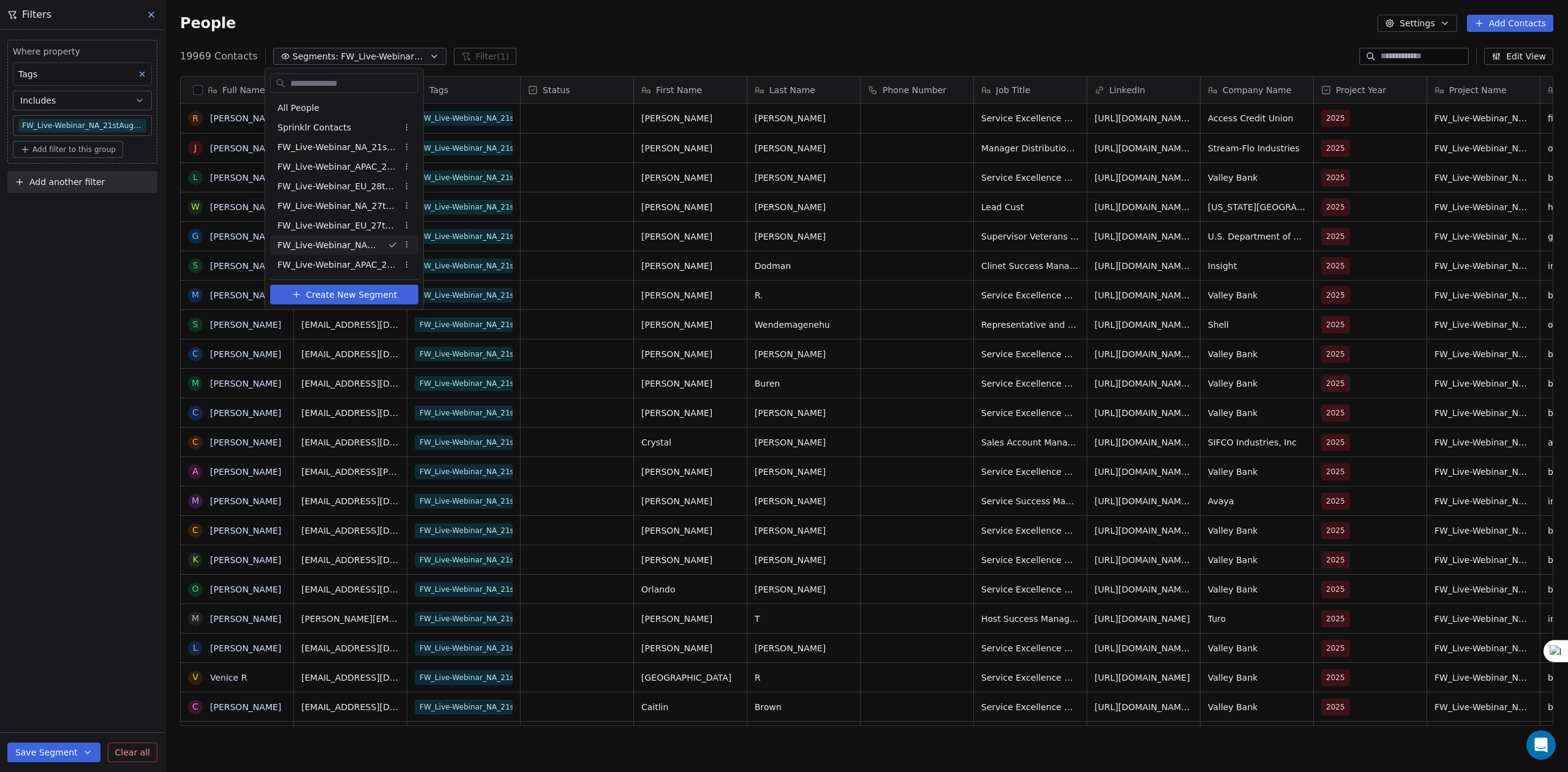
click at [604, 48] on html "U Upcoming Global Contacts People Marketing Workflows Campaigns Sales Pipelines…" at bounding box center [784, 386] width 1568 height 772
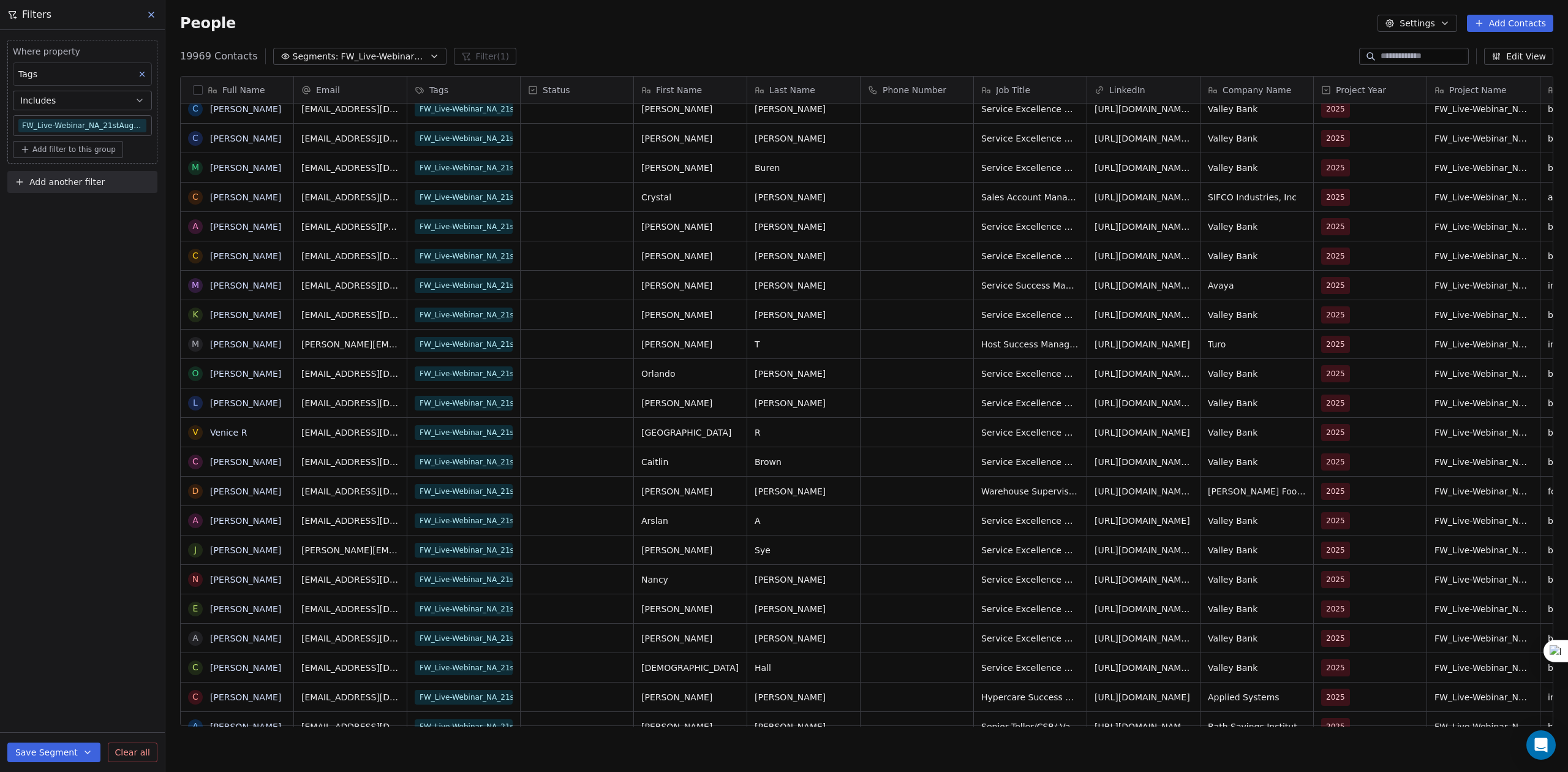
scroll to position [490, 0]
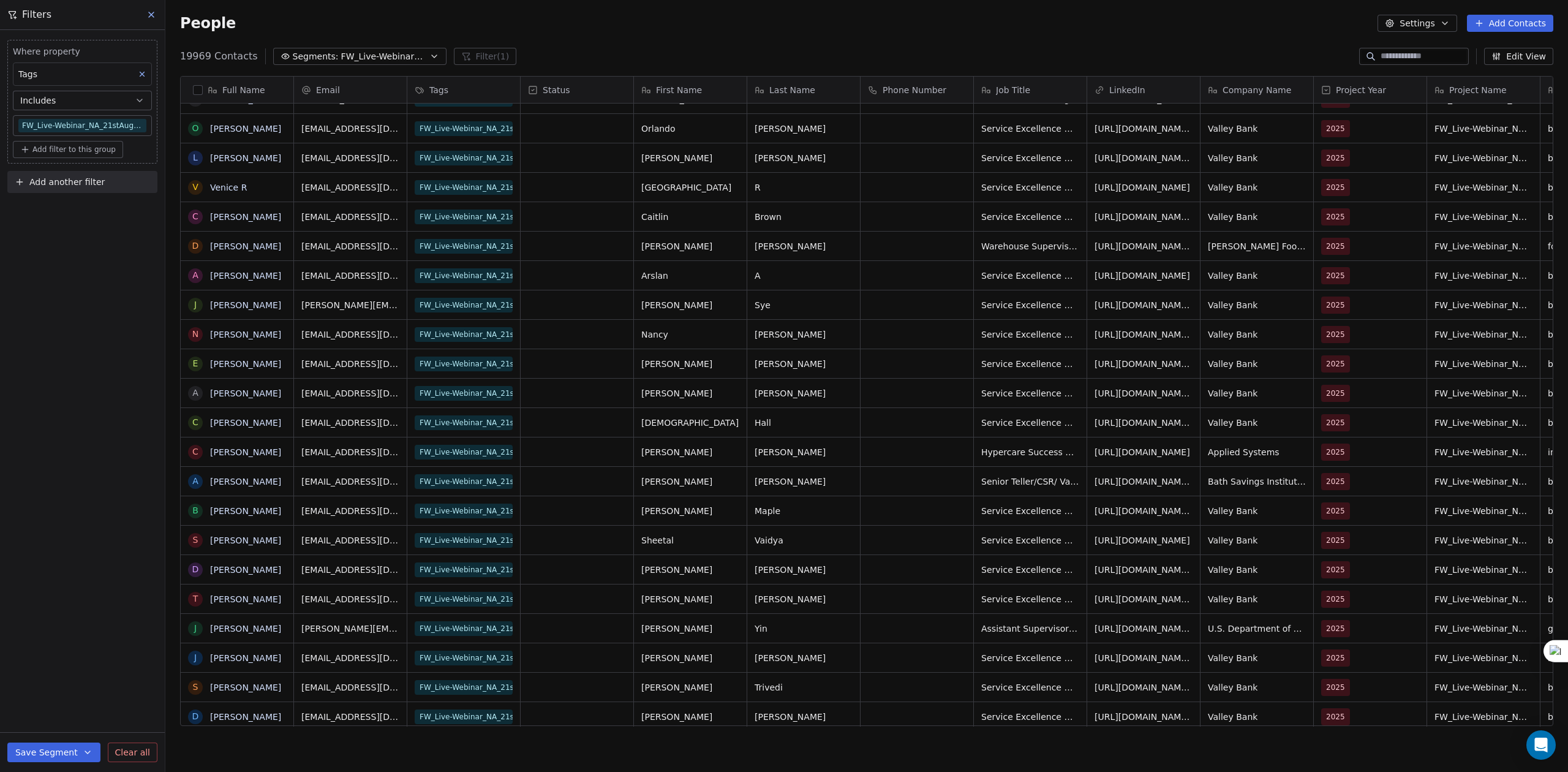
click at [83, 177] on span "Add another filter" at bounding box center [67, 182] width 75 height 13
click at [86, 207] on span "Contact properties" at bounding box center [59, 212] width 79 height 13
type input "*******"
drag, startPoint x: 64, startPoint y: 281, endPoint x: 59, endPoint y: 287, distance: 7.8
click at [64, 281] on div "Is" at bounding box center [82, 288] width 127 height 19
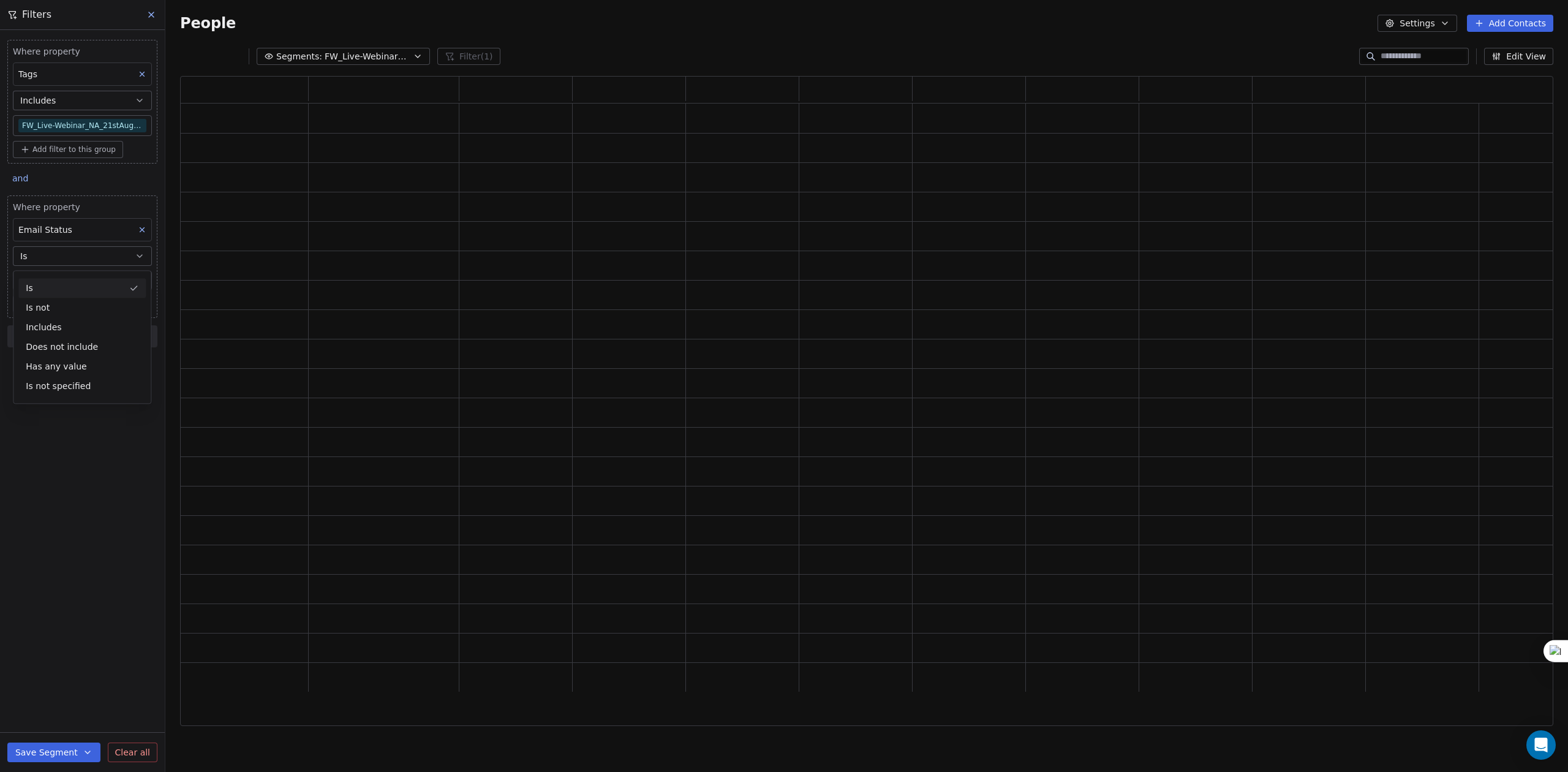
scroll to position [637, 1361]
click at [81, 274] on body "U Upcoming Global Contacts People Marketing Workflows Campaigns Sales Pipelines…" at bounding box center [784, 386] width 1568 height 772
drag, startPoint x: 74, startPoint y: 354, endPoint x: 55, endPoint y: 406, distance: 55.4
click at [74, 356] on div "safe" at bounding box center [91, 349] width 123 height 13
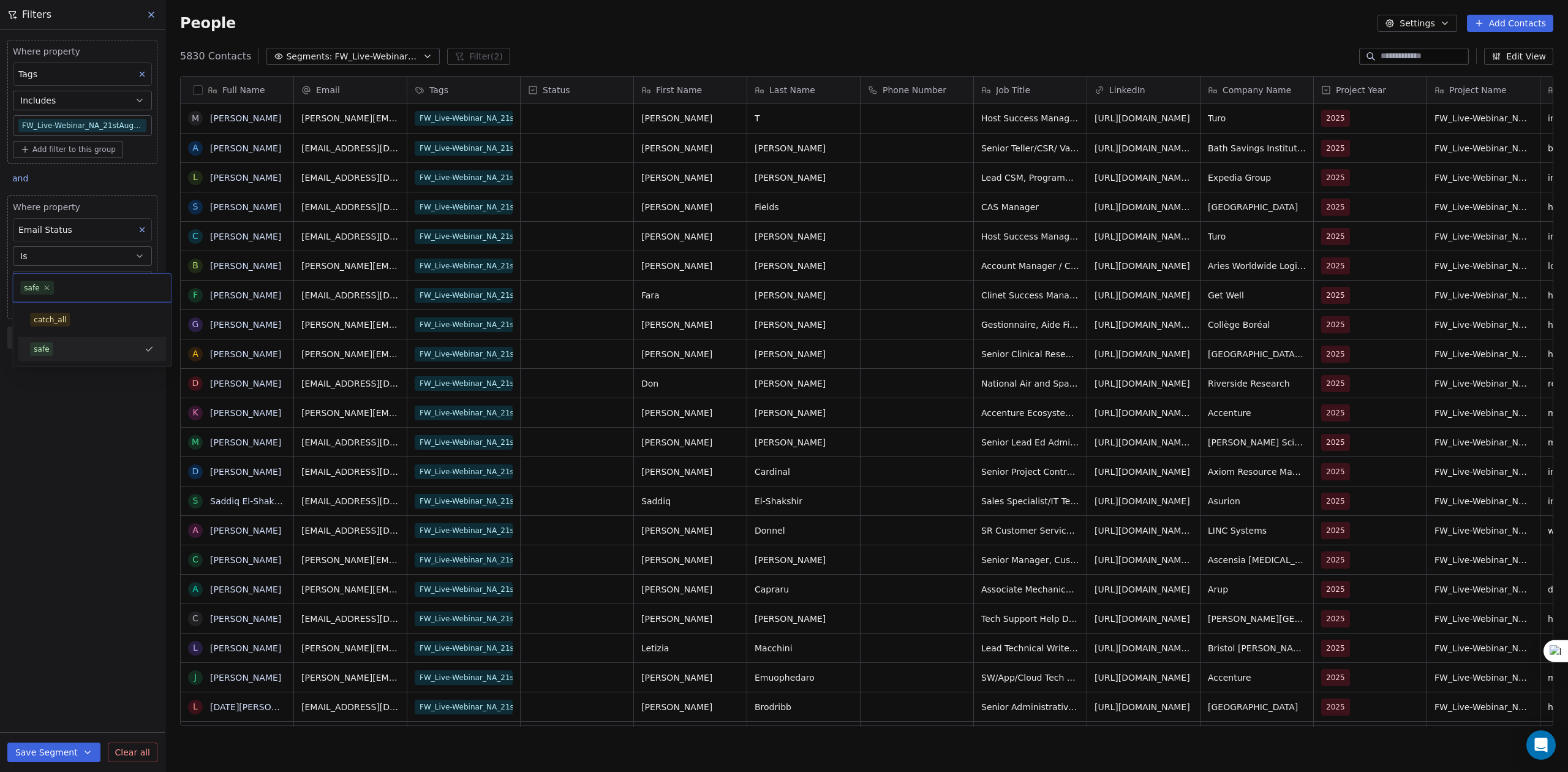
click at [49, 417] on div "Where property Tags Includes FW_Live-Webinar_NA_21stAugust'25 - Batch 2 Add fil…" at bounding box center [82, 401] width 165 height 742
